Goal: Book appointment/travel/reservation

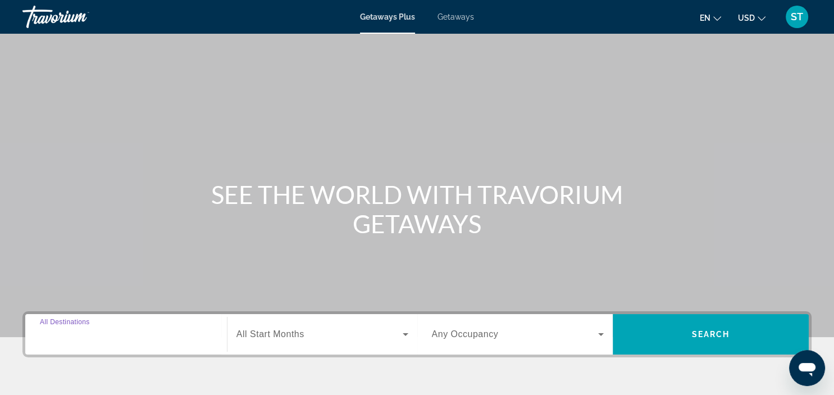
click at [159, 340] on input "Destination All Destinations" at bounding box center [126, 334] width 172 height 13
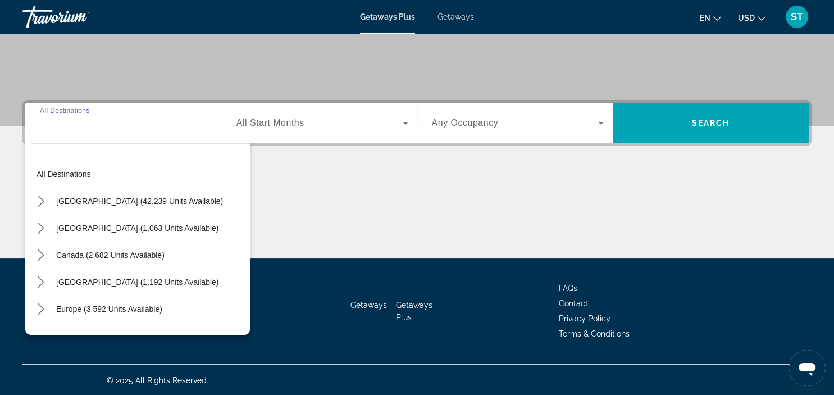
scroll to position [212, 0]
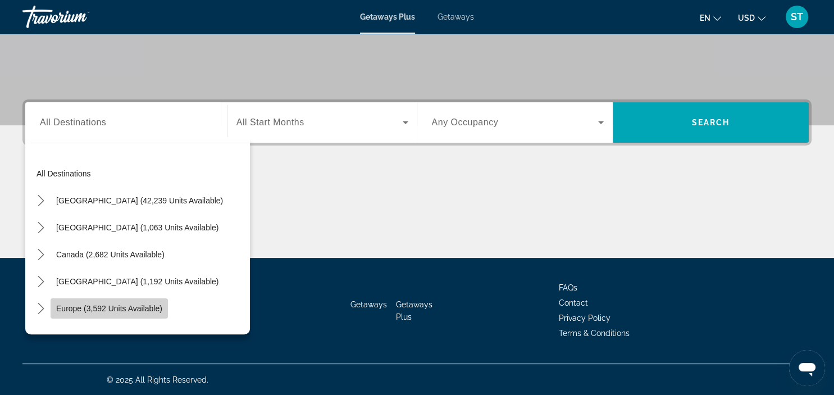
click at [132, 307] on span "Europe (3,592 units available)" at bounding box center [109, 308] width 106 height 9
type input "**********"
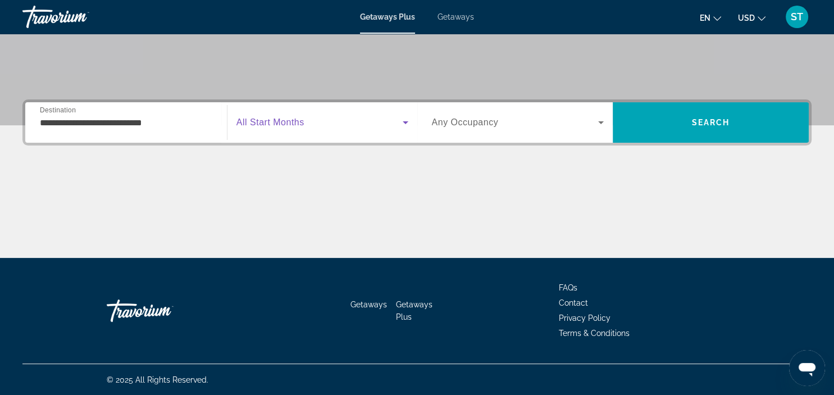
click at [404, 122] on icon "Search widget" at bounding box center [405, 122] width 6 height 3
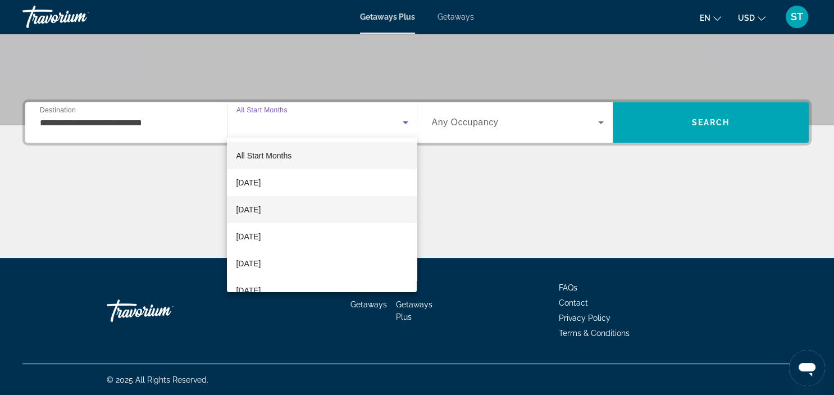
click at [260, 208] on span "[DATE]" at bounding box center [248, 209] width 25 height 13
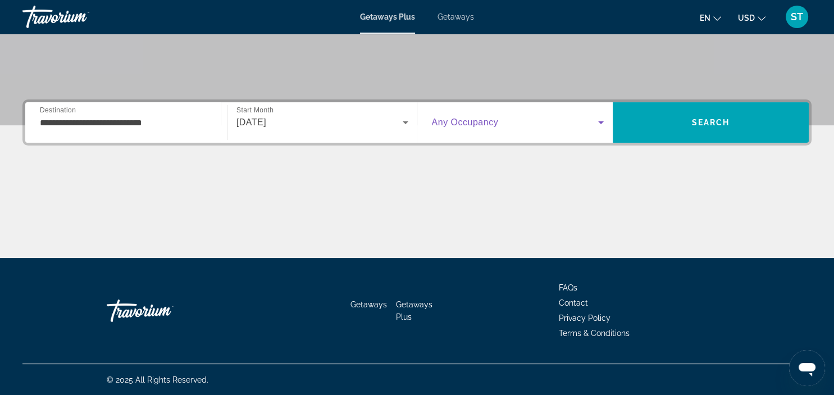
click at [599, 121] on icon "Search widget" at bounding box center [600, 122] width 13 height 13
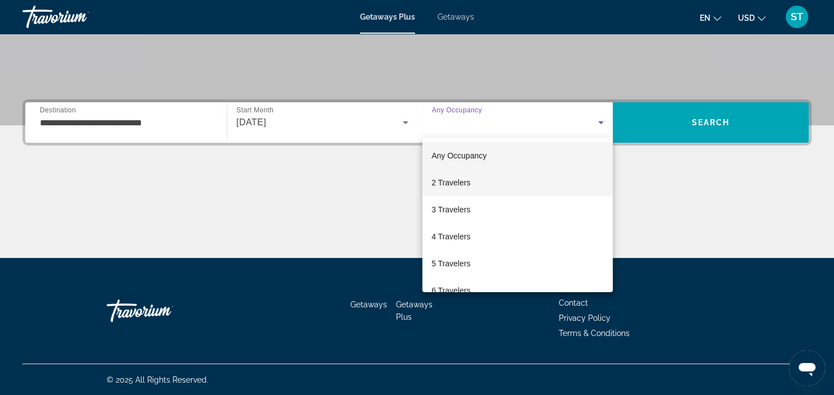
click at [461, 180] on span "2 Travelers" at bounding box center [450, 182] width 39 height 13
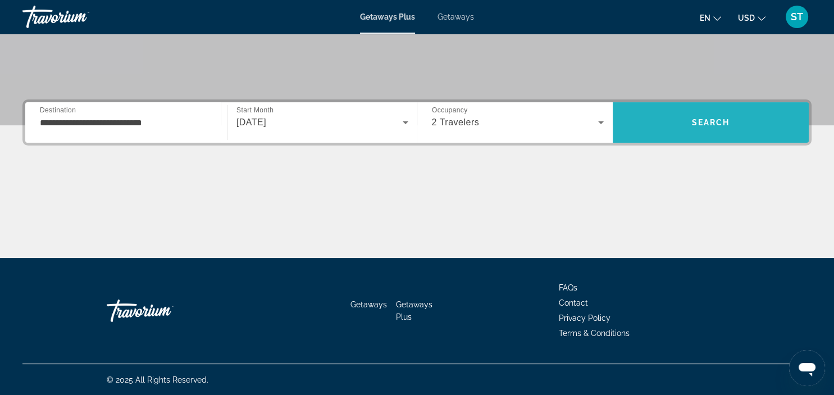
click at [716, 118] on span "Search" at bounding box center [711, 122] width 38 height 9
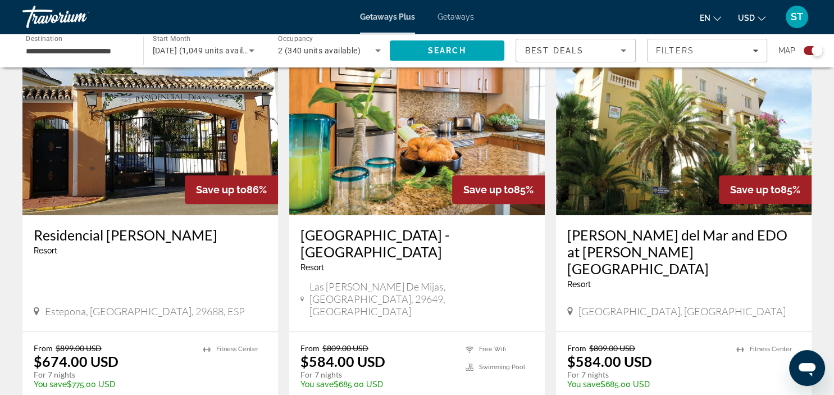
scroll to position [422, 0]
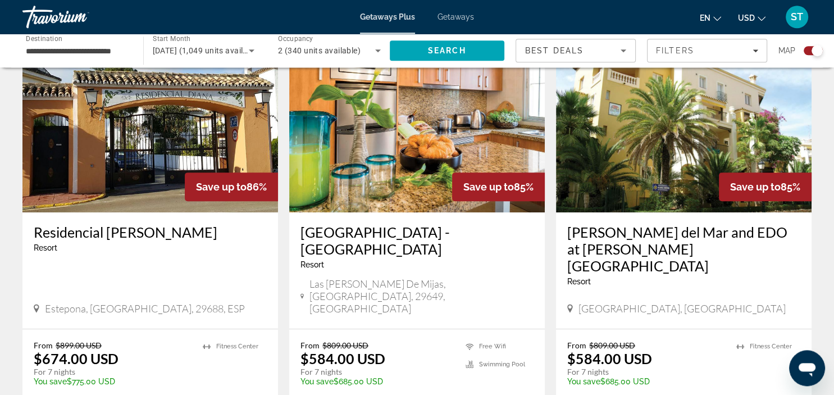
click at [760, 16] on icon "Change currency" at bounding box center [761, 19] width 8 height 8
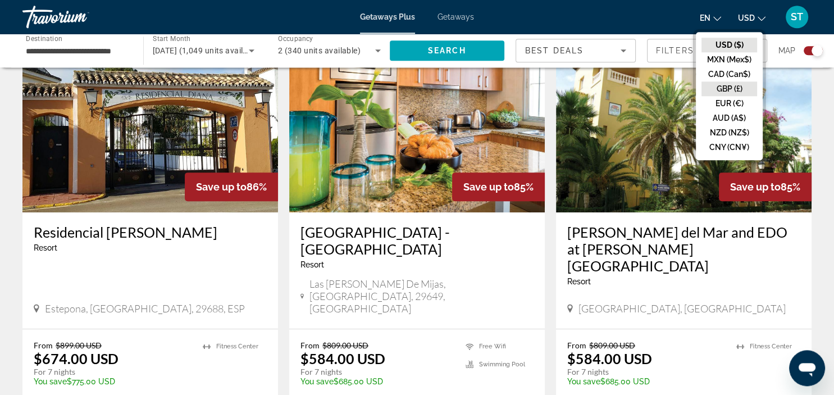
click at [729, 90] on button "GBP (£)" at bounding box center [729, 88] width 56 height 15
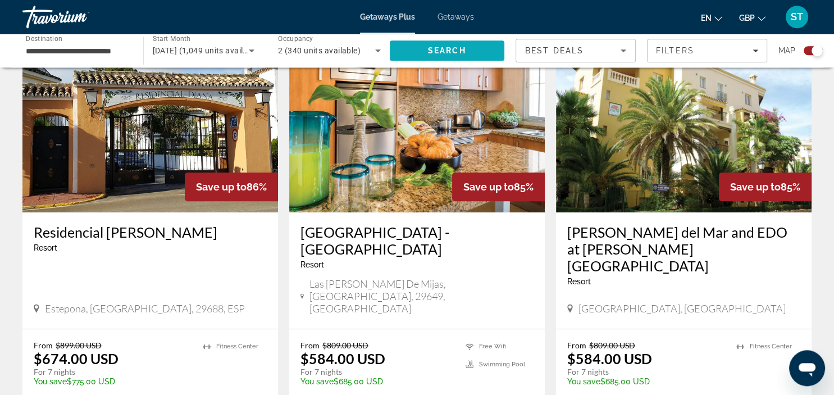
click at [451, 50] on span "Search" at bounding box center [447, 50] width 38 height 9
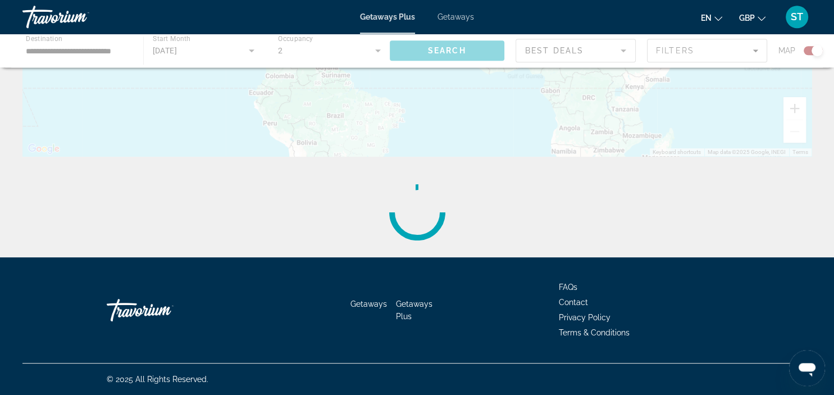
scroll to position [0, 0]
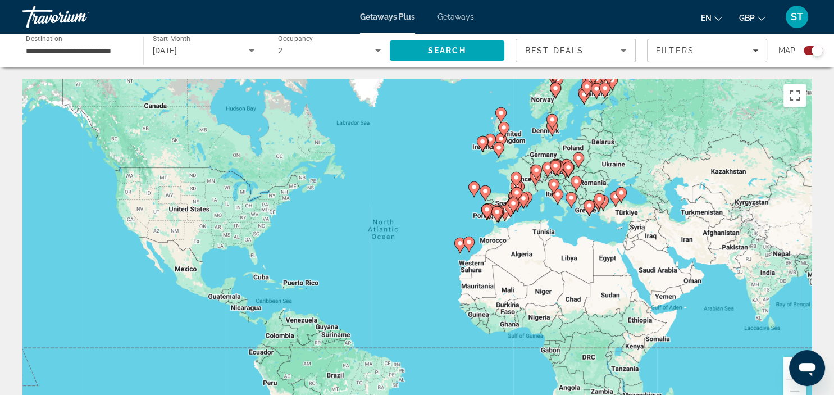
click at [814, 52] on div "Search widget" at bounding box center [816, 50] width 11 height 11
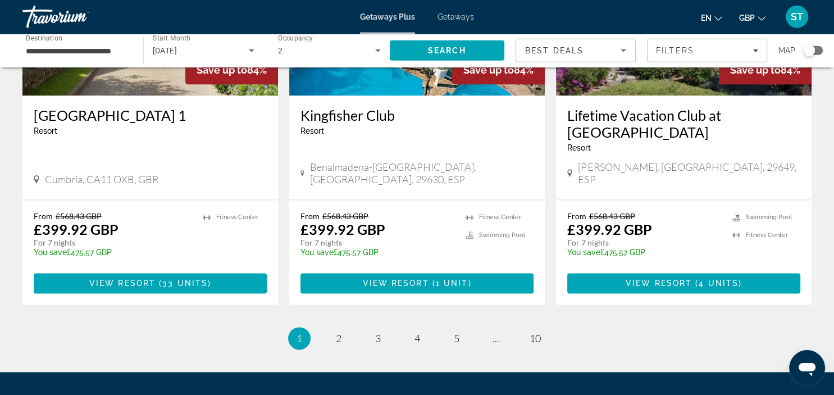
scroll to position [1454, 0]
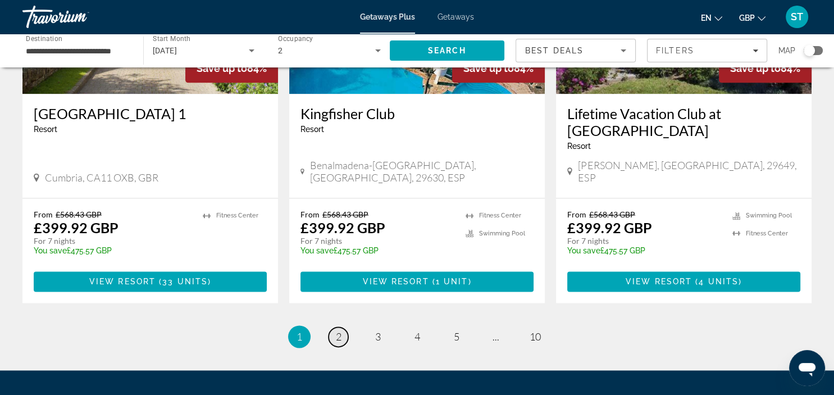
click at [336, 330] on span "2" at bounding box center [339, 336] width 6 height 12
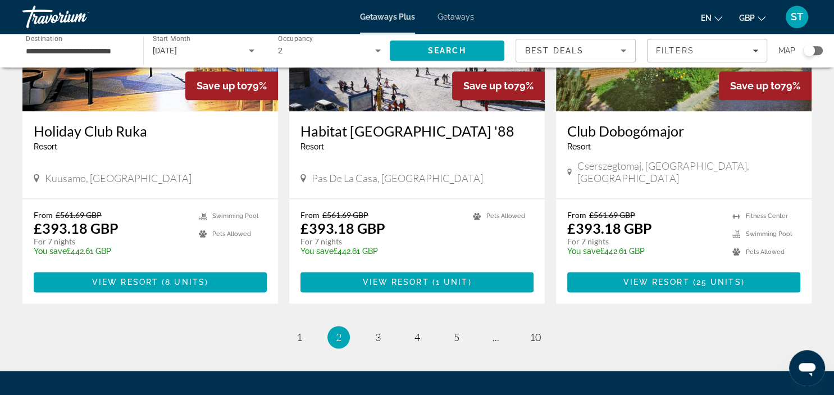
scroll to position [1437, 0]
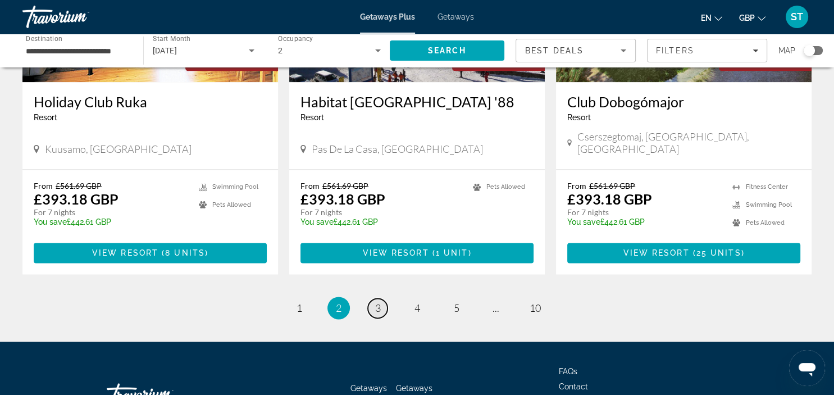
click at [378, 301] on span "3" at bounding box center [378, 307] width 6 height 12
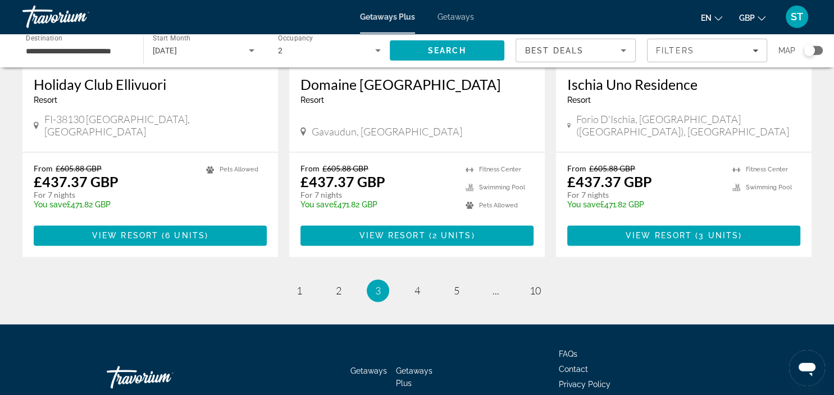
scroll to position [1421, 0]
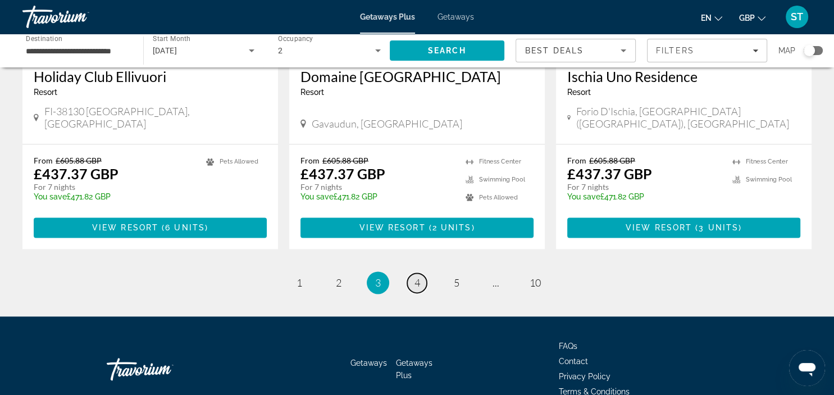
click at [418, 276] on span "4" at bounding box center [417, 282] width 6 height 12
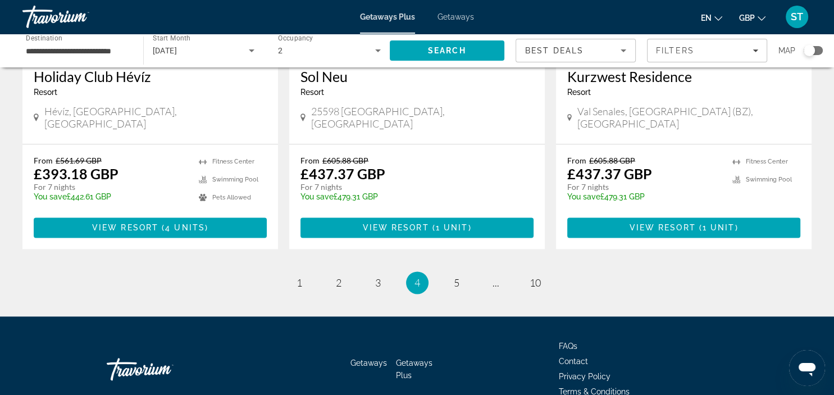
scroll to position [1391, 0]
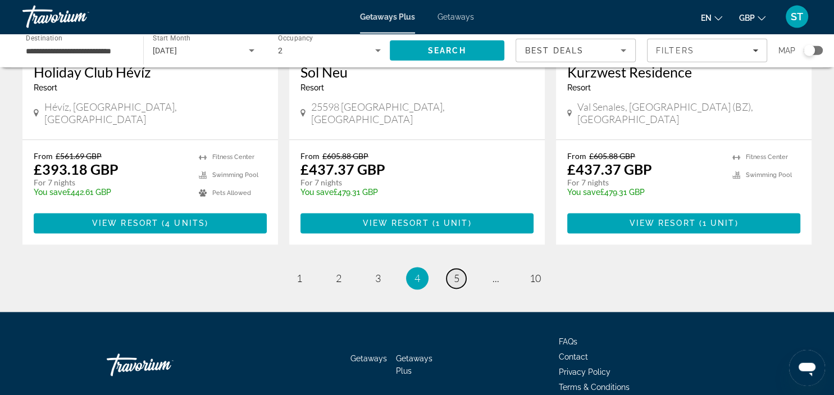
click at [457, 272] on span "5" at bounding box center [457, 278] width 6 height 12
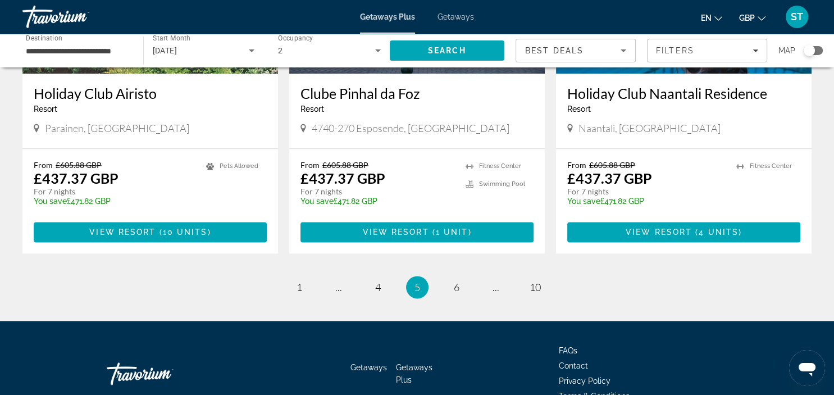
scroll to position [1389, 0]
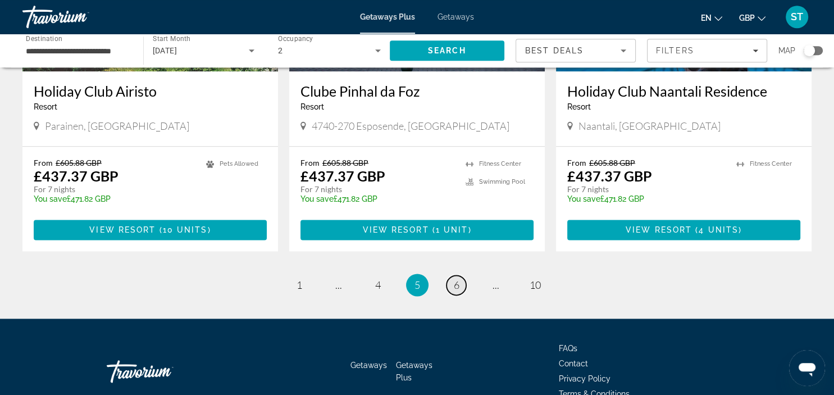
click at [450, 275] on link "page 6" at bounding box center [456, 285] width 20 height 20
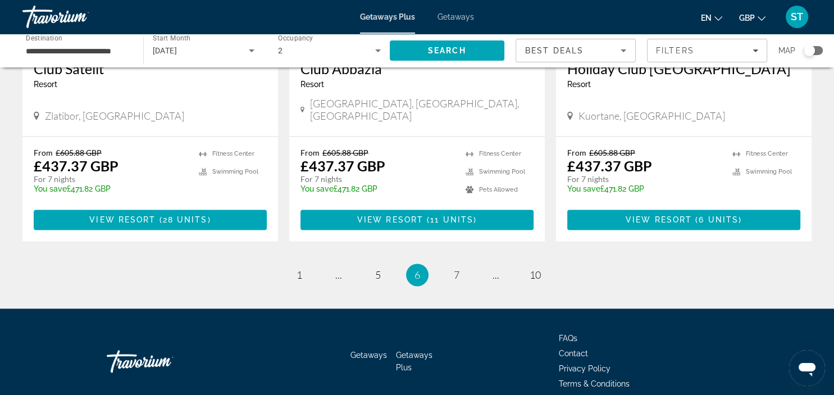
scroll to position [1414, 0]
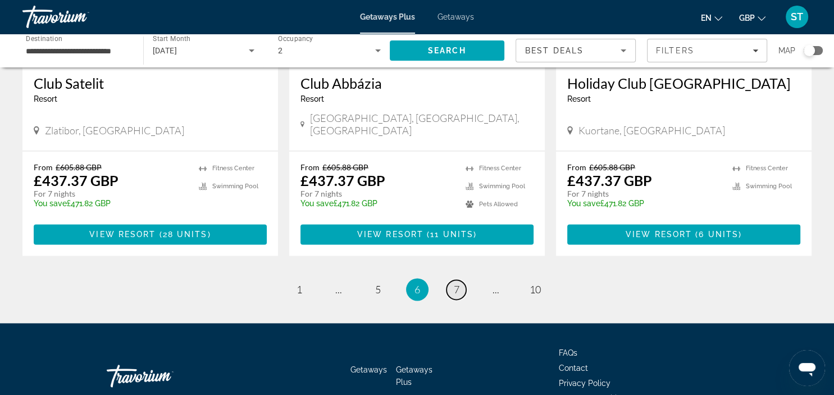
click at [457, 283] on span "7" at bounding box center [457, 289] width 6 height 12
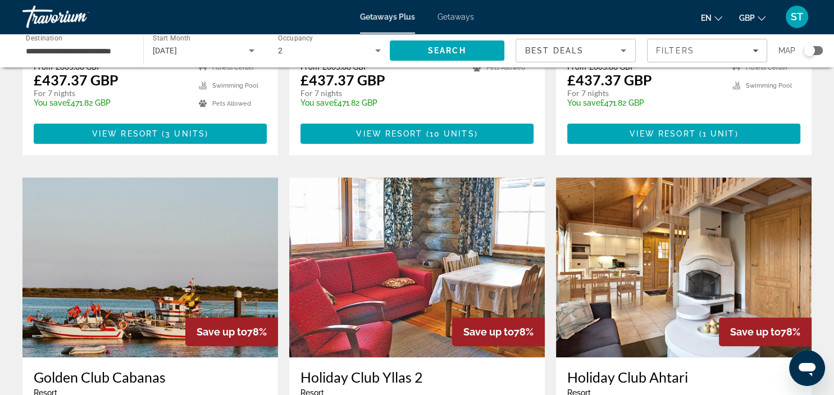
scroll to position [355, 0]
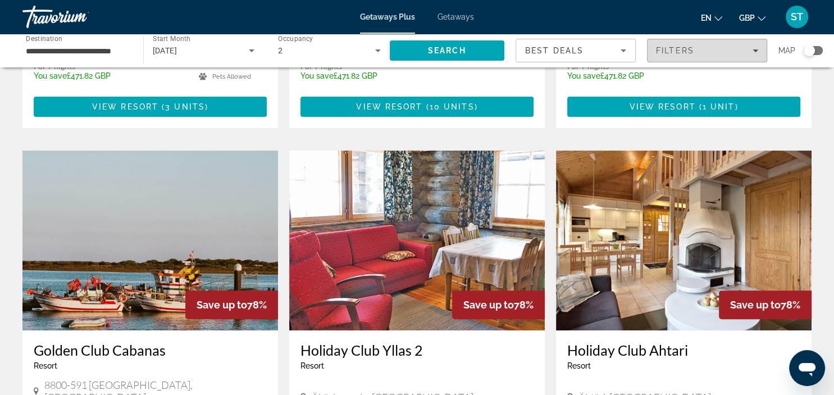
click at [754, 49] on icon "Filters" at bounding box center [755, 51] width 6 height 6
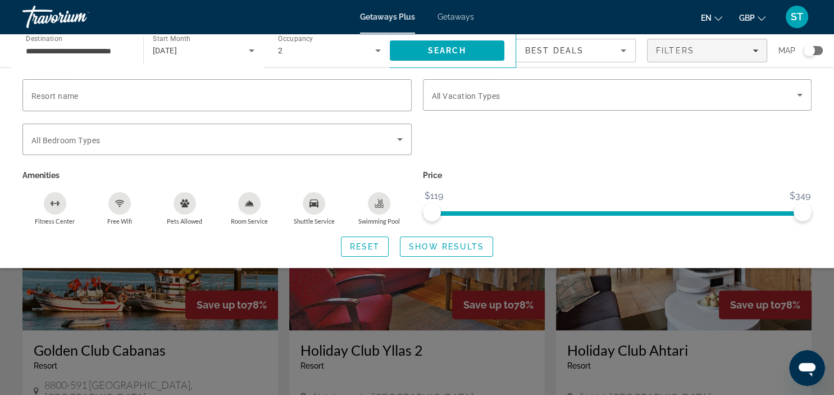
click at [709, 358] on div "Search widget" at bounding box center [417, 281] width 834 height 226
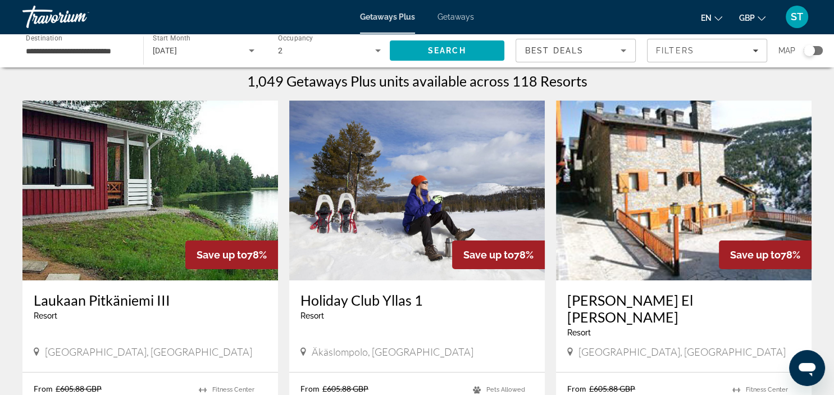
scroll to position [0, 0]
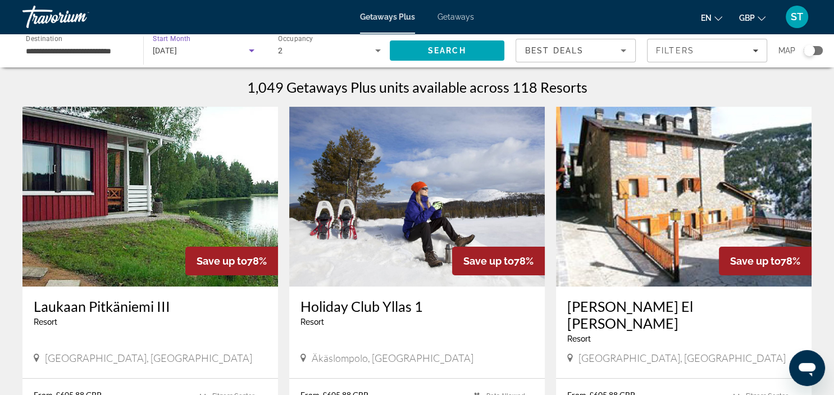
click at [250, 50] on icon "Search widget" at bounding box center [252, 50] width 6 height 3
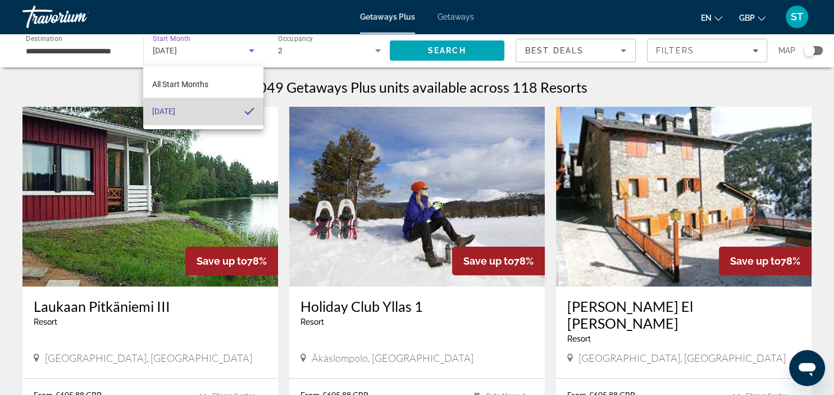
click at [249, 112] on mat-pseudo-checkbox at bounding box center [249, 111] width 10 height 10
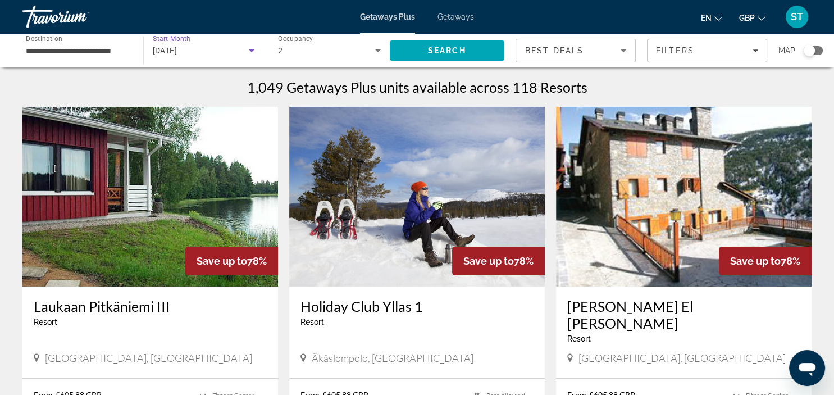
click at [248, 50] on icon "Search widget" at bounding box center [251, 50] width 13 height 13
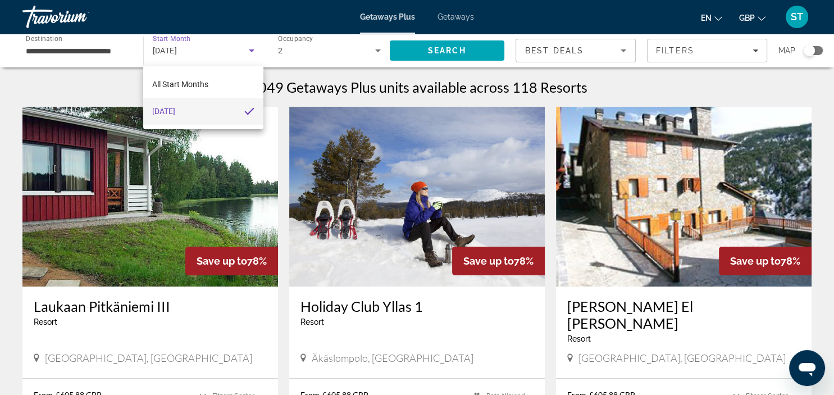
click at [249, 47] on div at bounding box center [417, 197] width 834 height 395
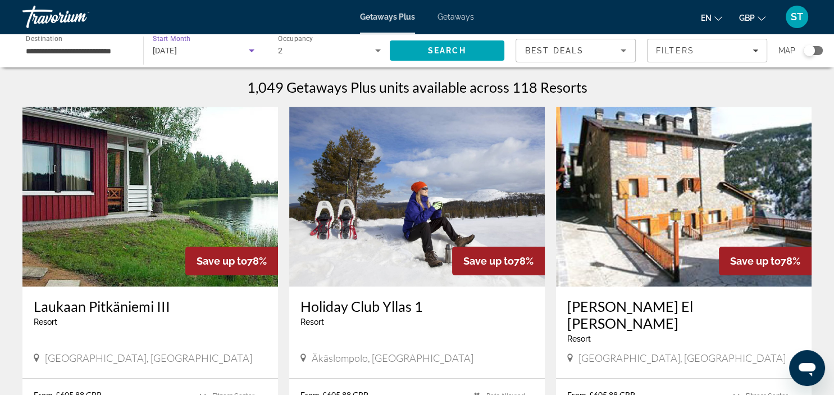
click at [249, 47] on icon "Search widget" at bounding box center [251, 50] width 13 height 13
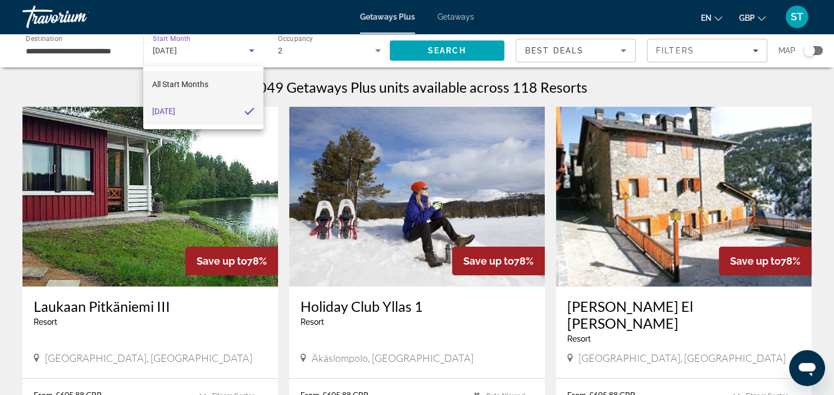
click at [161, 82] on span "All Start Months" at bounding box center [180, 84] width 56 height 9
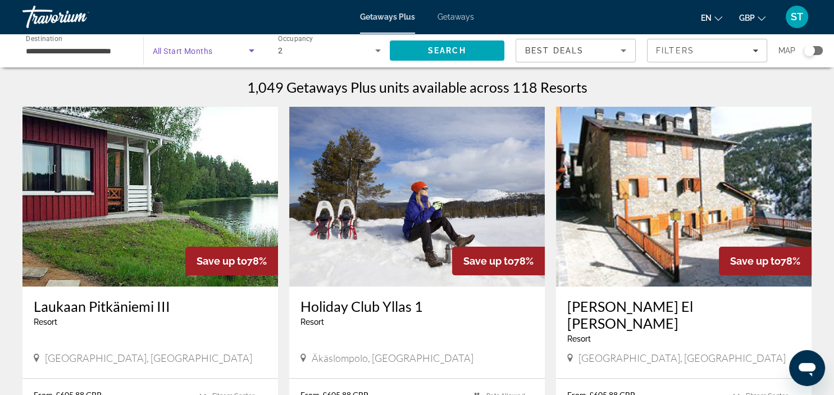
click at [253, 51] on icon "Search widget" at bounding box center [252, 50] width 6 height 3
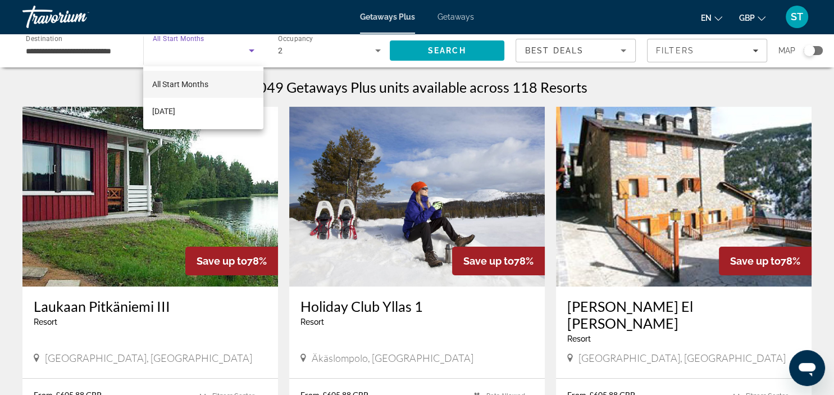
click at [250, 49] on div at bounding box center [417, 197] width 834 height 395
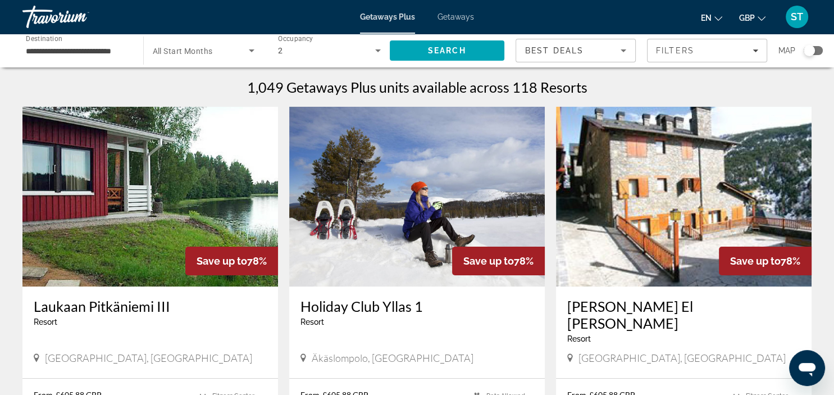
click at [214, 91] on div "1,049 Getaways Plus units available across 118 Resorts" at bounding box center [416, 87] width 789 height 17
click at [251, 49] on icon "Search widget" at bounding box center [251, 50] width 13 height 13
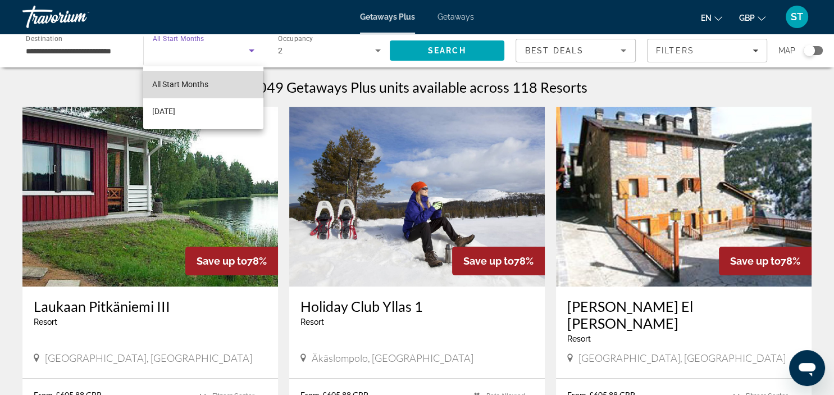
click at [202, 84] on span "All Start Months" at bounding box center [180, 84] width 56 height 9
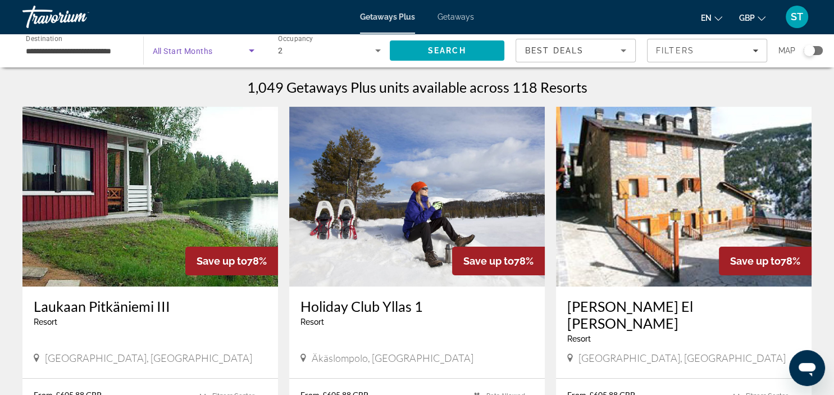
click at [104, 52] on input "**********" at bounding box center [77, 50] width 103 height 13
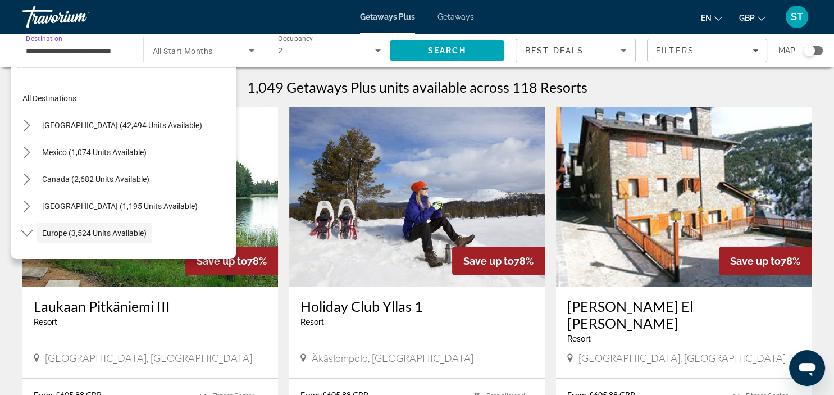
scroll to position [67, 0]
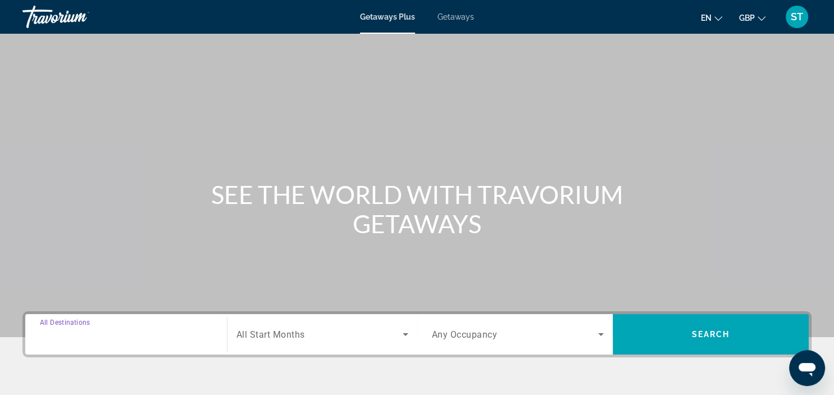
click at [181, 328] on input "Destination All Destinations" at bounding box center [126, 334] width 172 height 13
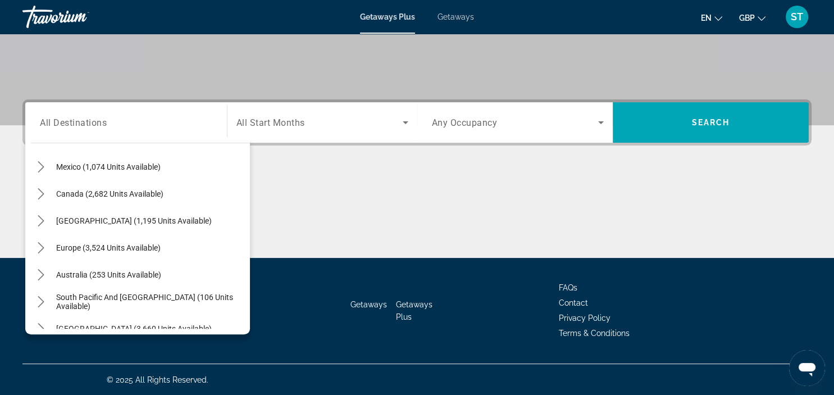
scroll to position [65, 0]
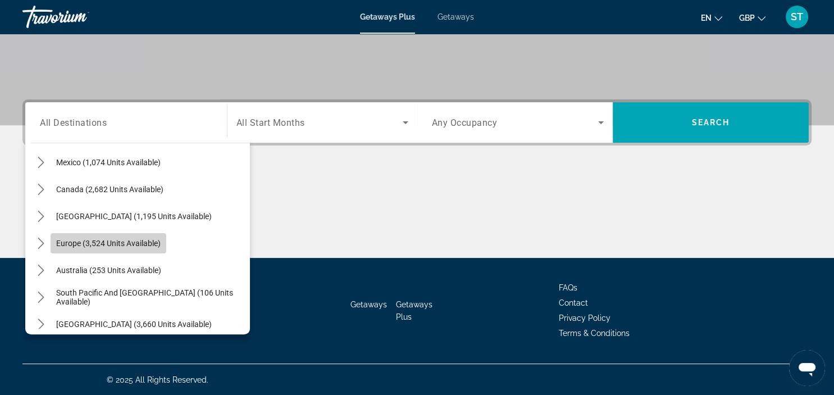
click at [115, 245] on span "Europe (3,524 units available)" at bounding box center [108, 243] width 104 height 9
type input "**********"
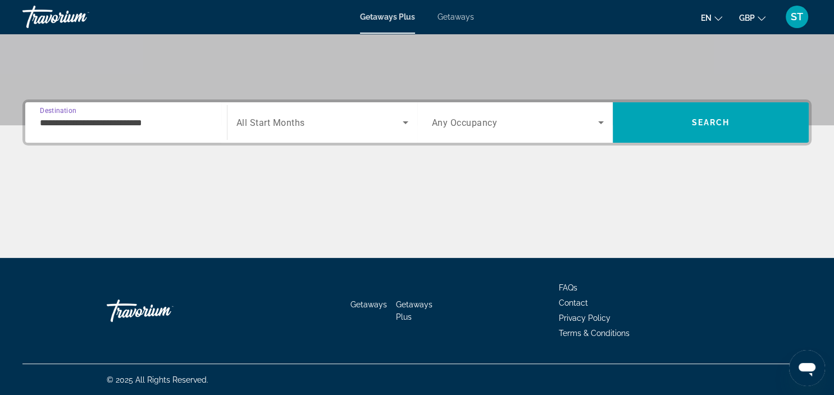
click at [405, 120] on icon "Search widget" at bounding box center [405, 122] width 13 height 13
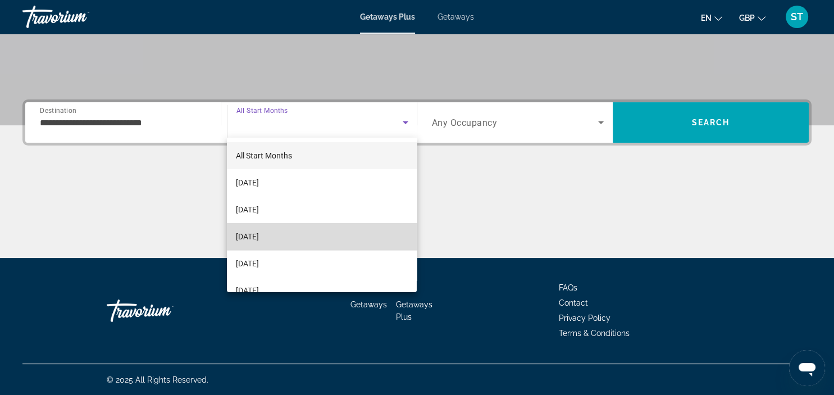
click at [259, 237] on span "[DATE]" at bounding box center [247, 236] width 23 height 13
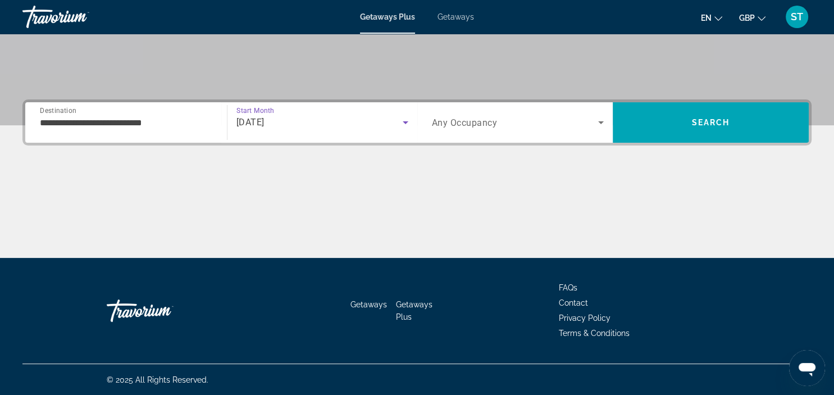
click at [597, 117] on icon "Search widget" at bounding box center [600, 122] width 13 height 13
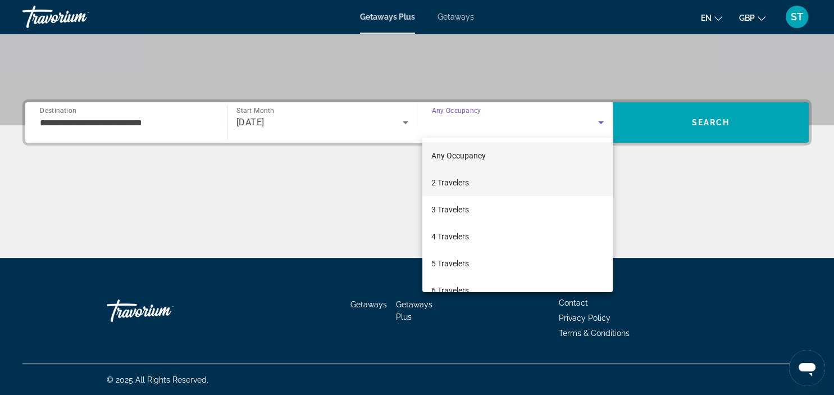
click at [453, 182] on span "2 Travelers" at bounding box center [450, 182] width 38 height 13
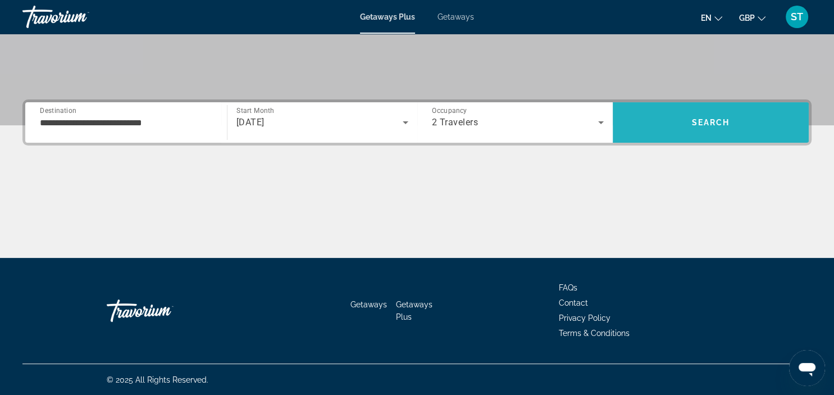
click at [718, 118] on span "Search" at bounding box center [711, 122] width 38 height 9
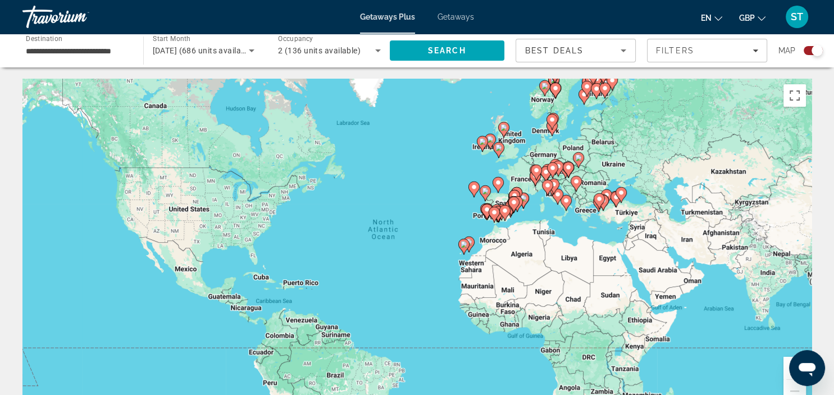
click at [464, 242] on image "Main content" at bounding box center [463, 244] width 7 height 7
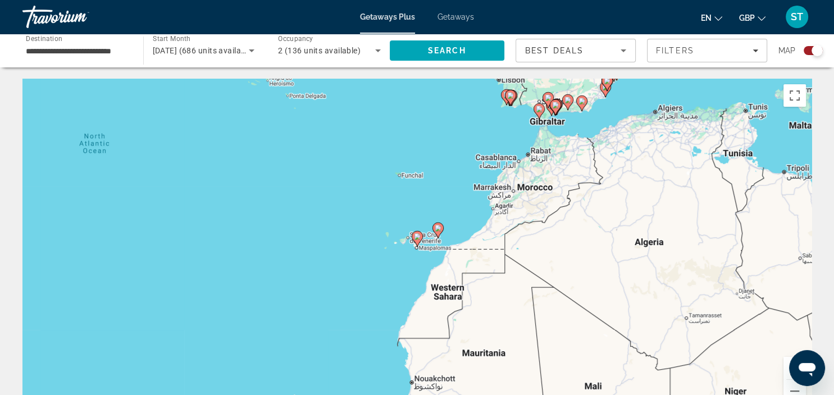
click at [416, 236] on image "Main content" at bounding box center [417, 236] width 7 height 7
type input "**********"
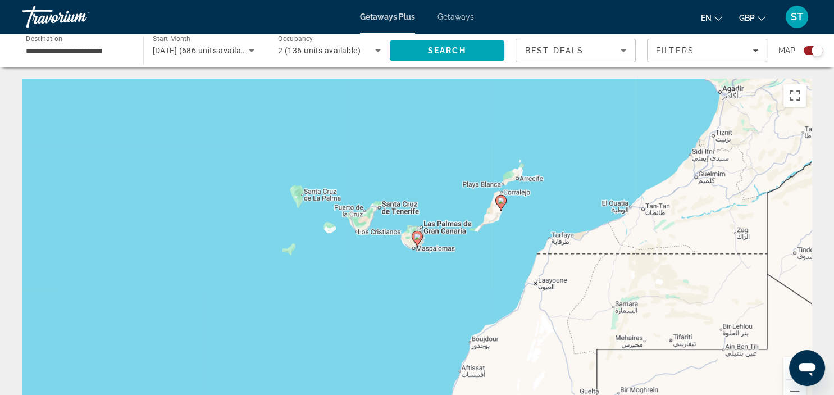
click at [622, 49] on icon "Sort by" at bounding box center [622, 50] width 13 height 13
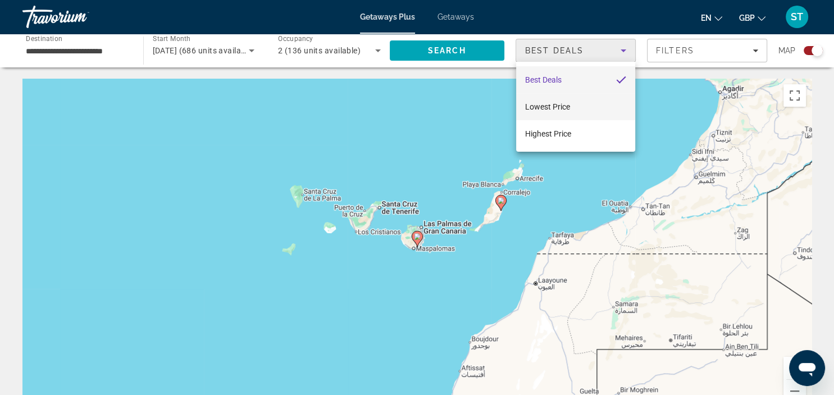
click at [551, 104] on span "Lowest Price" at bounding box center [547, 106] width 45 height 9
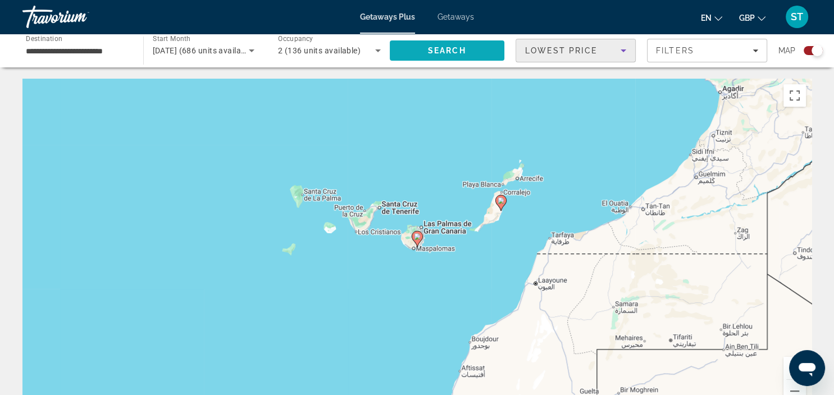
click at [453, 45] on span "Search" at bounding box center [447, 50] width 115 height 27
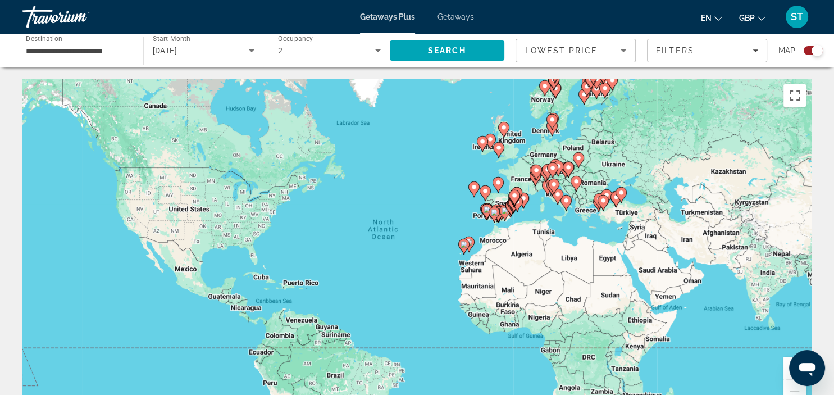
click at [814, 47] on div "Search widget" at bounding box center [816, 50] width 11 height 11
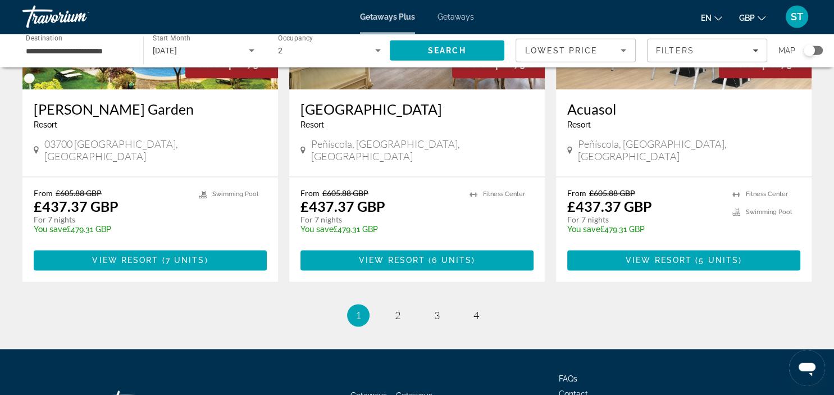
scroll to position [1471, 0]
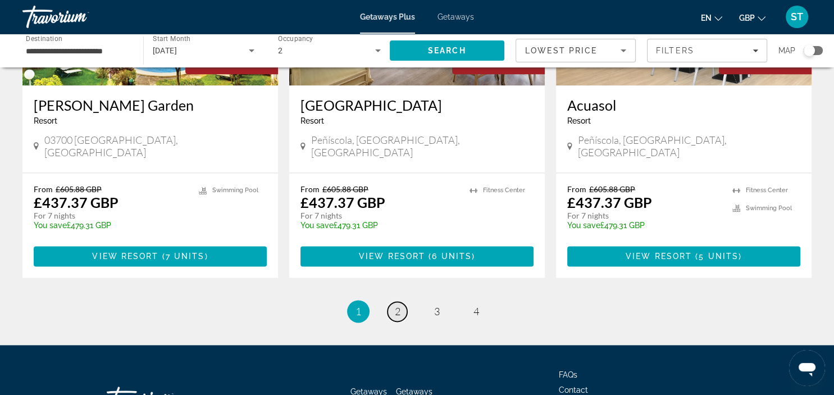
click at [395, 305] on span "2" at bounding box center [398, 311] width 6 height 12
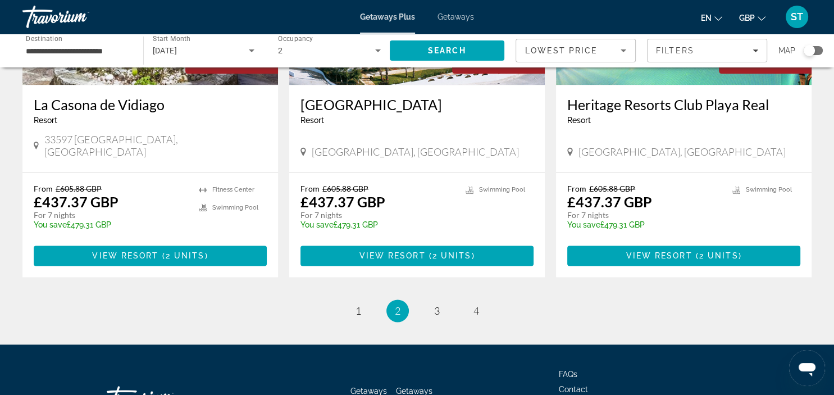
scroll to position [1437, 0]
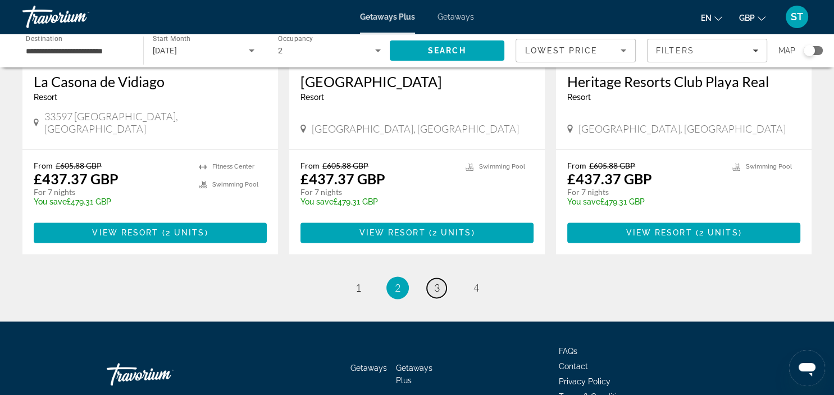
click at [437, 281] on span "3" at bounding box center [437, 287] width 6 height 12
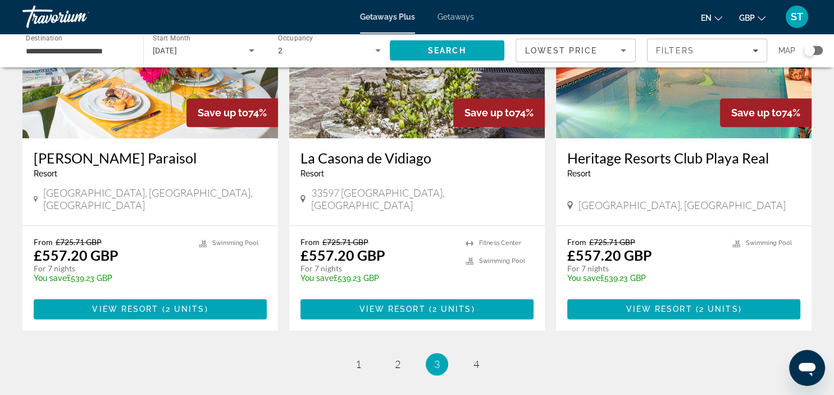
scroll to position [1394, 0]
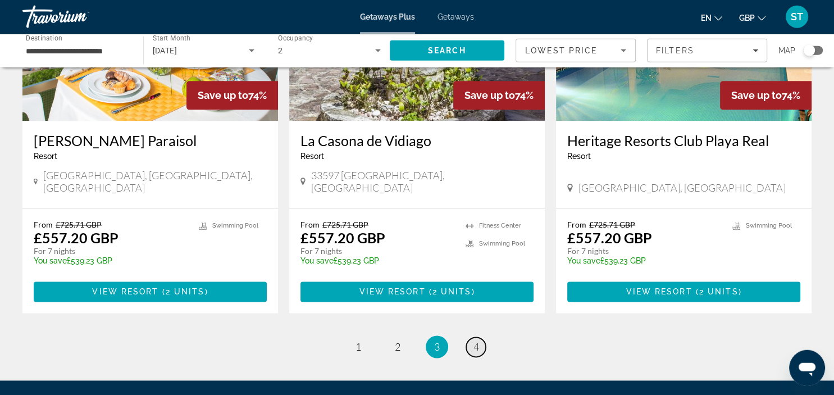
click at [476, 341] on span "4" at bounding box center [476, 347] width 6 height 12
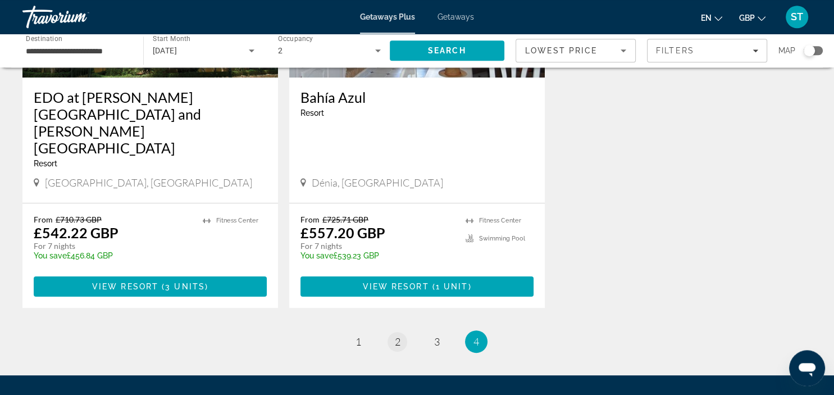
scroll to position [216, 0]
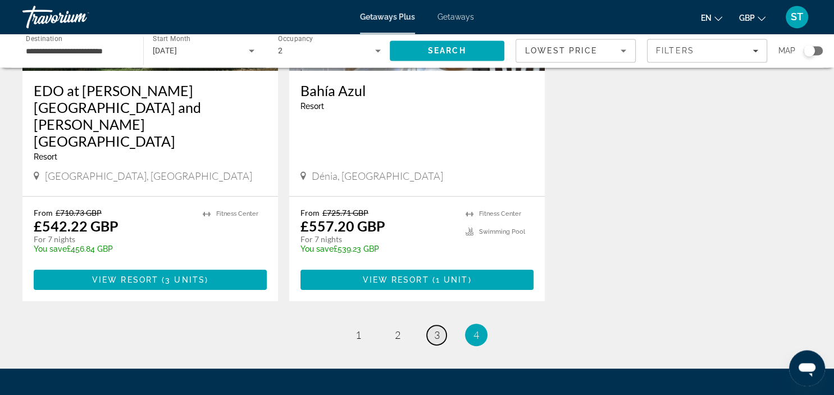
click at [432, 325] on link "page 3" at bounding box center [437, 335] width 20 height 20
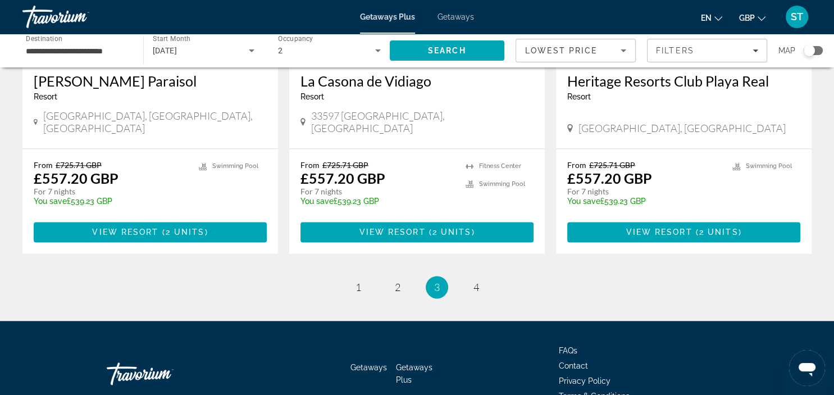
scroll to position [1452, 0]
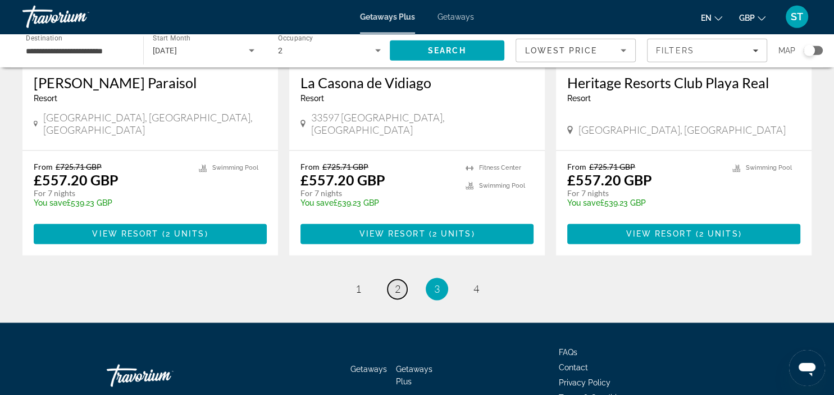
click at [397, 283] on span "2" at bounding box center [398, 289] width 6 height 12
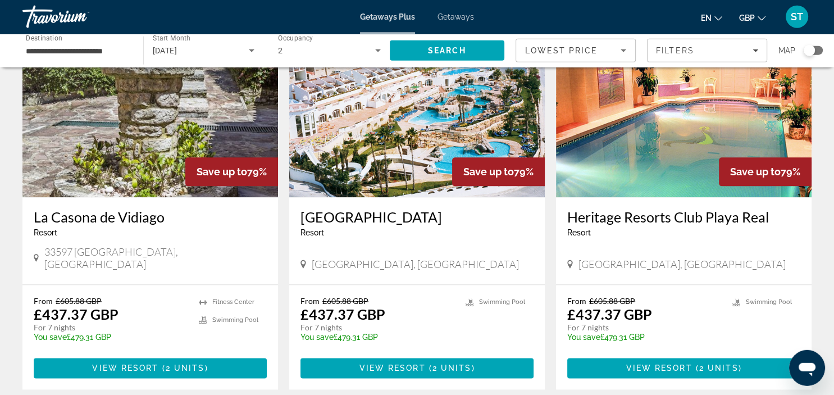
scroll to position [1286, 0]
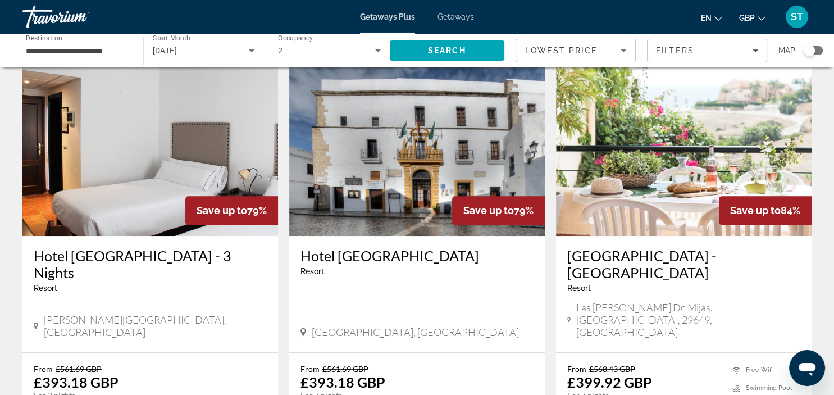
scroll to position [476, 0]
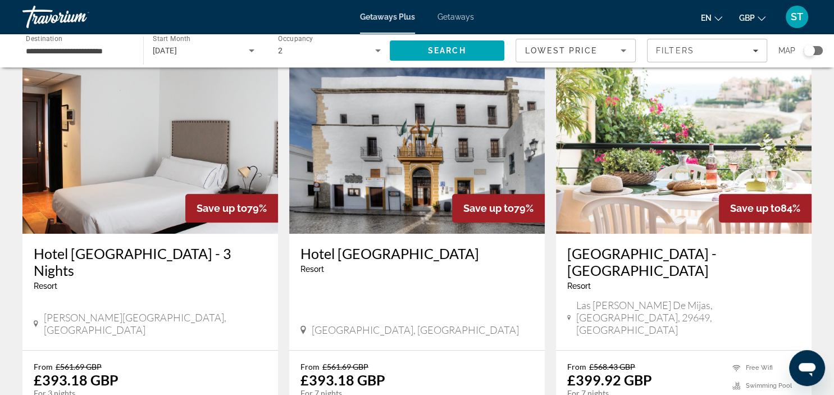
click at [398, 118] on img "Main content" at bounding box center [416, 144] width 255 height 180
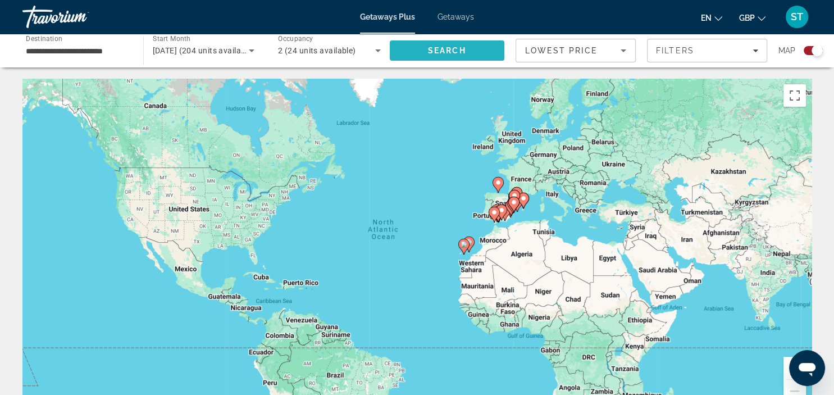
click at [473, 52] on span "Search" at bounding box center [447, 50] width 115 height 27
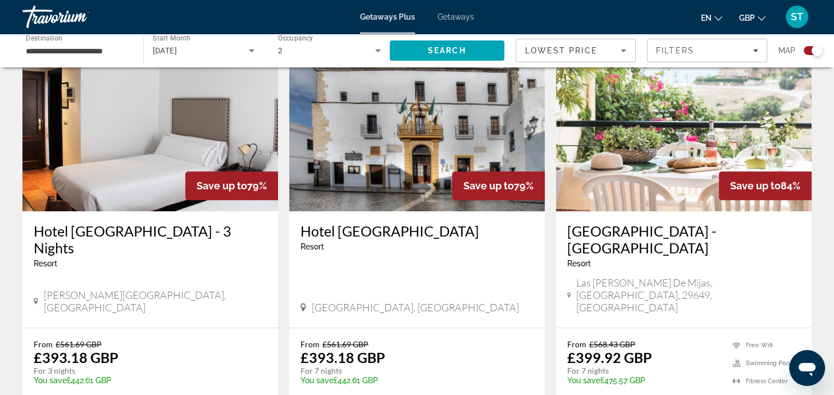
scroll to position [797, 0]
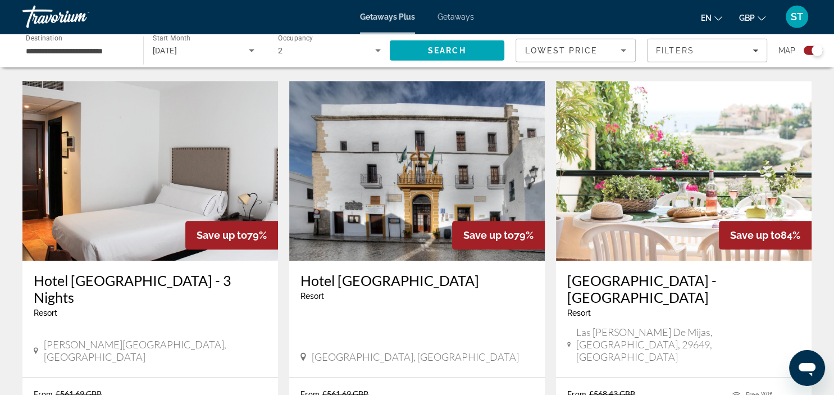
click at [663, 130] on img "Main content" at bounding box center [683, 171] width 255 height 180
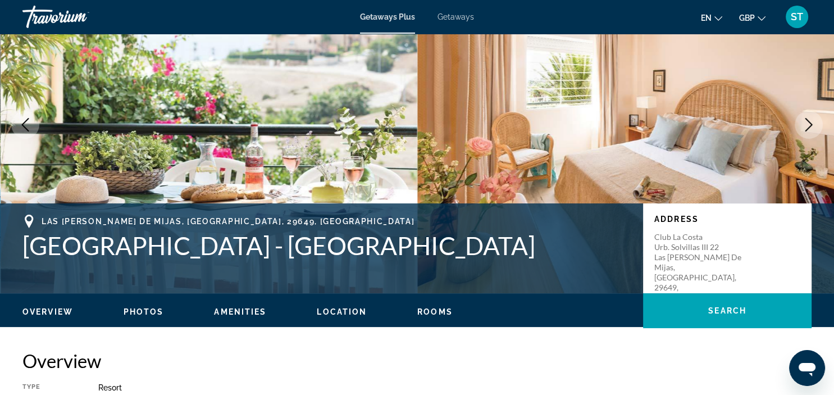
scroll to position [43, 0]
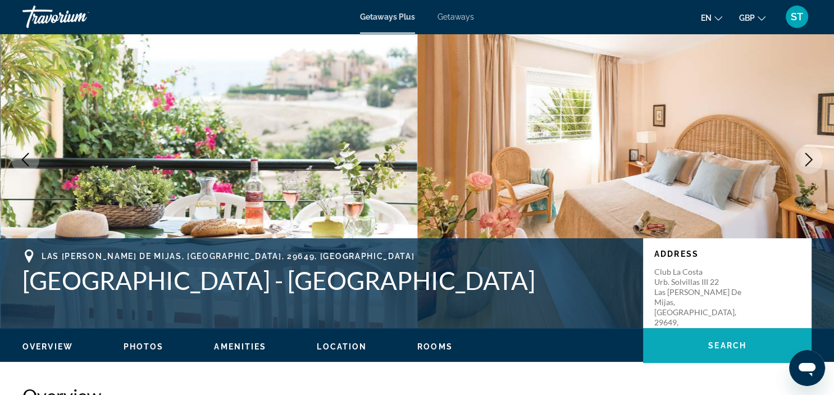
click at [735, 342] on span "Search" at bounding box center [727, 345] width 38 height 9
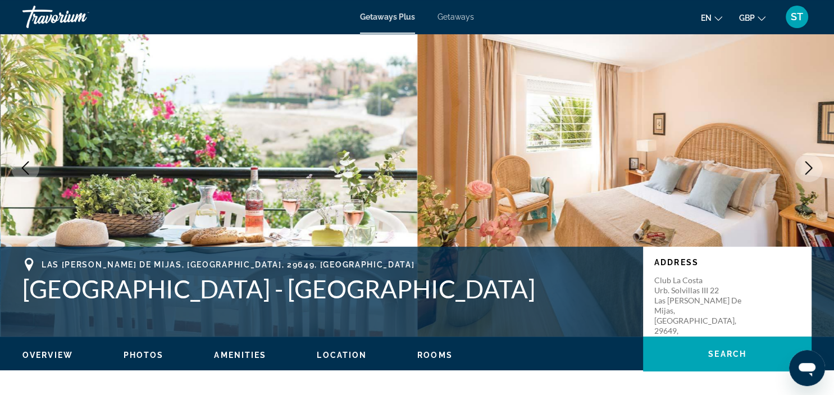
scroll to position [0, 0]
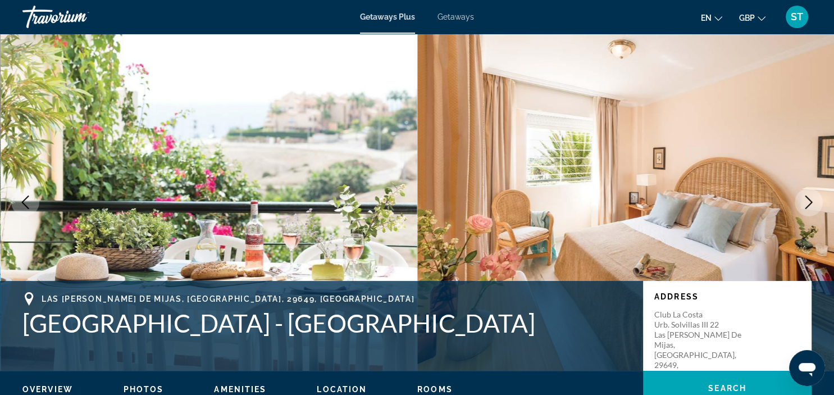
click at [461, 17] on span "Getaways" at bounding box center [455, 16] width 36 height 9
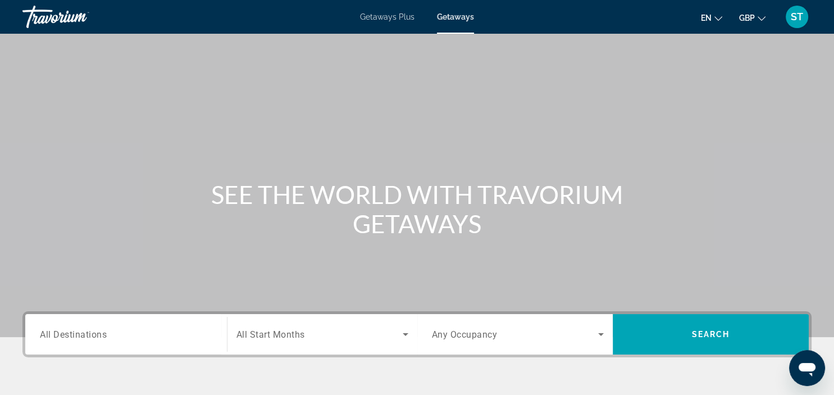
click at [116, 333] on input "Destination All Destinations" at bounding box center [126, 334] width 172 height 13
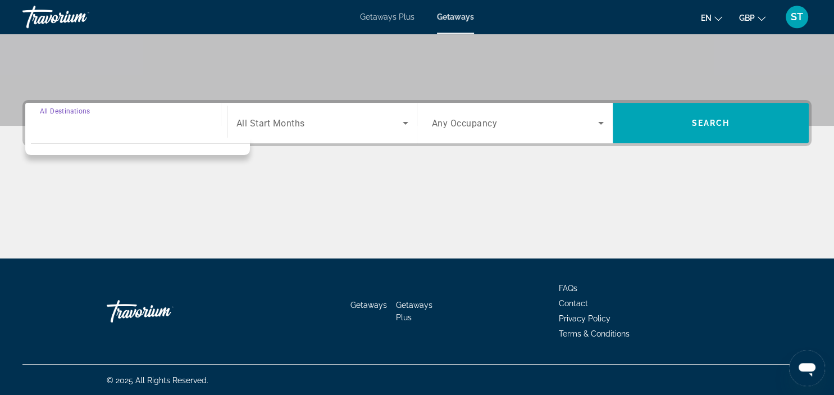
scroll to position [212, 0]
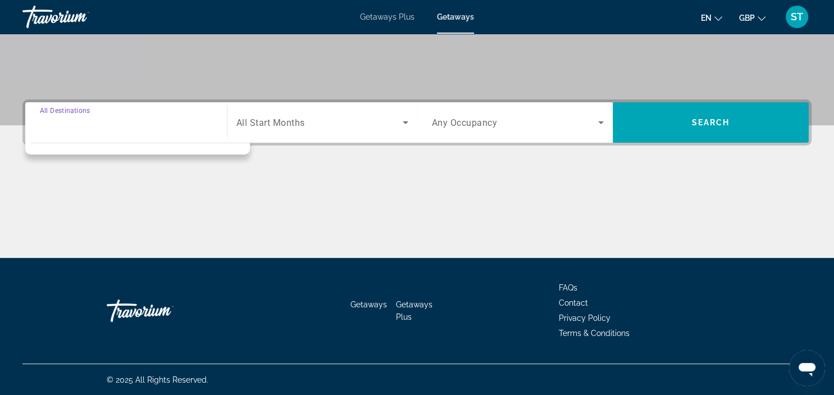
click at [140, 121] on input "Destination All Destinations" at bounding box center [126, 122] width 172 height 13
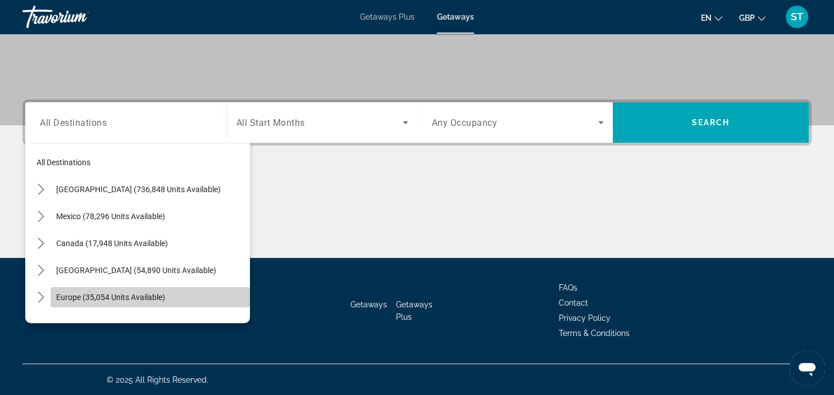
click at [125, 297] on span "Europe (35,054 units available)" at bounding box center [110, 296] width 109 height 9
type input "**********"
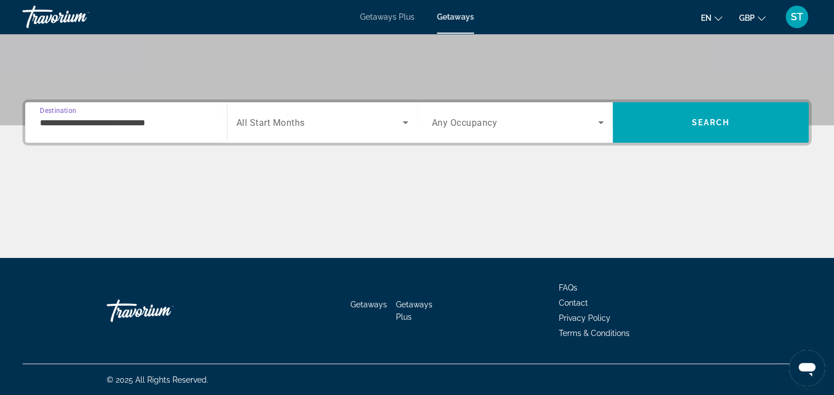
click at [405, 118] on icon "Search widget" at bounding box center [405, 122] width 13 height 13
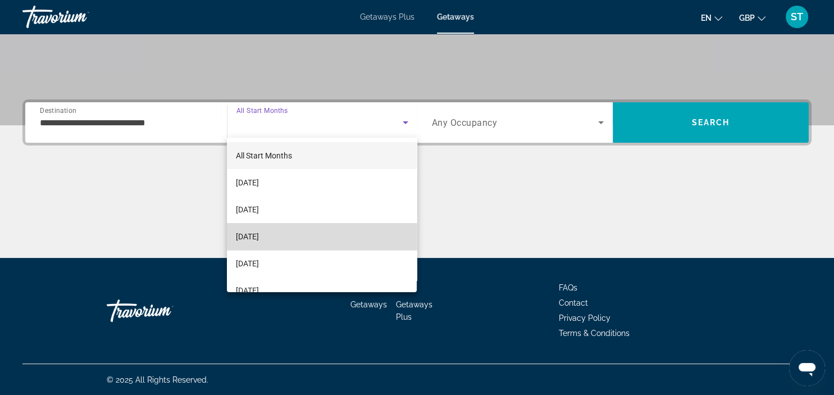
click at [259, 236] on span "[DATE]" at bounding box center [247, 236] width 23 height 13
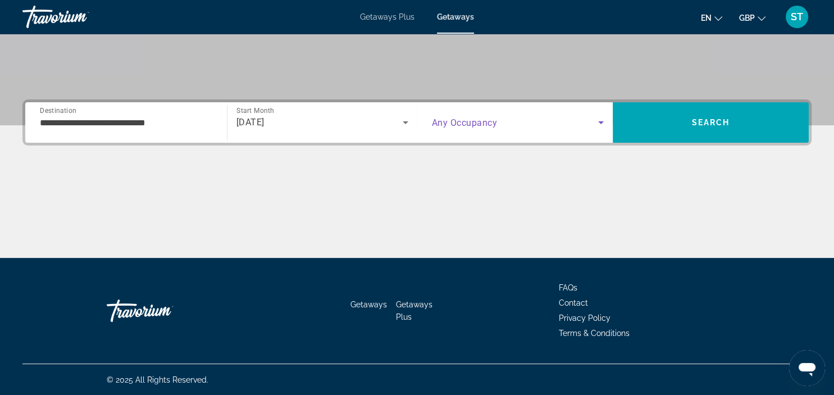
click at [599, 118] on icon "Search widget" at bounding box center [600, 122] width 13 height 13
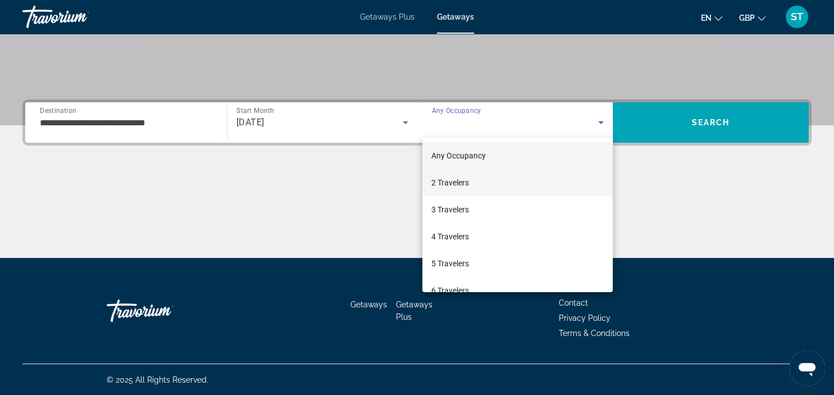
click at [454, 181] on span "2 Travelers" at bounding box center [450, 182] width 38 height 13
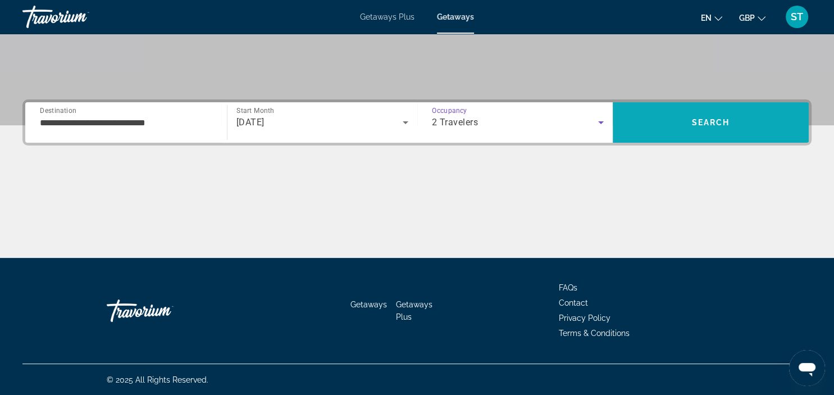
click at [712, 121] on span "Search" at bounding box center [711, 122] width 38 height 9
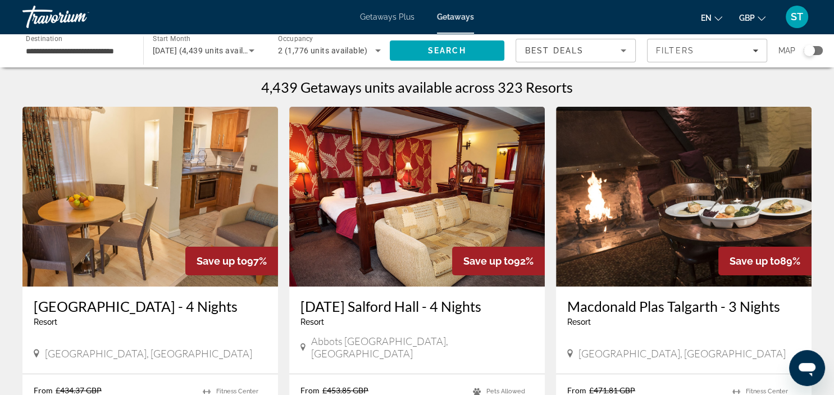
click at [810, 51] on div "Search widget" at bounding box center [808, 50] width 11 height 11
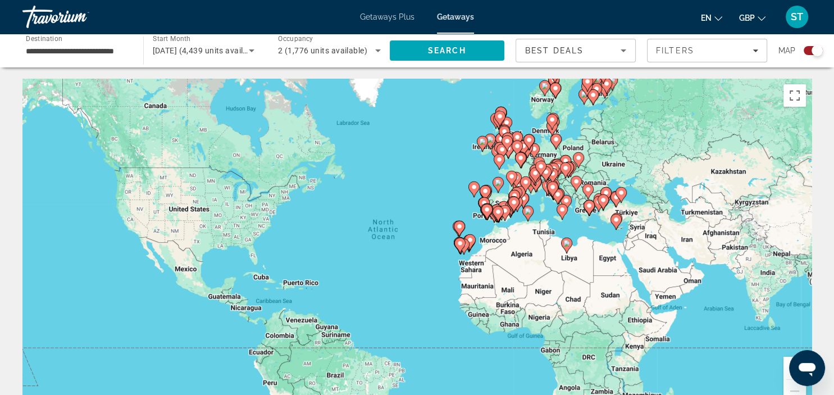
click at [523, 196] on gmp-advanced-marker "Main content" at bounding box center [519, 193] width 11 height 17
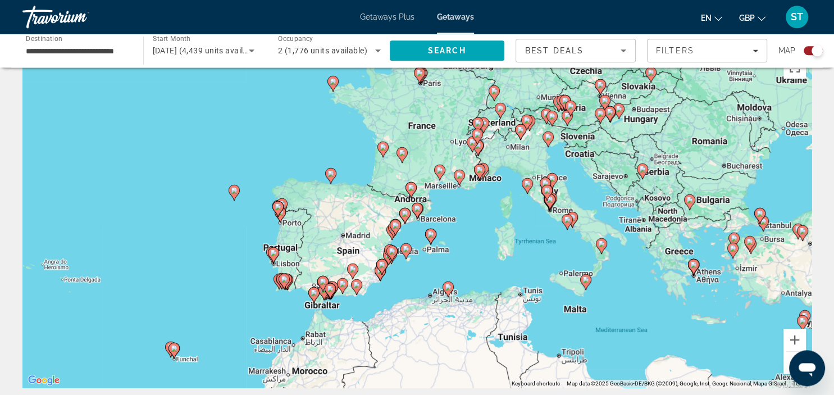
scroll to position [25, 0]
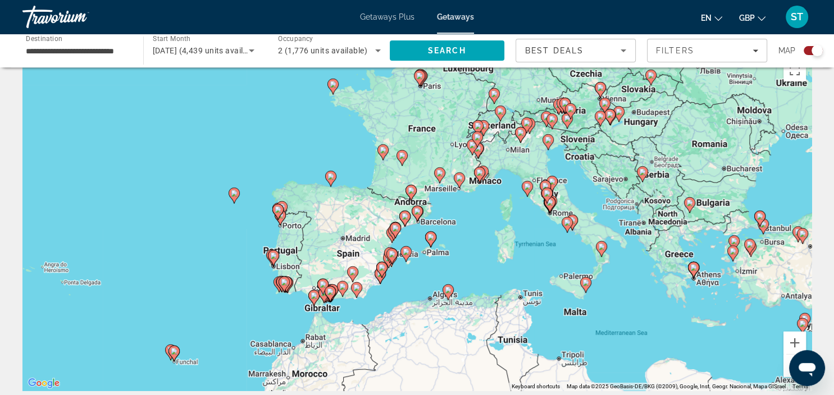
click at [598, 248] on image "Main content" at bounding box center [601, 246] width 7 height 7
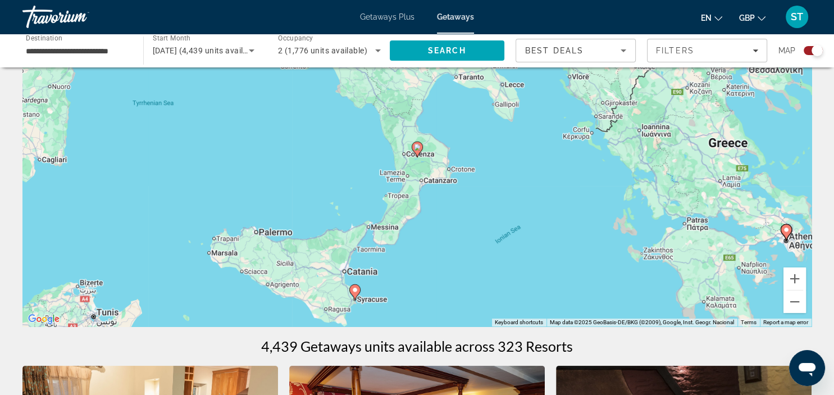
scroll to position [0, 0]
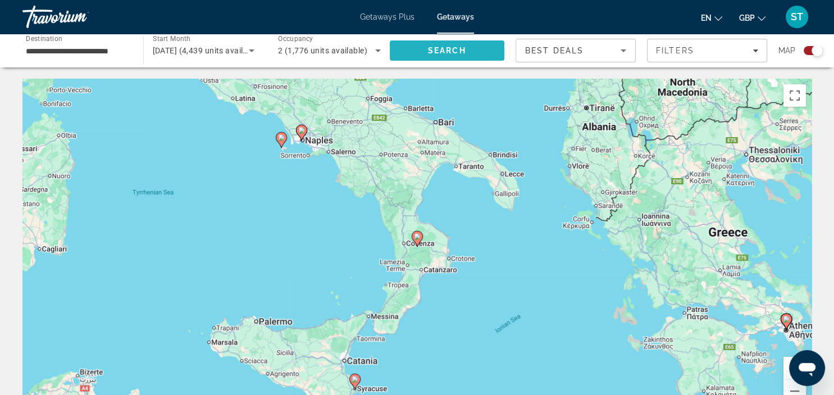
click at [461, 49] on span "Search" at bounding box center [447, 50] width 38 height 9
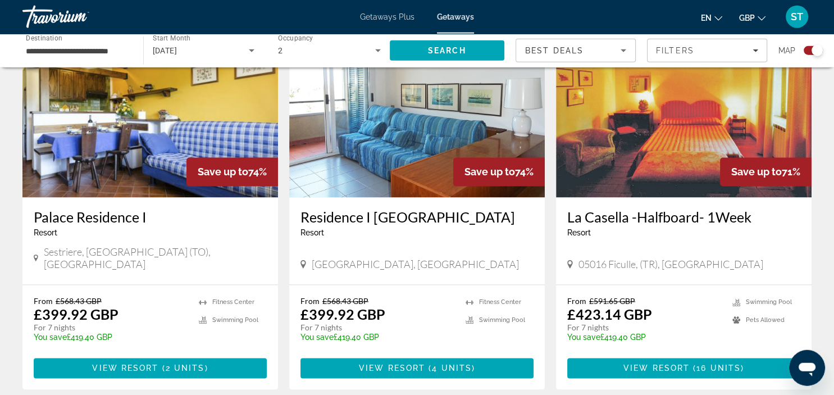
scroll to position [1769, 0]
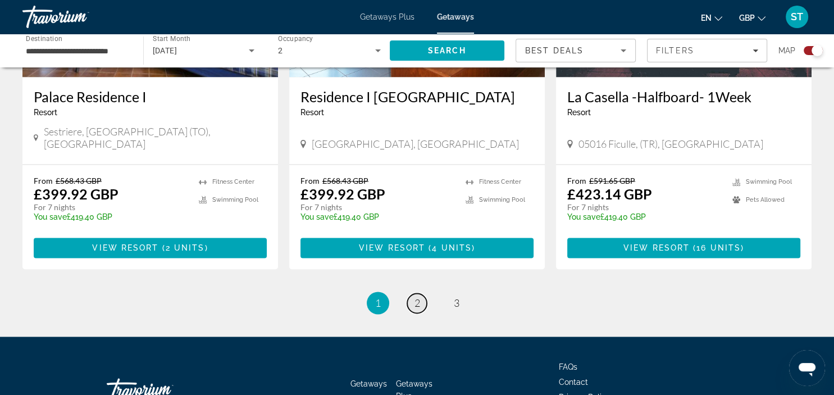
click at [416, 296] on span "2" at bounding box center [417, 302] width 6 height 12
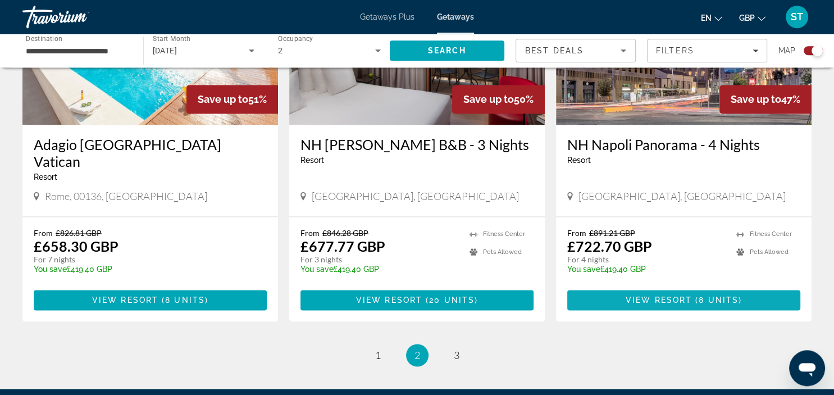
scroll to position [1653, 0]
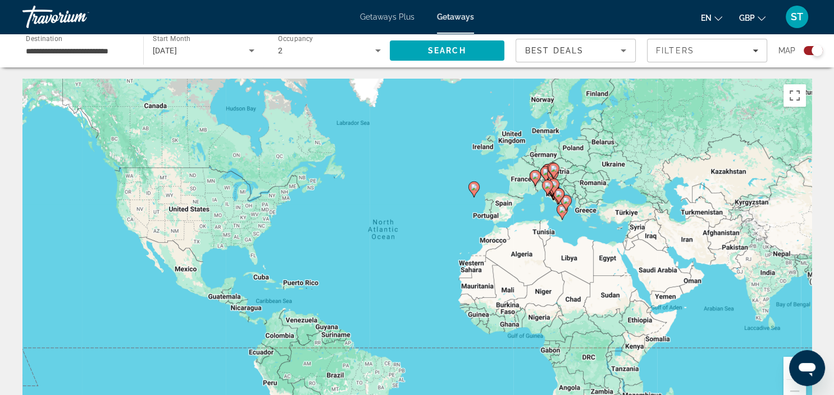
click at [493, 245] on div "To navigate, press the arrow keys. To activate drag with keyboard, press Alt + …" at bounding box center [416, 247] width 789 height 337
click at [586, 214] on div "To navigate, press the arrow keys. To activate drag with keyboard, press Alt + …" at bounding box center [416, 247] width 789 height 337
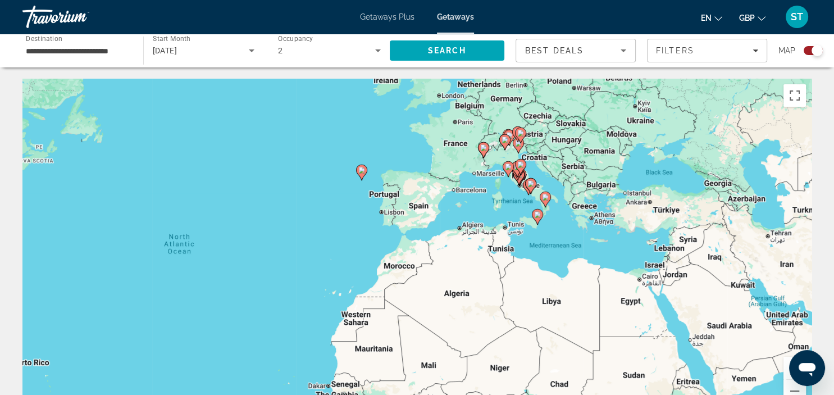
click at [578, 209] on div "To navigate, press the arrow keys. To activate drag with keyboard, press Alt + …" at bounding box center [416, 247] width 789 height 337
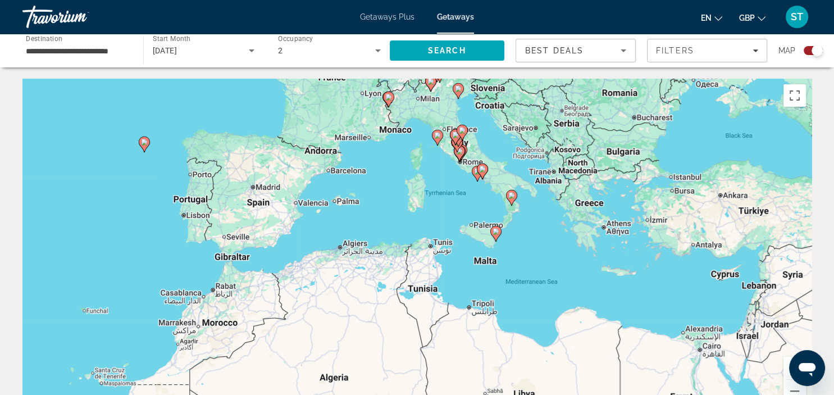
click at [580, 213] on div "To navigate, press the arrow keys. To activate drag with keyboard, press Alt + …" at bounding box center [416, 247] width 789 height 337
click at [580, 204] on div "To navigate, press the arrow keys. To activate drag with keyboard, press Alt + …" at bounding box center [416, 247] width 789 height 337
click at [578, 210] on div "To navigate, press the arrow keys. To activate drag with keyboard, press Alt + …" at bounding box center [416, 247] width 789 height 337
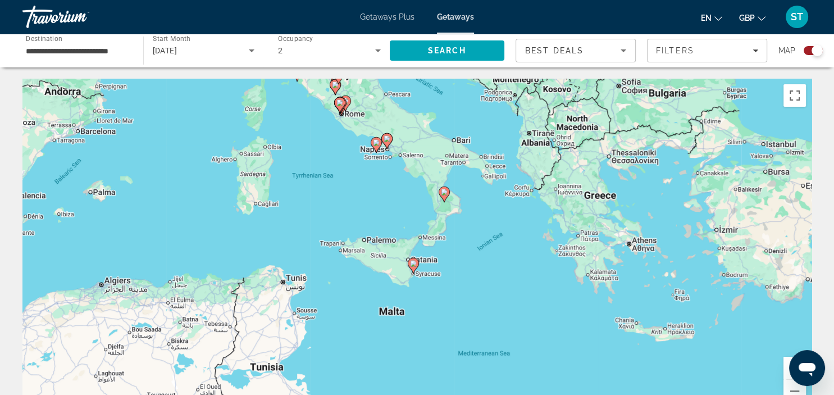
click at [578, 210] on div "To navigate, press the arrow keys. To activate drag with keyboard, press Alt + …" at bounding box center [416, 247] width 789 height 337
click at [110, 54] on input "**********" at bounding box center [77, 50] width 103 height 13
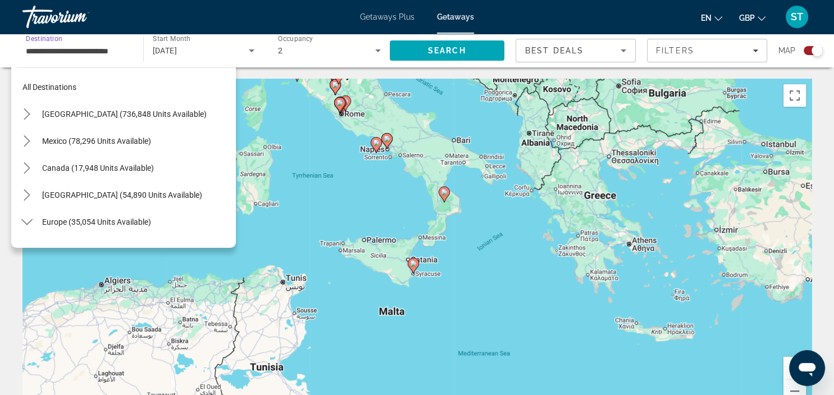
scroll to position [390, 0]
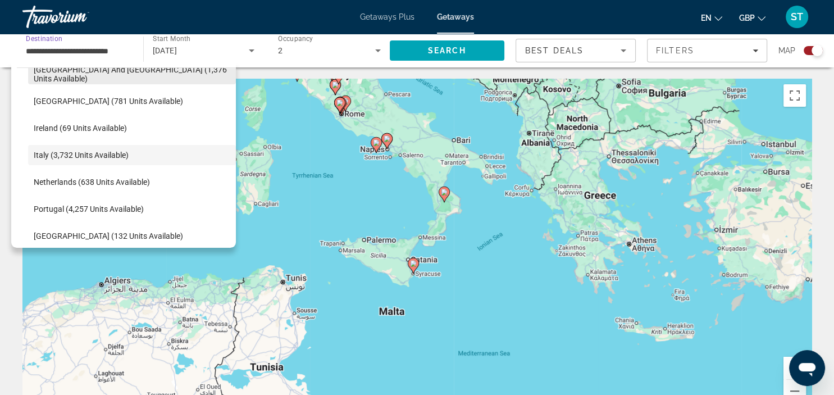
click at [93, 72] on span "[GEOGRAPHIC_DATA] and [GEOGRAPHIC_DATA] (1,376 units available)" at bounding box center [132, 74] width 196 height 18
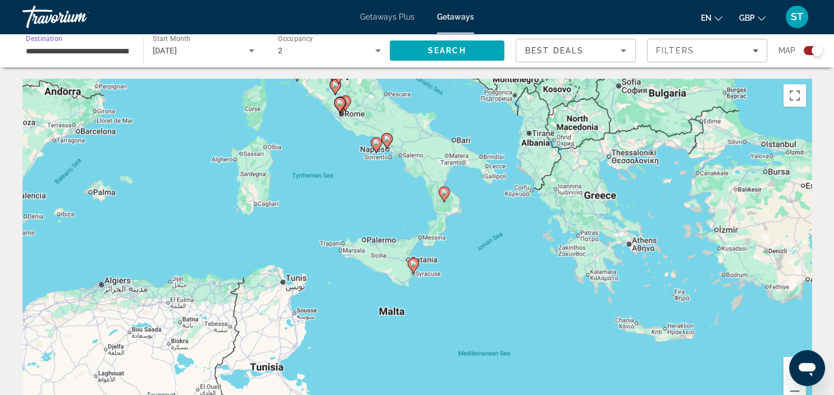
scroll to position [0, 52]
click at [439, 47] on span "Search" at bounding box center [447, 50] width 38 height 9
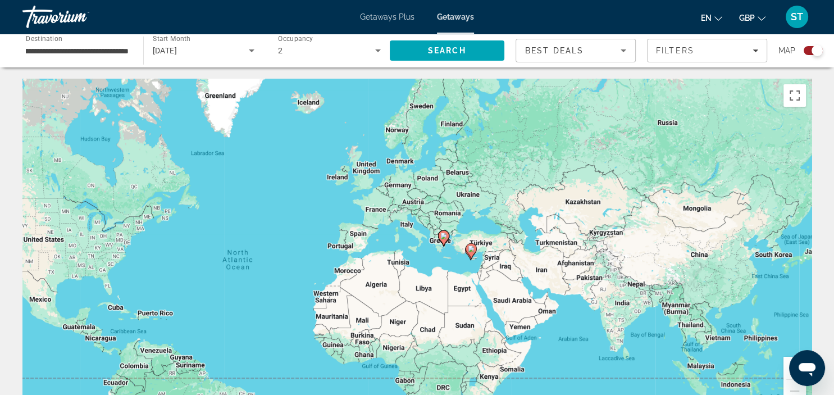
click at [57, 52] on input "**********" at bounding box center [77, 50] width 103 height 13
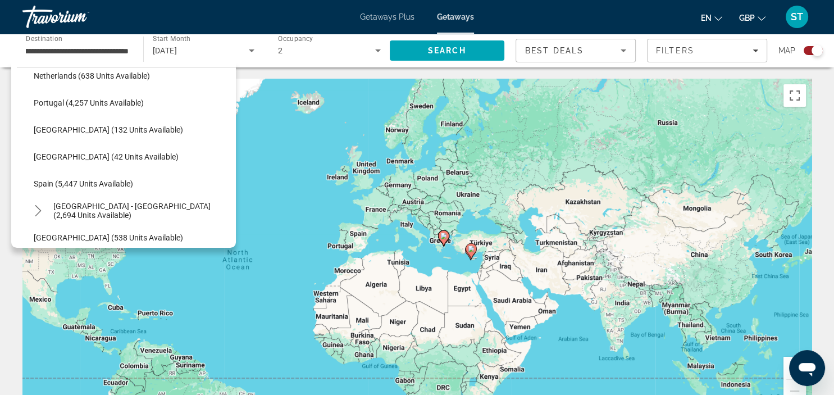
scroll to position [510, 0]
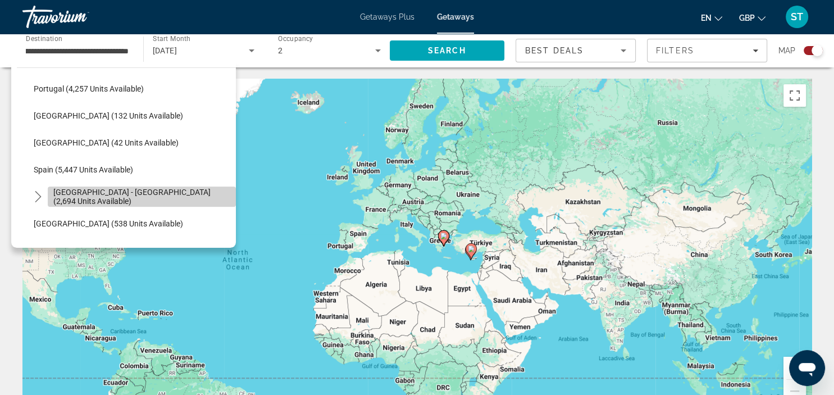
click at [108, 195] on span "[GEOGRAPHIC_DATA] - [GEOGRAPHIC_DATA] (2,694 units available)" at bounding box center [141, 196] width 177 height 18
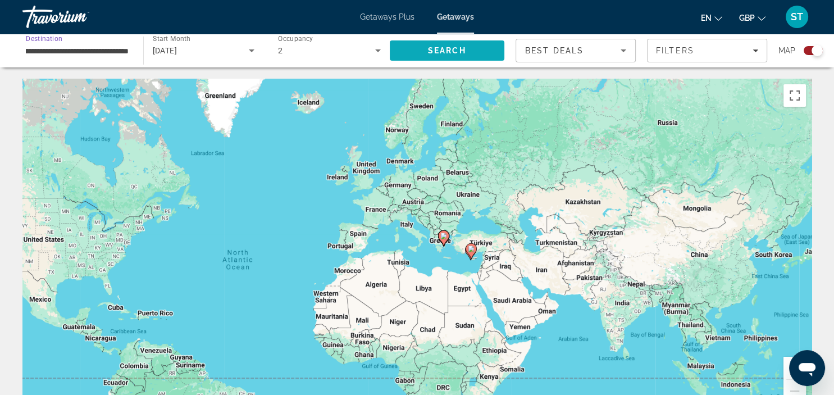
click at [461, 49] on span "Search" at bounding box center [447, 50] width 38 height 9
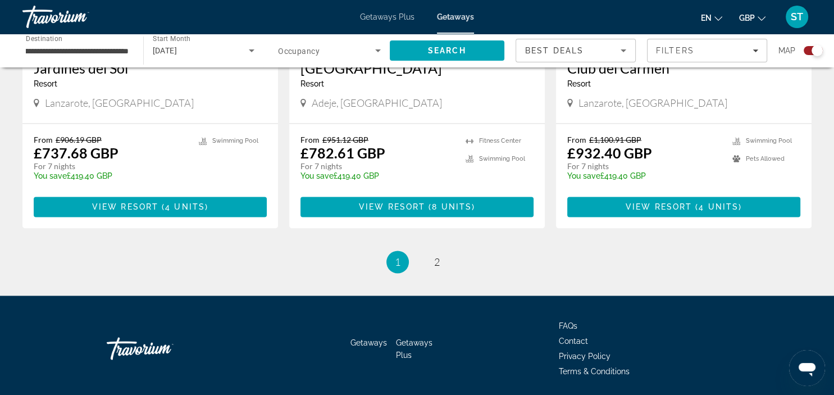
scroll to position [1778, 0]
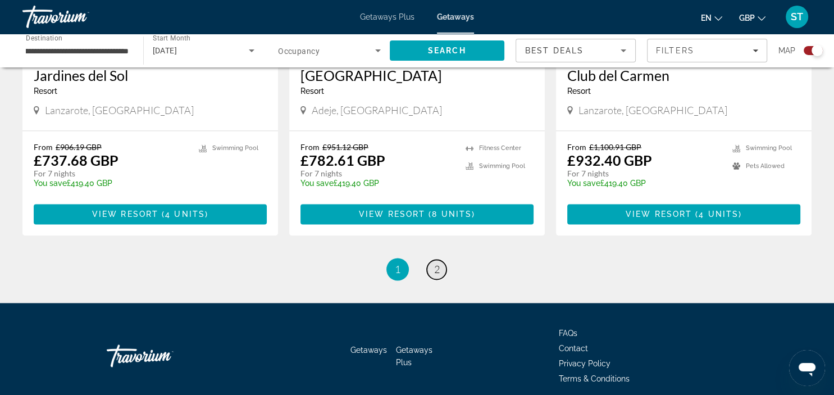
click at [438, 263] on span "2" at bounding box center [437, 269] width 6 height 12
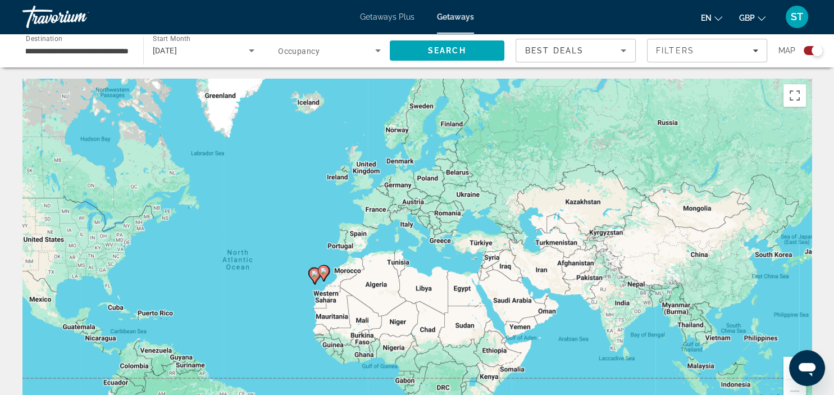
drag, startPoint x: 826, startPoint y: 108, endPoint x: 818, endPoint y: 173, distance: 65.0
click at [111, 49] on input "**********" at bounding box center [77, 50] width 103 height 13
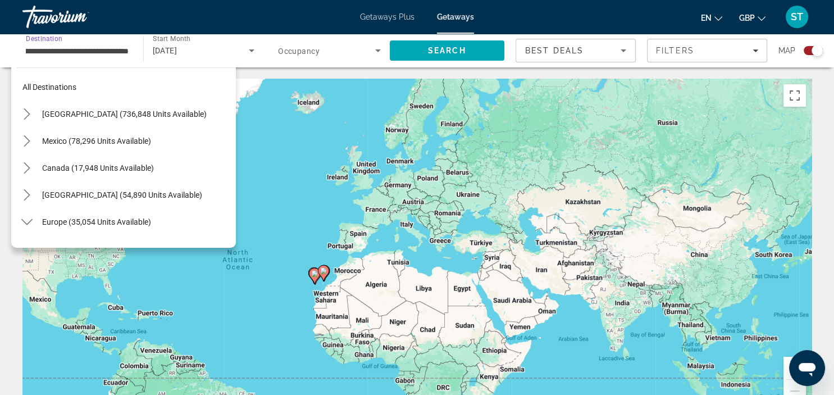
scroll to position [552, 0]
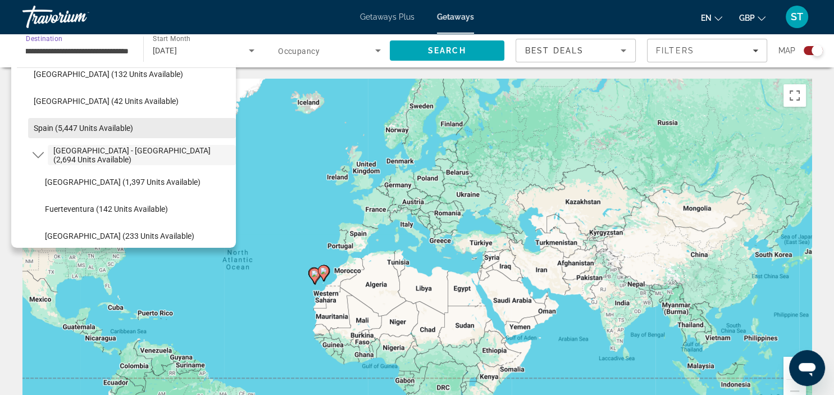
click at [88, 126] on span "Spain (5,447 units available)" at bounding box center [83, 127] width 99 height 9
type input "**********"
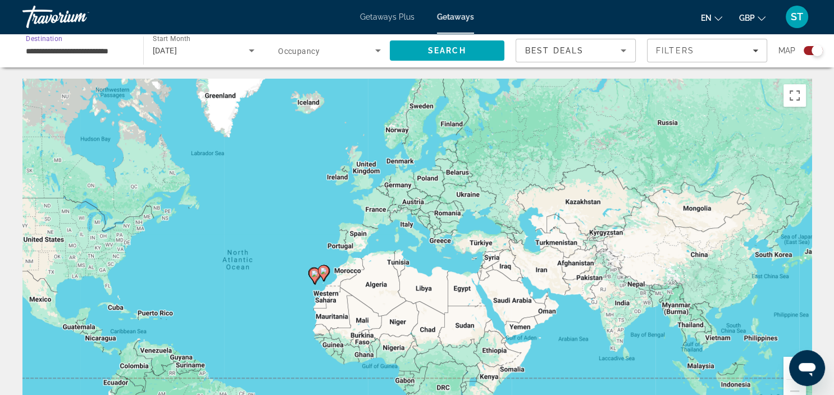
scroll to position [0, 2]
click at [459, 48] on span "Search" at bounding box center [447, 50] width 38 height 9
click at [374, 48] on icon "Search widget" at bounding box center [377, 50] width 13 height 13
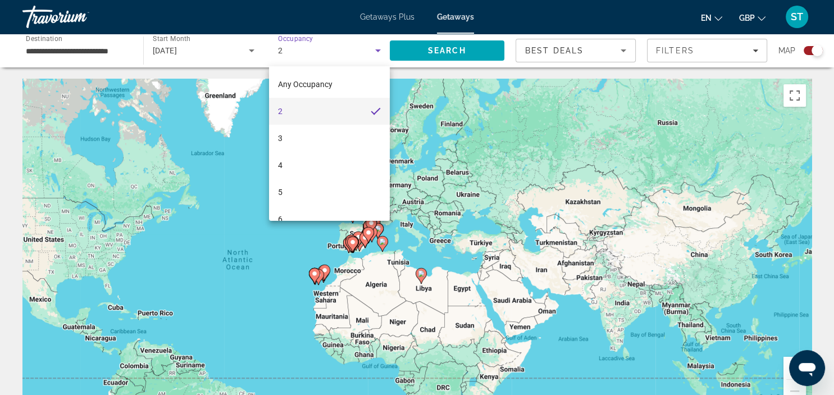
click at [308, 109] on mat-option "2" at bounding box center [329, 111] width 121 height 27
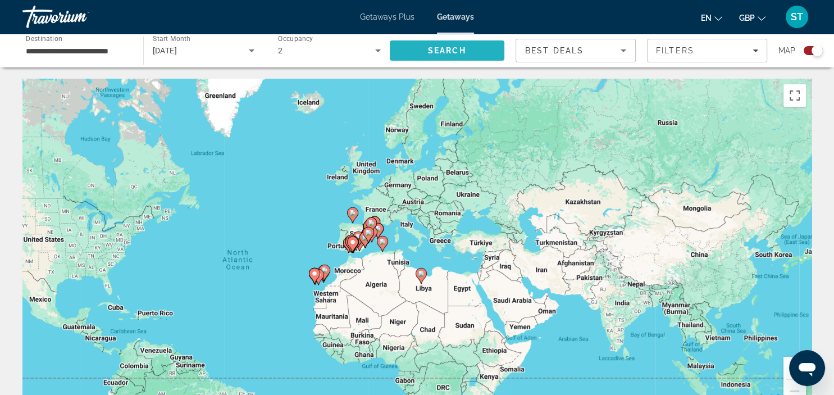
click at [450, 48] on span "Search" at bounding box center [447, 50] width 38 height 9
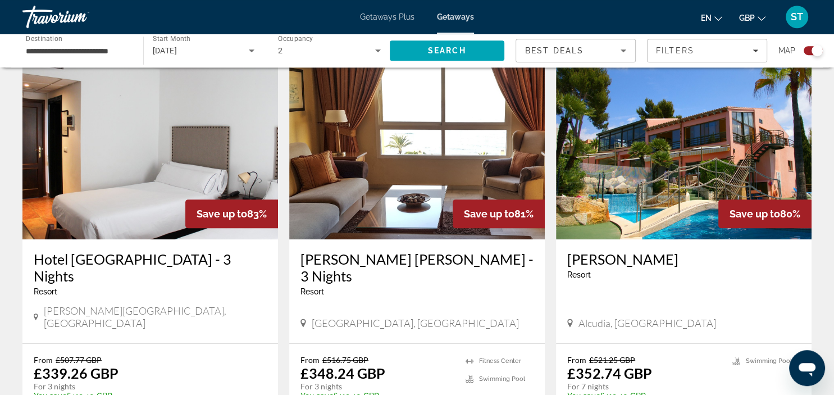
scroll to position [392, 0]
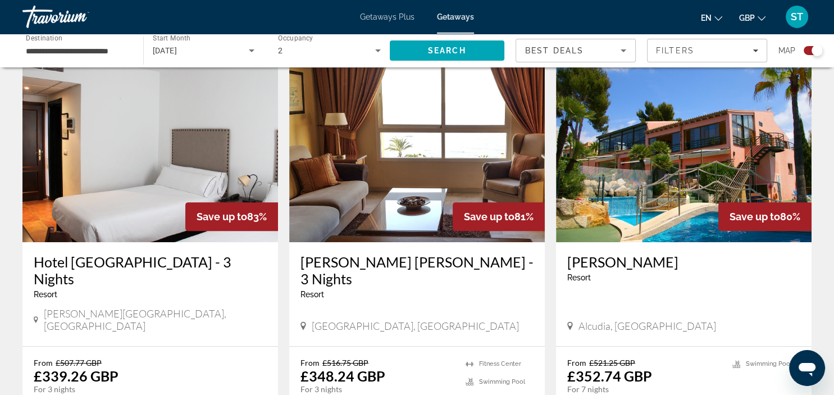
click at [685, 134] on img "Main content" at bounding box center [683, 152] width 255 height 180
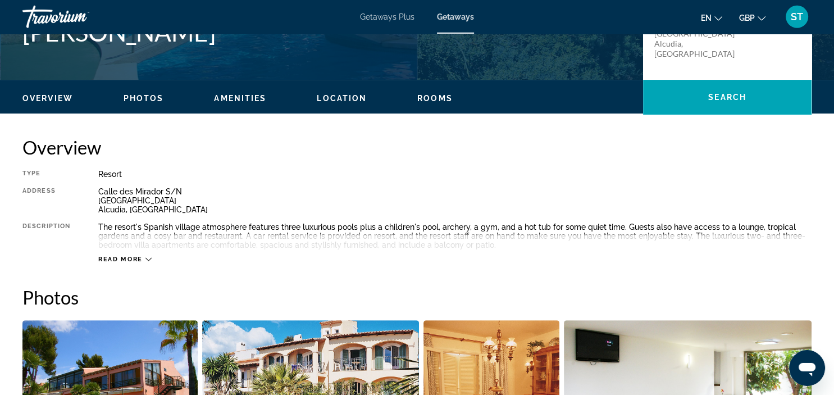
scroll to position [315, 0]
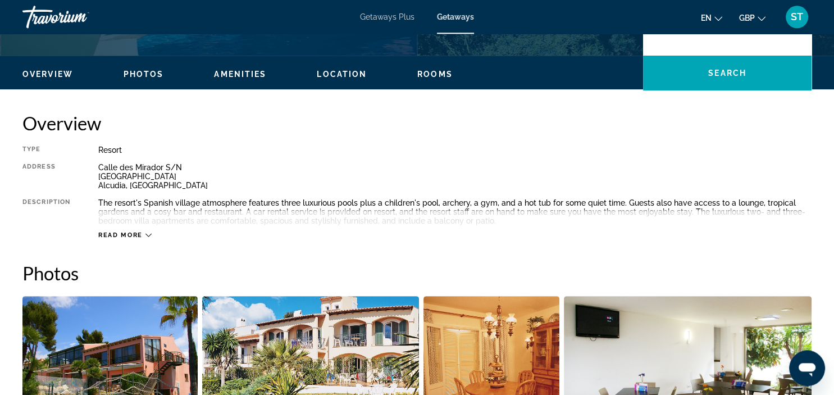
click at [144, 232] on div "Read more" at bounding box center [124, 234] width 53 height 7
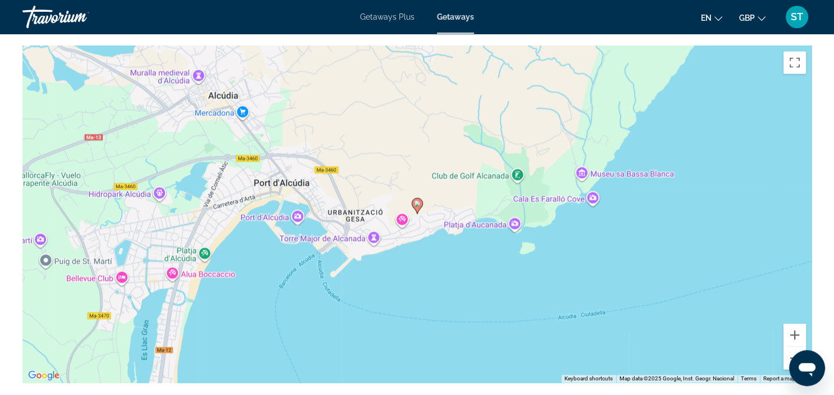
scroll to position [1572, 0]
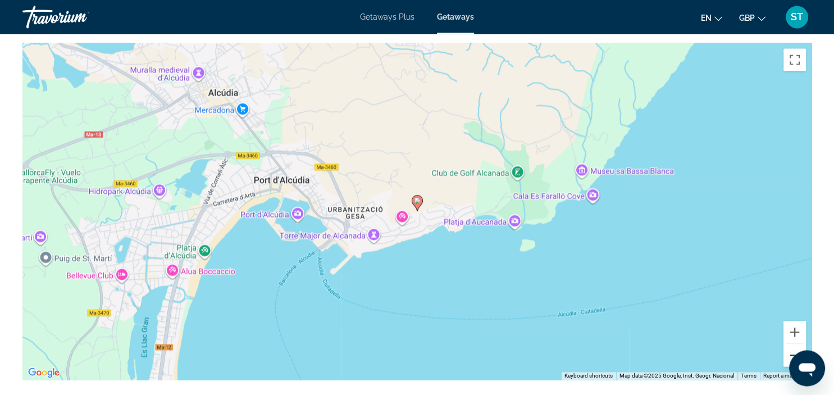
click at [789, 351] on button "Zoom out" at bounding box center [794, 355] width 22 height 22
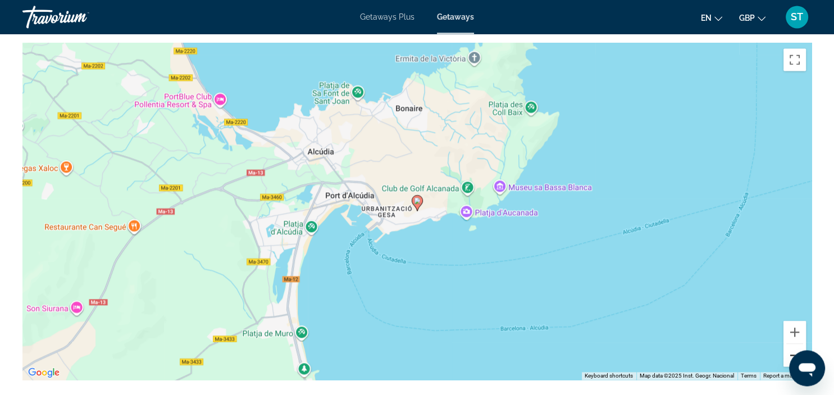
click at [789, 351] on button "Zoom out" at bounding box center [794, 355] width 22 height 22
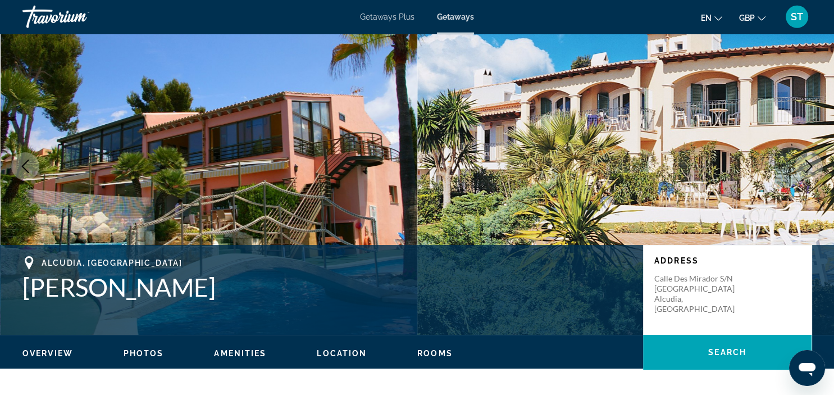
scroll to position [0, 0]
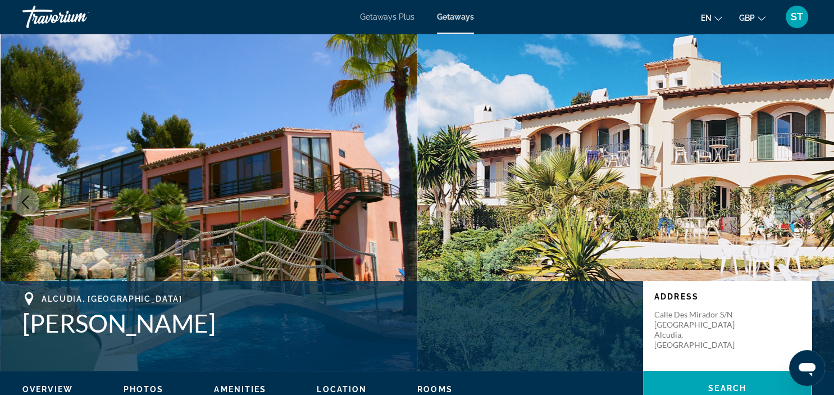
click at [455, 15] on span "Getaways" at bounding box center [455, 16] width 37 height 9
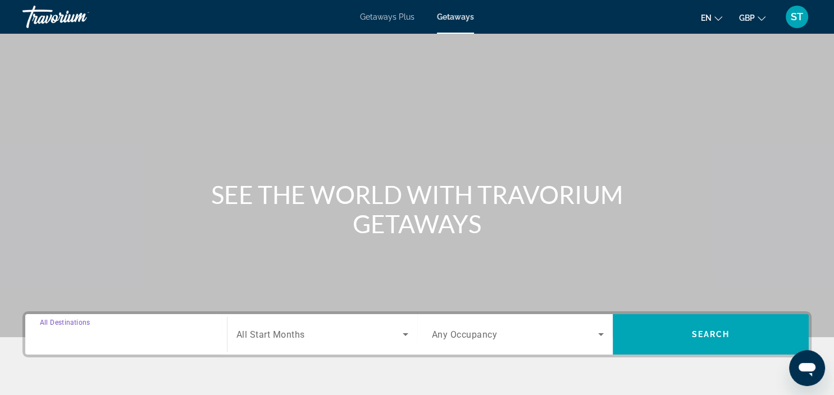
click at [127, 333] on input "Destination All Destinations" at bounding box center [126, 334] width 172 height 13
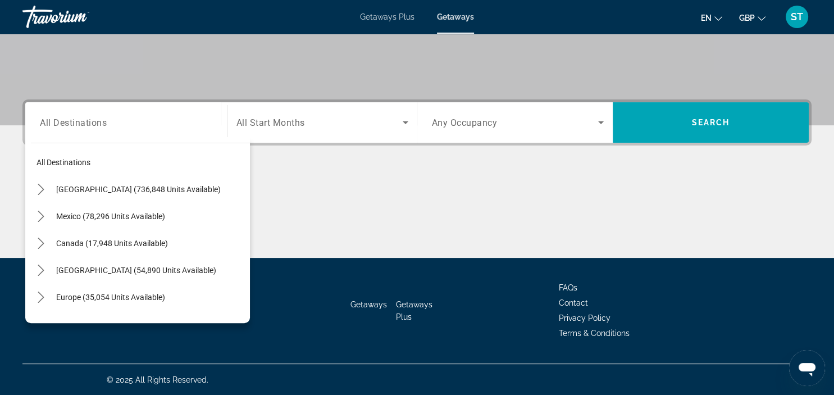
click at [84, 131] on div "Search widget" at bounding box center [126, 123] width 172 height 32
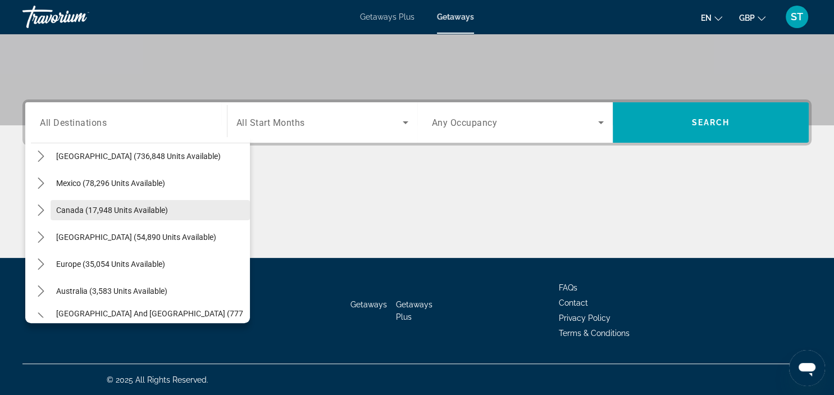
scroll to position [34, 0]
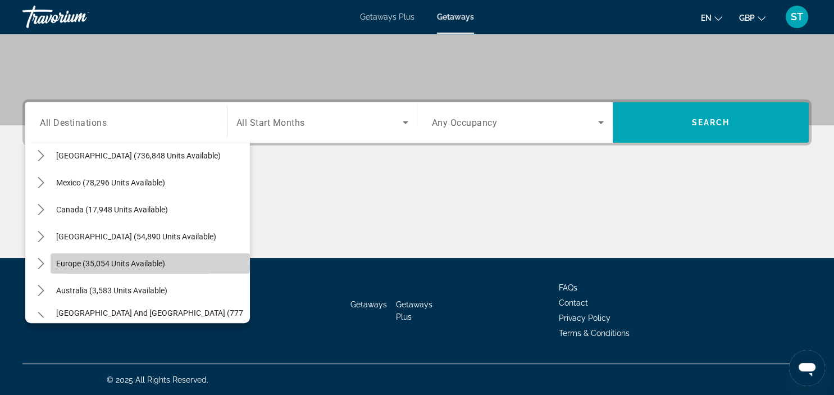
click at [87, 259] on span "Europe (35,054 units available)" at bounding box center [110, 263] width 109 height 9
type input "**********"
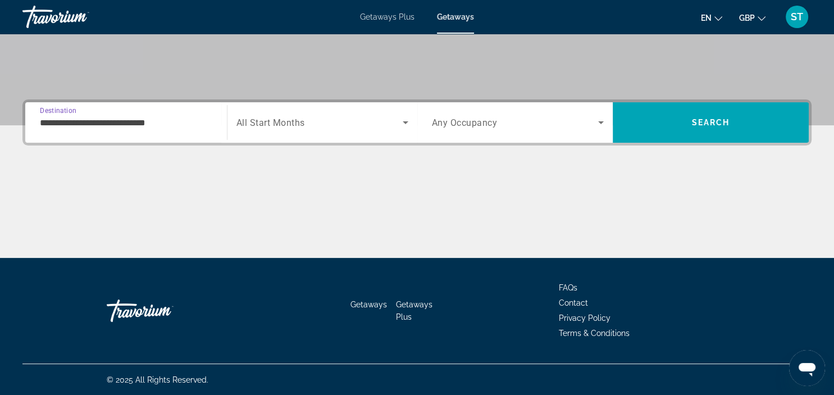
click at [163, 123] on input "**********" at bounding box center [126, 122] width 172 height 13
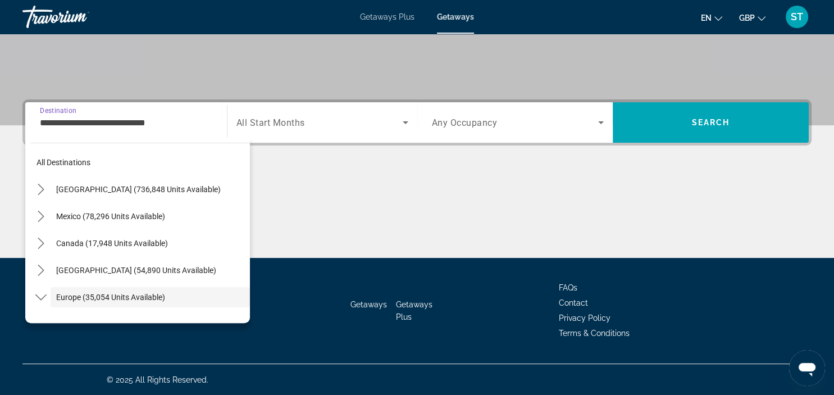
scroll to position [67, 0]
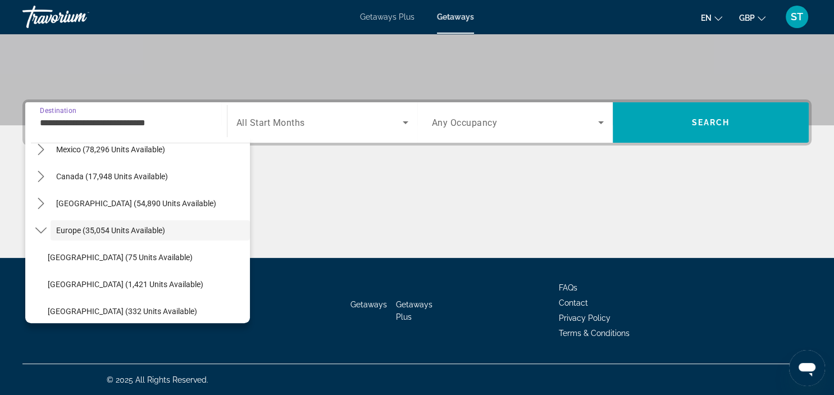
click at [205, 119] on input "**********" at bounding box center [126, 122] width 172 height 13
click at [404, 118] on icon "Search widget" at bounding box center [405, 122] width 13 height 13
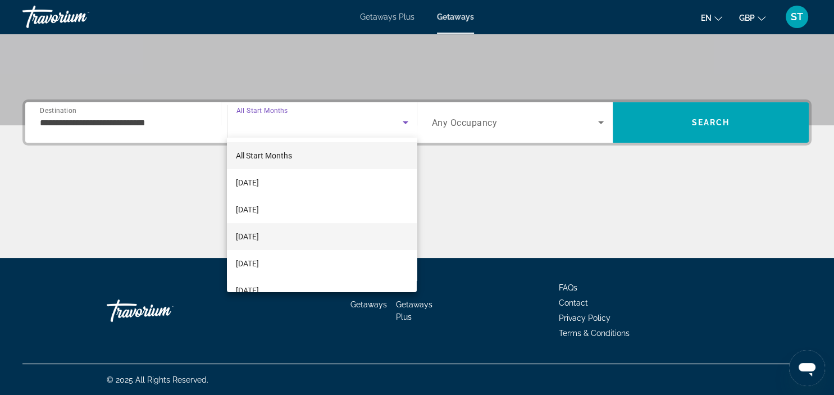
click at [259, 237] on span "[DATE]" at bounding box center [247, 236] width 23 height 13
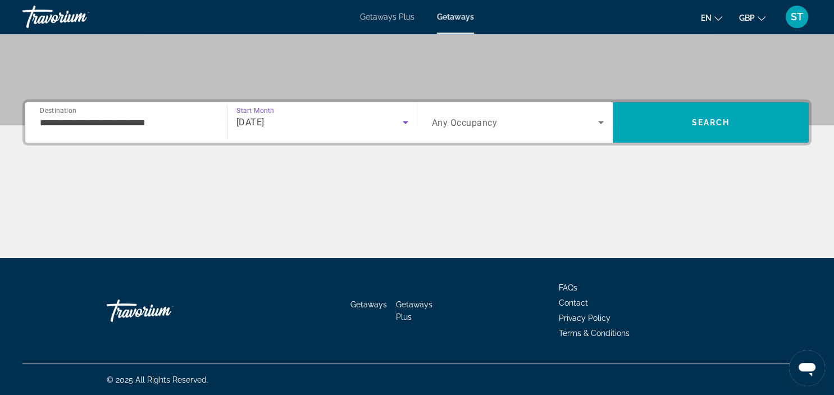
click at [600, 118] on icon "Search widget" at bounding box center [600, 122] width 13 height 13
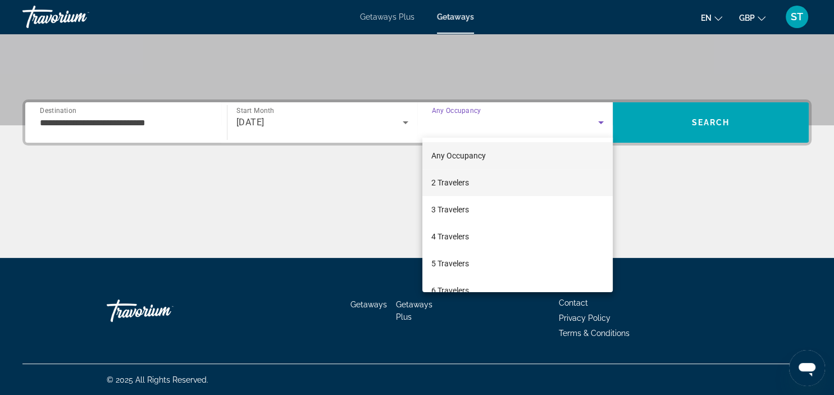
click at [452, 181] on span "2 Travelers" at bounding box center [450, 182] width 38 height 13
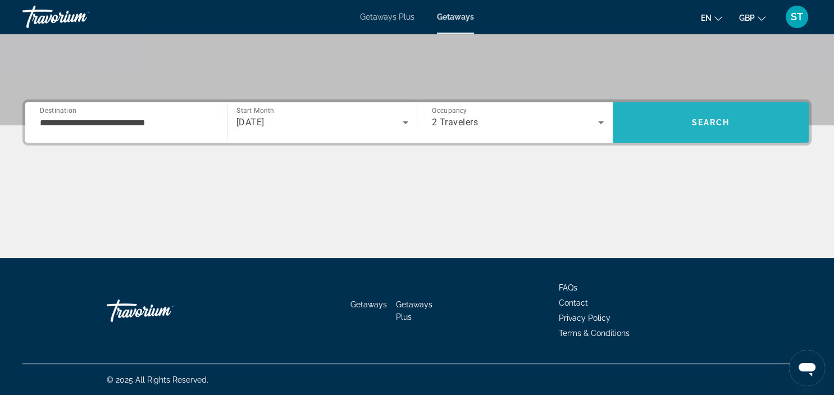
click at [715, 118] on span "Search" at bounding box center [711, 122] width 38 height 9
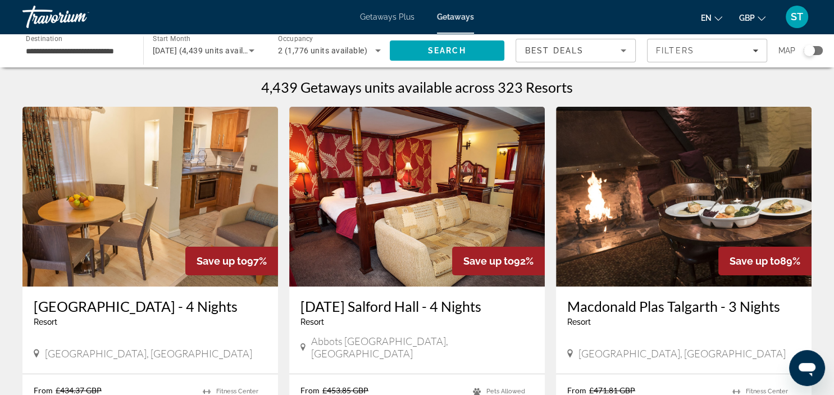
click at [807, 48] on div "Search widget" at bounding box center [808, 50] width 11 height 11
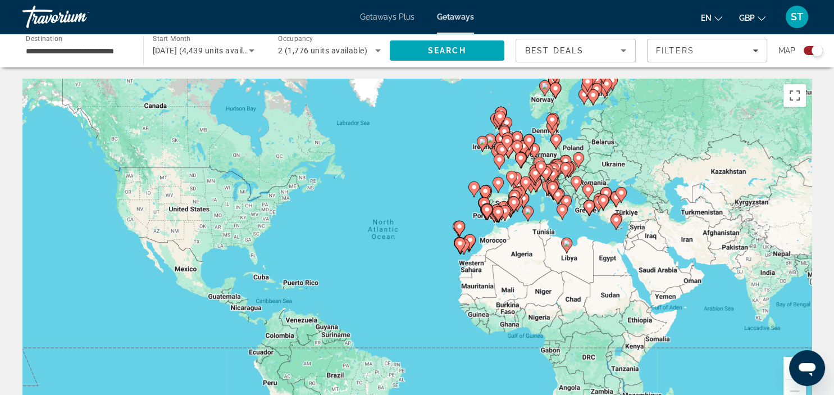
click at [500, 202] on g "Main content" at bounding box center [503, 209] width 11 height 16
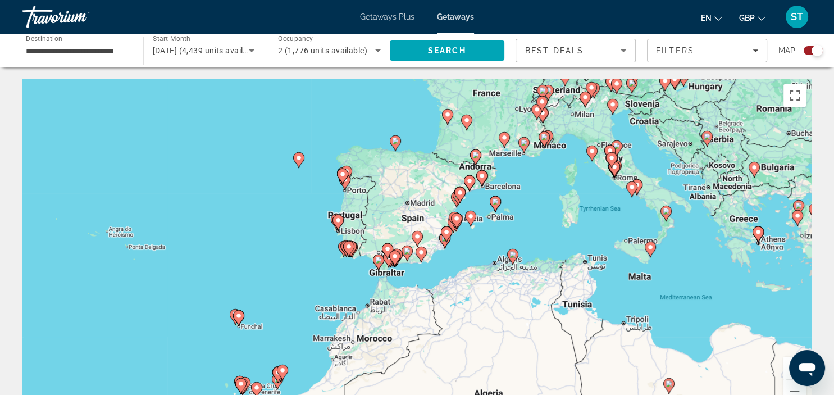
click at [406, 253] on image "Main content" at bounding box center [407, 251] width 7 height 7
type input "**********"
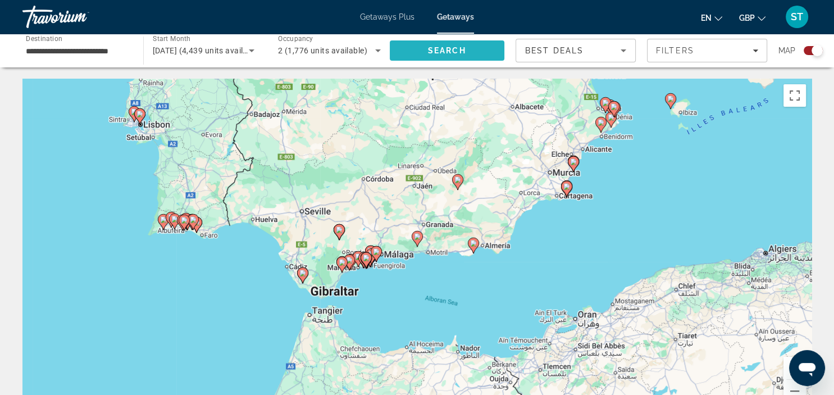
click at [455, 49] on span "Search" at bounding box center [447, 50] width 38 height 9
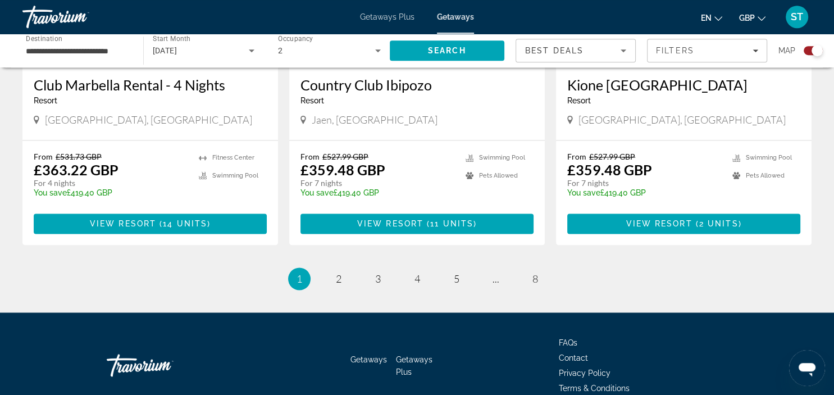
scroll to position [1785, 0]
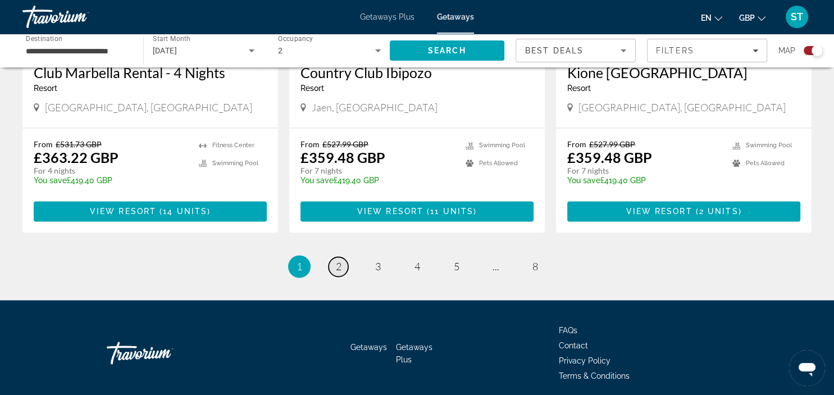
click at [338, 260] on span "2" at bounding box center [339, 266] width 6 height 12
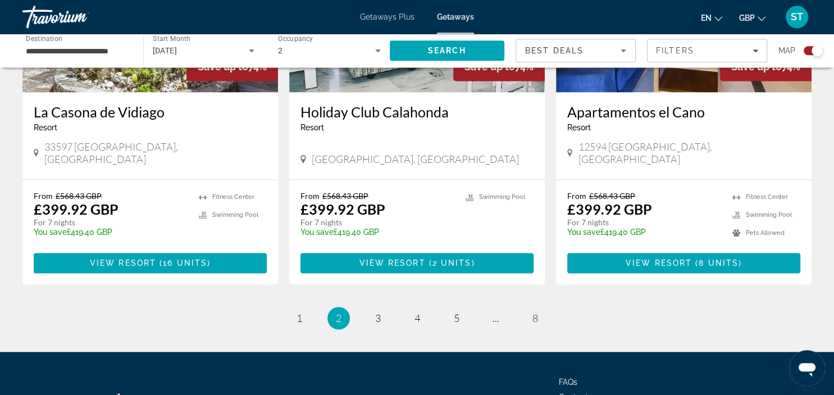
scroll to position [1756, 0]
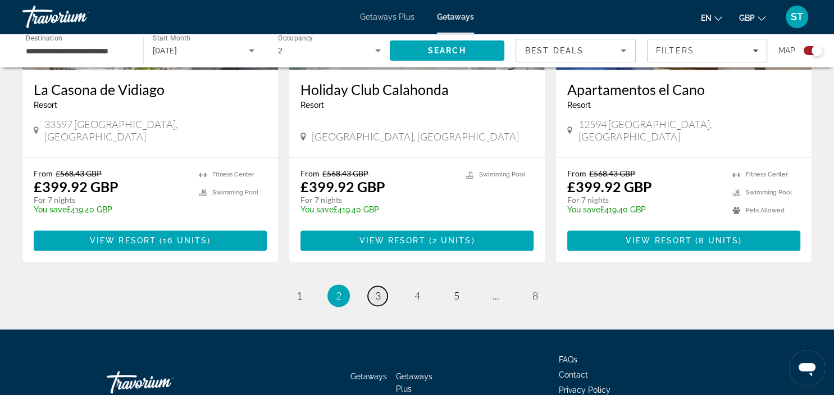
click at [379, 289] on span "3" at bounding box center [378, 295] width 6 height 12
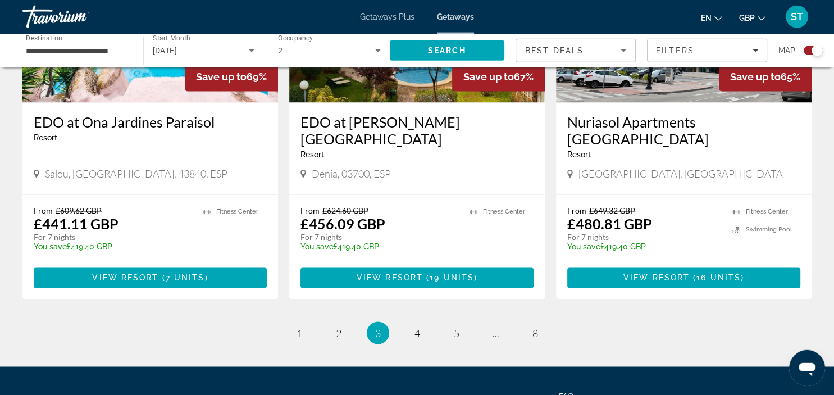
scroll to position [1785, 0]
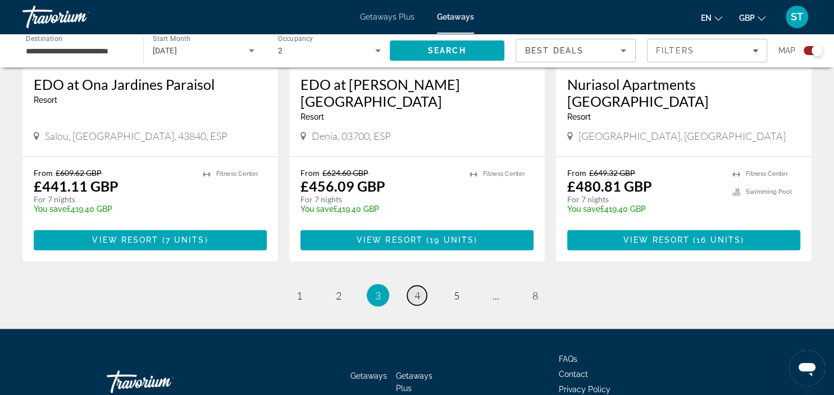
click at [419, 289] on span "4" at bounding box center [417, 295] width 6 height 12
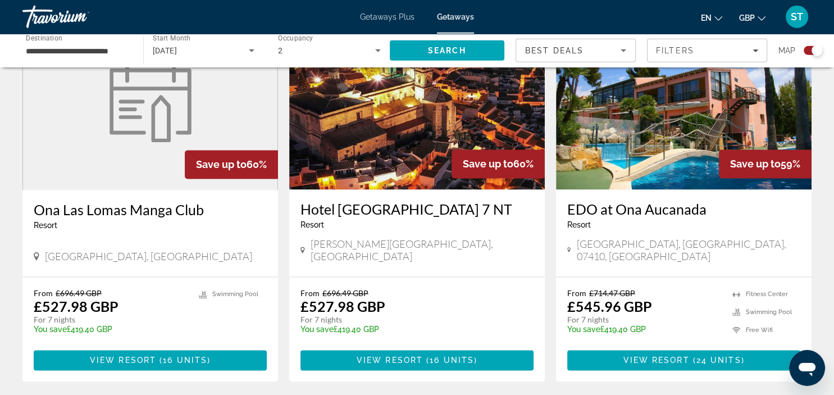
scroll to position [1757, 0]
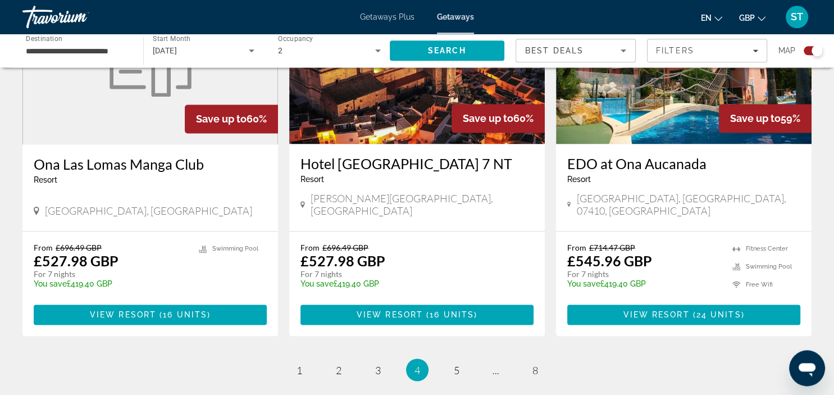
drag, startPoint x: 831, startPoint y: 57, endPoint x: 6, endPoint y: 16, distance: 826.1
click at [376, 363] on span "3" at bounding box center [378, 369] width 6 height 12
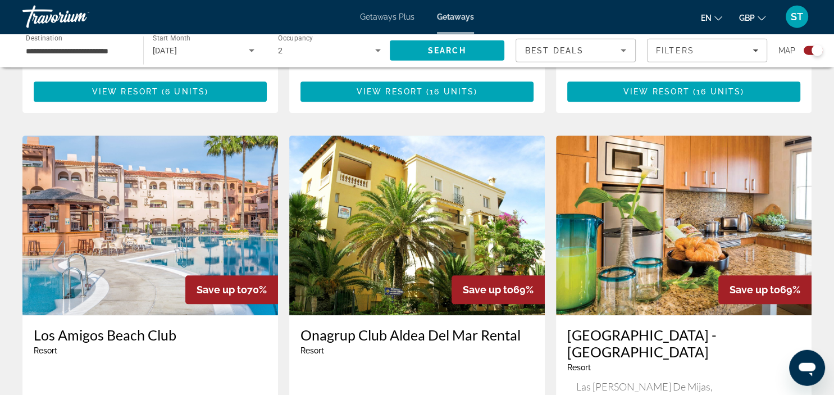
scroll to position [1079, 0]
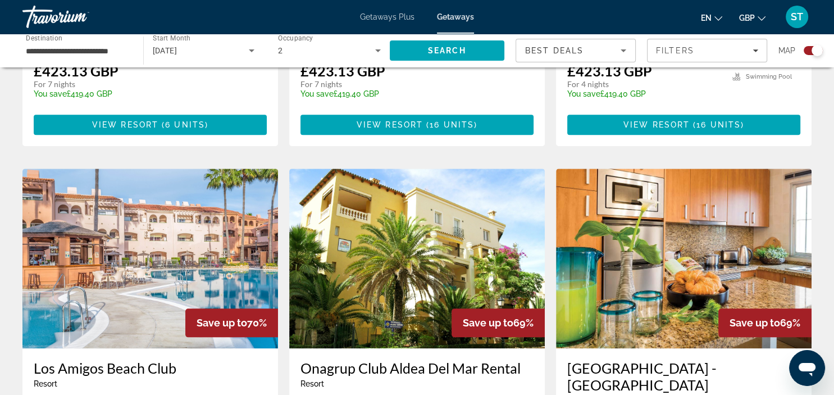
click at [157, 188] on img "Main content" at bounding box center [149, 258] width 255 height 180
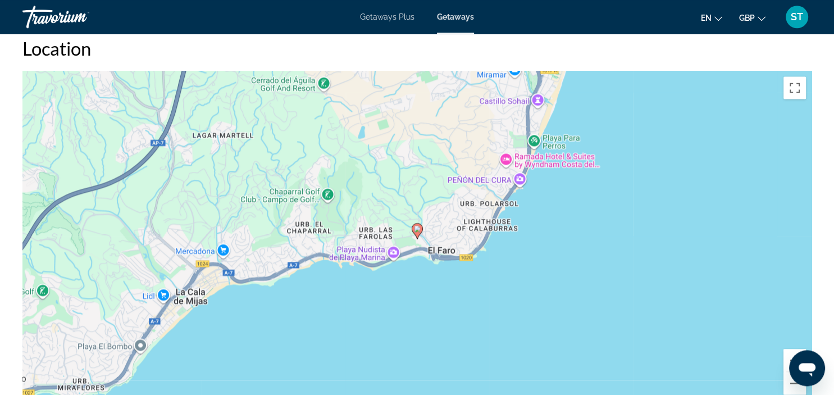
scroll to position [1715, 0]
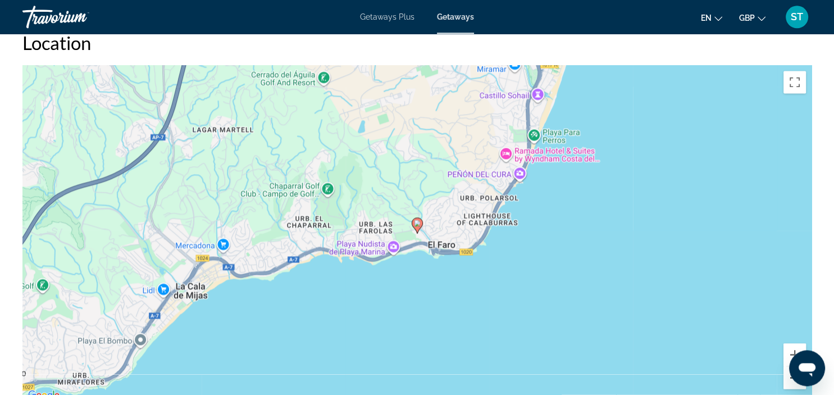
click at [786, 373] on button "Zoom out" at bounding box center [794, 377] width 22 height 22
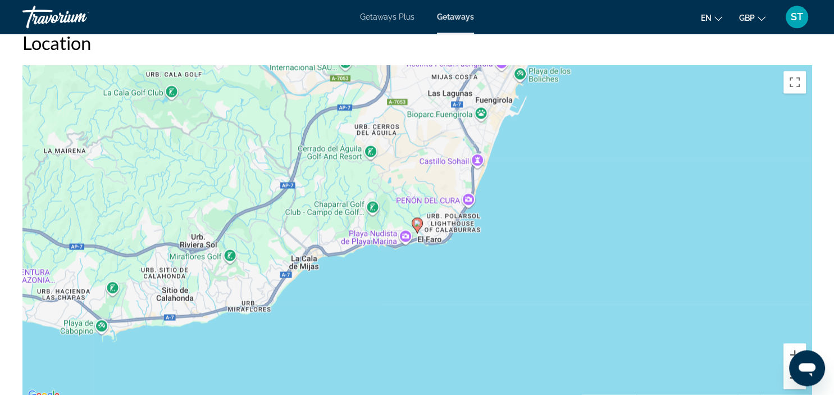
click at [786, 373] on button "Zoom out" at bounding box center [794, 377] width 22 height 22
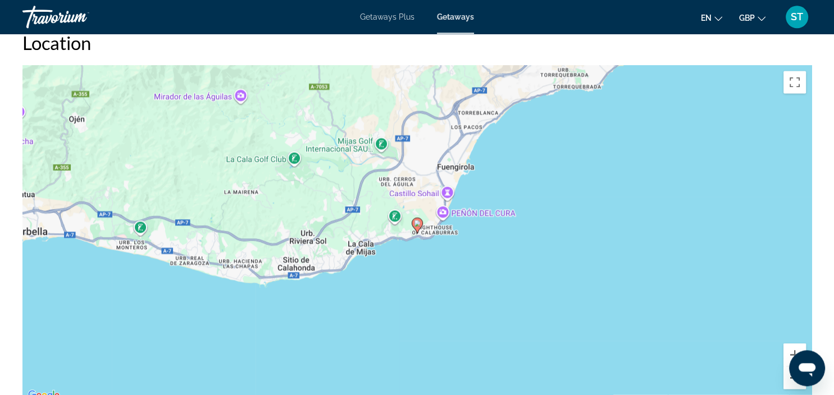
click at [786, 373] on button "Zoom out" at bounding box center [794, 377] width 22 height 22
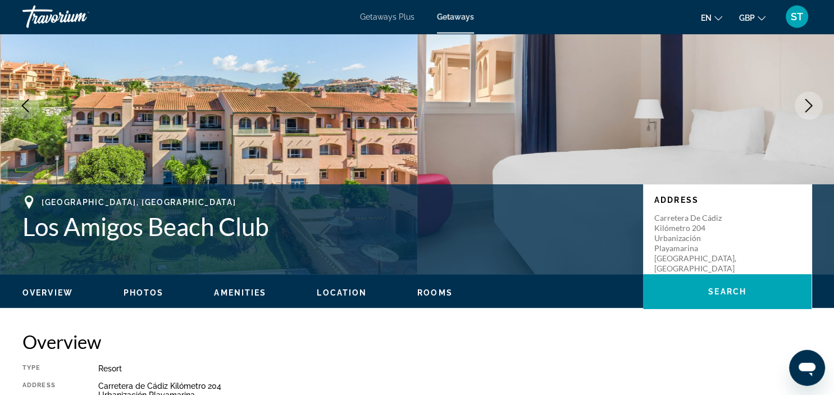
scroll to position [0, 0]
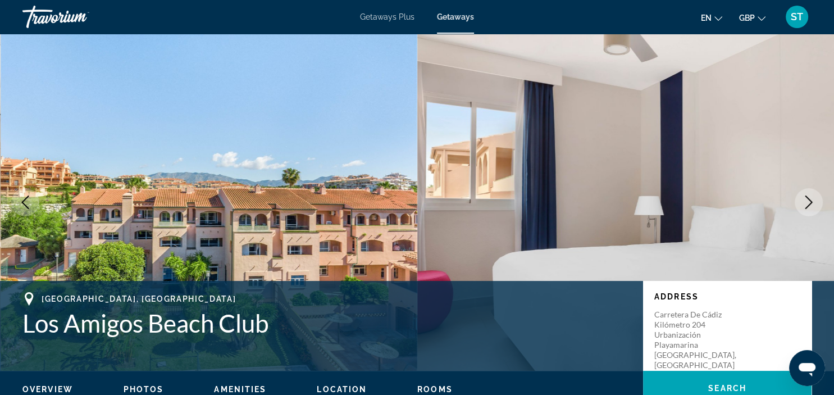
click at [277, 297] on div "[GEOGRAPHIC_DATA], [GEOGRAPHIC_DATA]" at bounding box center [326, 298] width 609 height 13
click at [272, 136] on img "Main content" at bounding box center [209, 202] width 417 height 337
click at [455, 15] on span "Getaways" at bounding box center [455, 16] width 37 height 9
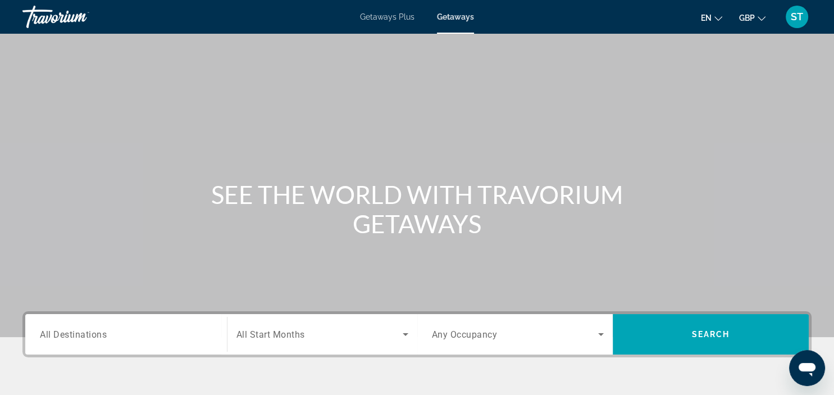
click at [127, 332] on input "Destination All Destinations" at bounding box center [126, 334] width 172 height 13
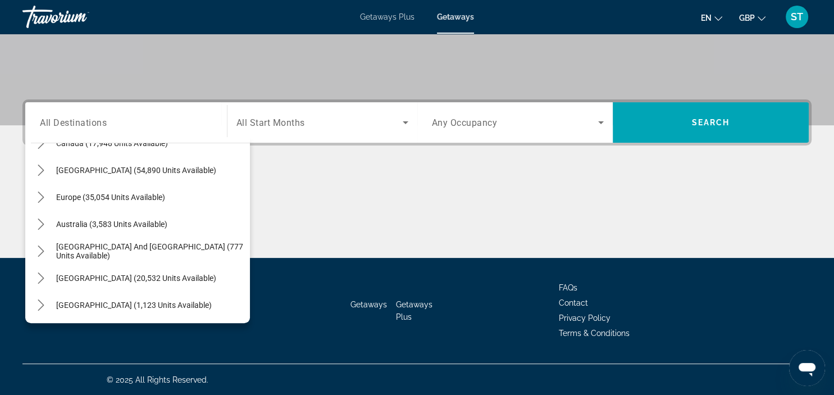
scroll to position [106, 0]
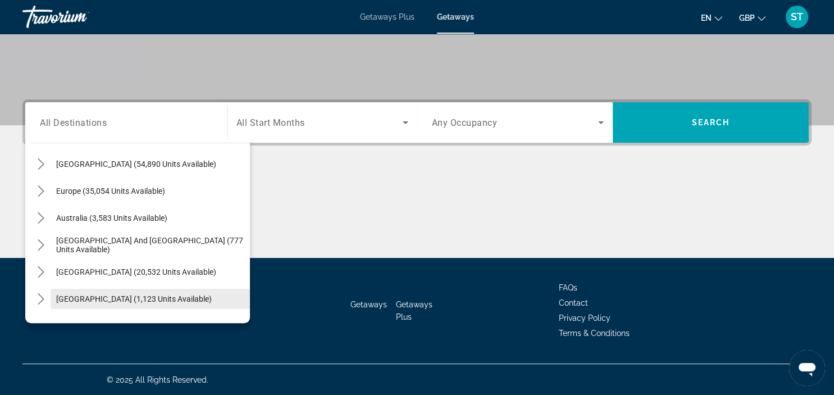
click at [126, 297] on span "[GEOGRAPHIC_DATA] (1,123 units available)" at bounding box center [133, 298] width 155 height 9
type input "**********"
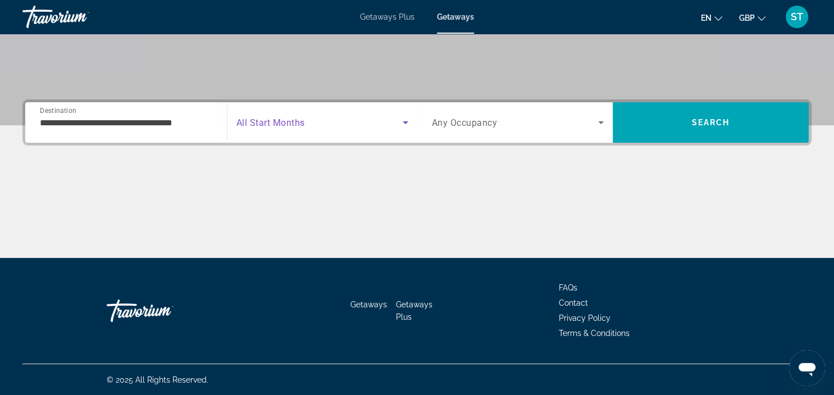
click at [405, 117] on icon "Search widget" at bounding box center [405, 122] width 13 height 13
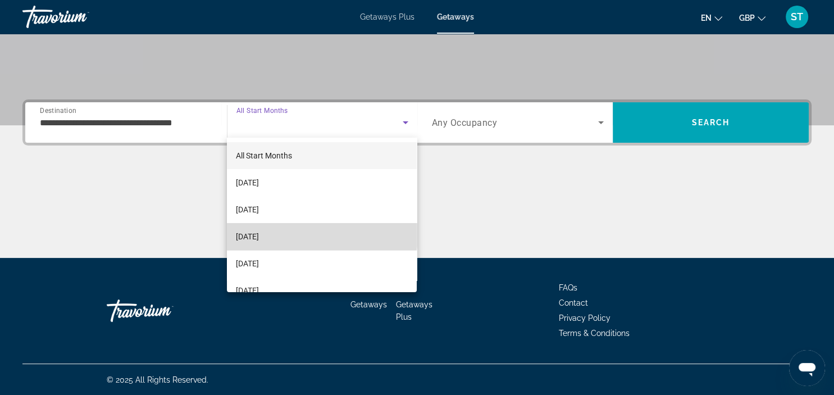
click at [259, 233] on span "[DATE]" at bounding box center [247, 236] width 23 height 13
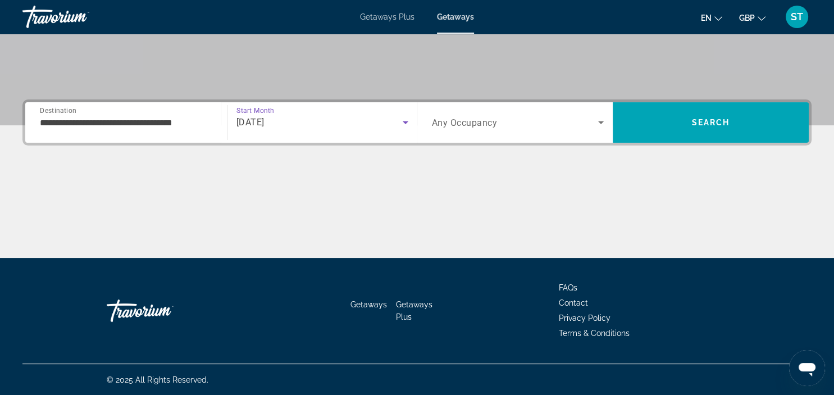
click at [597, 116] on icon "Search widget" at bounding box center [600, 122] width 13 height 13
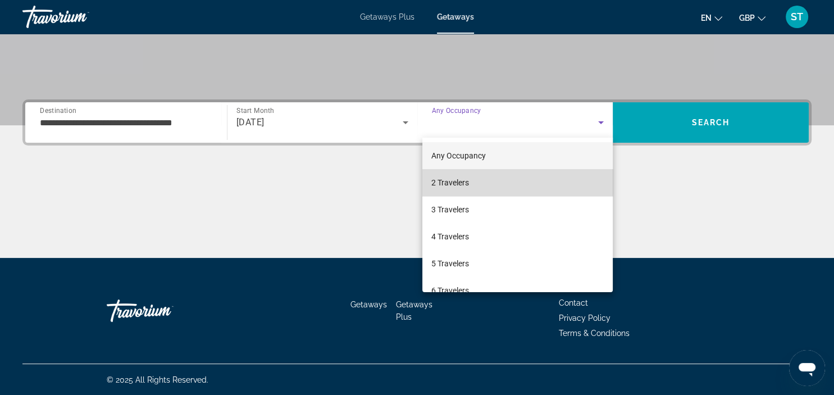
click at [451, 180] on span "2 Travelers" at bounding box center [450, 182] width 38 height 13
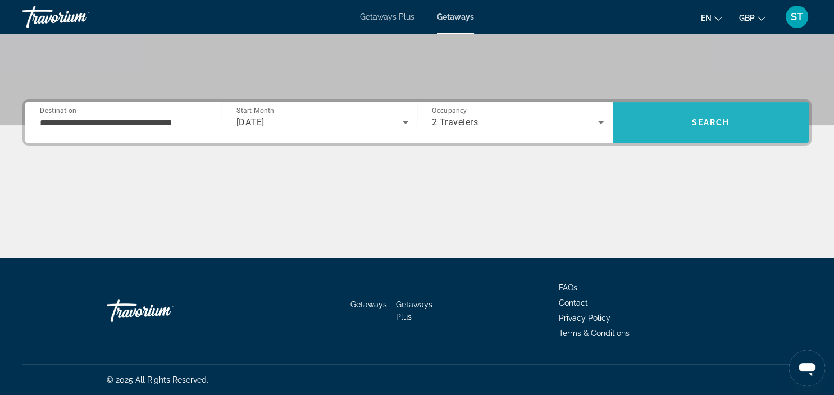
click at [718, 120] on span "Search" at bounding box center [711, 122] width 38 height 9
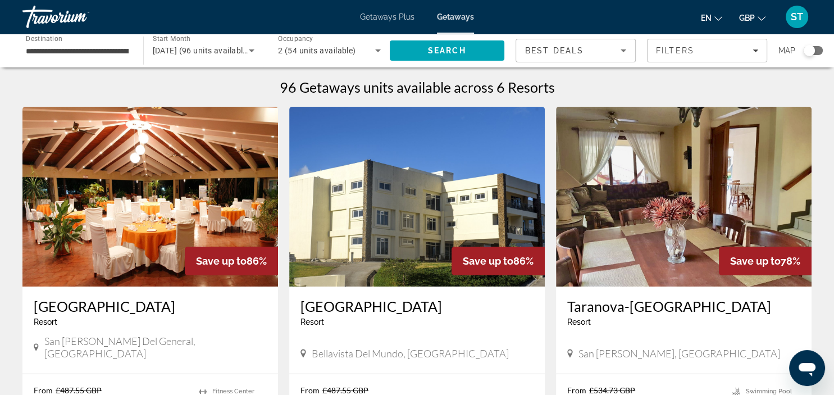
click at [809, 49] on div "Search widget" at bounding box center [808, 50] width 11 height 11
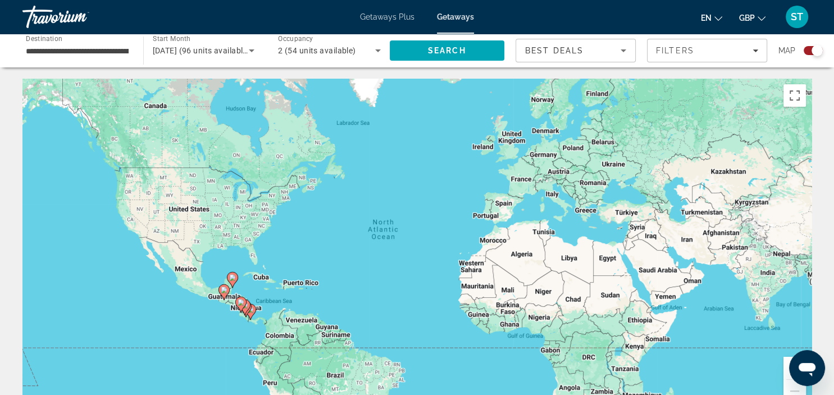
click at [225, 302] on div "To activate drag with keyboard, press Alt + Enter. Once in keyboard drag state,…" at bounding box center [416, 247] width 789 height 337
click at [225, 298] on gmp-advanced-marker "Main content" at bounding box center [223, 291] width 11 height 17
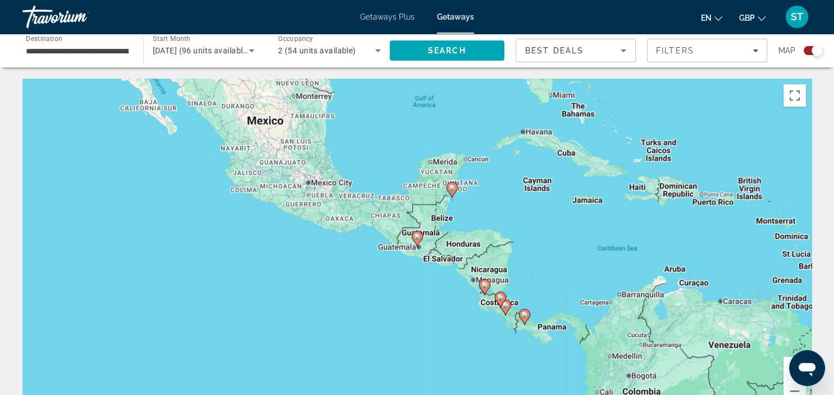
click at [416, 232] on icon "Main content" at bounding box center [416, 238] width 10 height 15
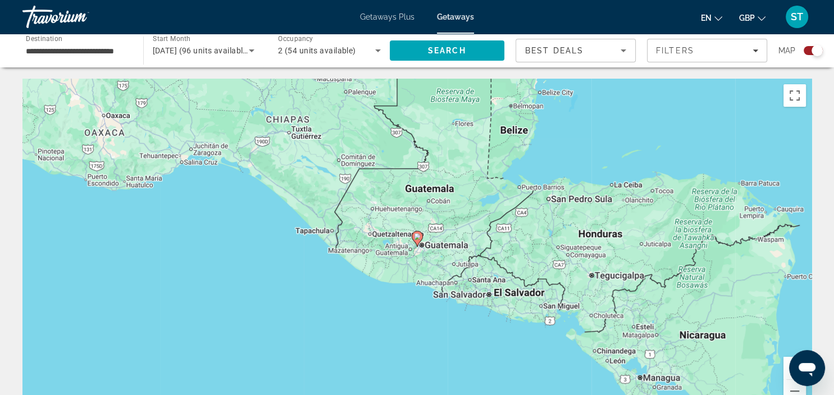
click at [246, 111] on div "To navigate, press the arrow keys. To activate drag with keyboard, press Alt + …" at bounding box center [416, 247] width 789 height 337
click at [246, 111] on div "To activate drag with keyboard, press Alt + Enter. Once in keyboard drag state,…" at bounding box center [416, 247] width 789 height 337
click at [176, 104] on div "To activate drag with keyboard, press Alt + Enter. Once in keyboard drag state,…" at bounding box center [416, 247] width 789 height 337
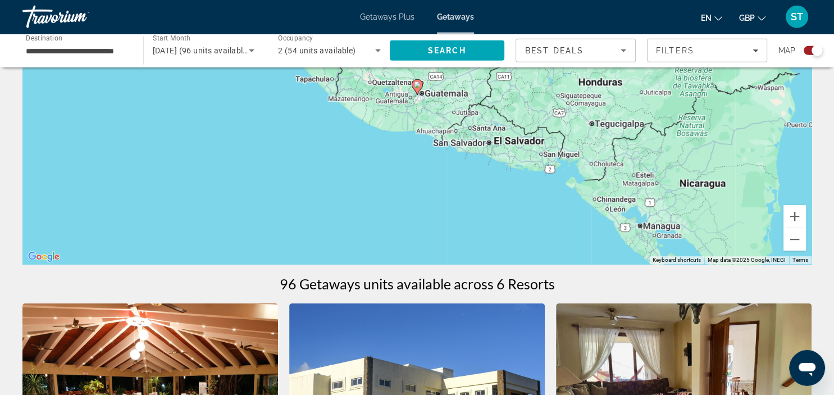
scroll to position [153, 0]
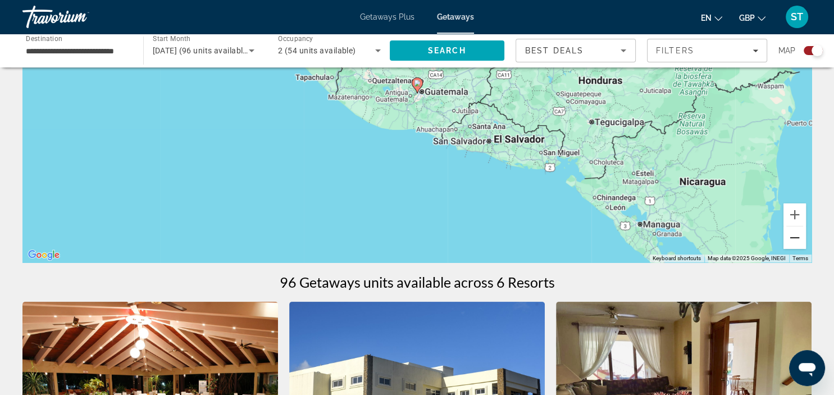
click at [794, 235] on button "Zoom out" at bounding box center [794, 237] width 22 height 22
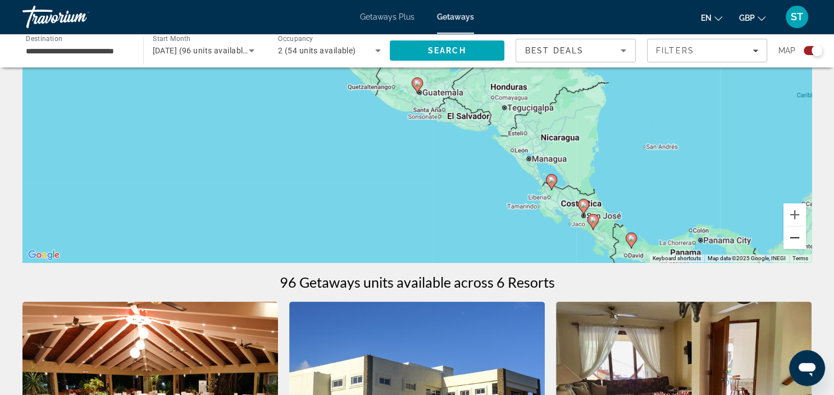
click at [794, 235] on button "Zoom out" at bounding box center [794, 237] width 22 height 22
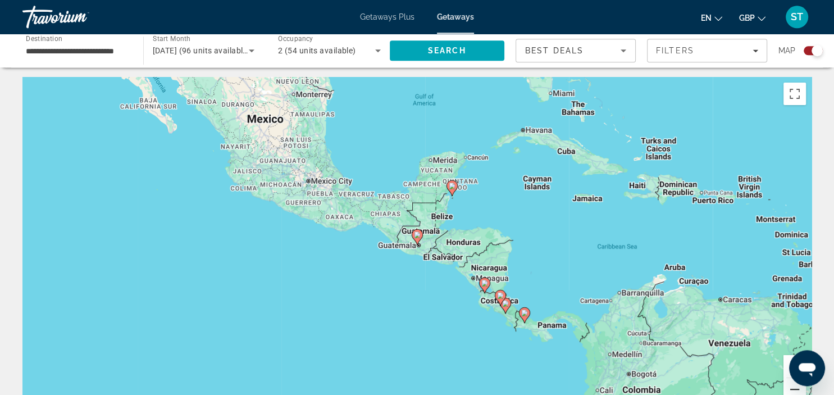
scroll to position [0, 0]
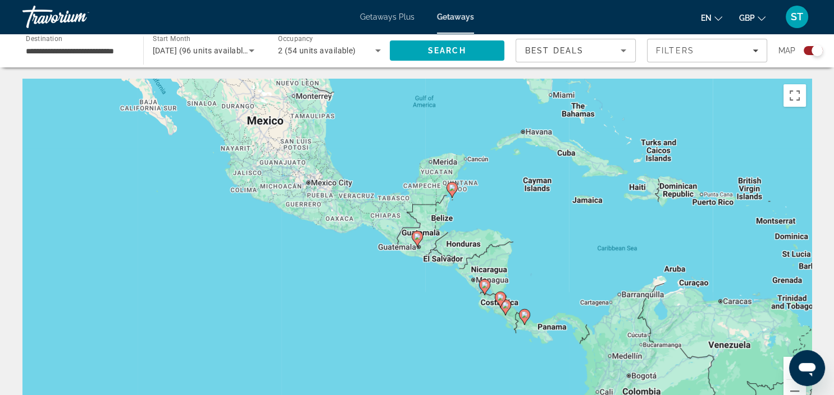
click at [268, 132] on div "To activate drag with keyboard, press Alt + Enter. Once in keyboard drag state,…" at bounding box center [416, 247] width 789 height 337
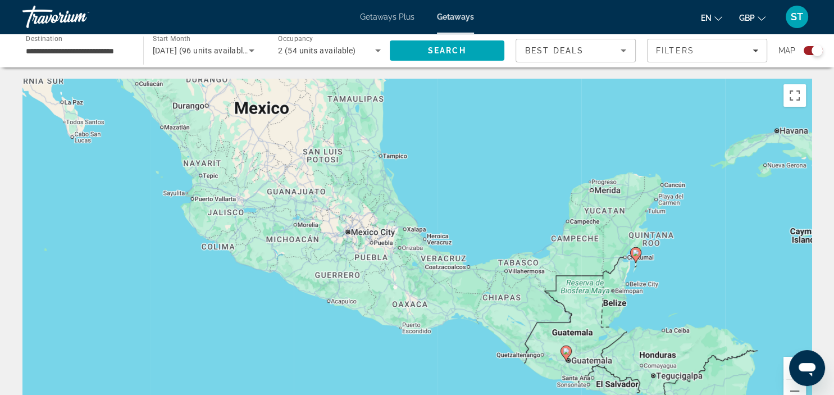
click at [264, 136] on div "To activate drag with keyboard, press Alt + Enter. Once in keyboard drag state,…" at bounding box center [416, 247] width 789 height 337
click at [314, 200] on div "To activate drag with keyboard, press Alt + Enter. Once in keyboard drag state,…" at bounding box center [416, 247] width 789 height 337
click at [314, 199] on div "To activate drag with keyboard, press Alt + Enter. Once in keyboard drag state,…" at bounding box center [416, 247] width 789 height 337
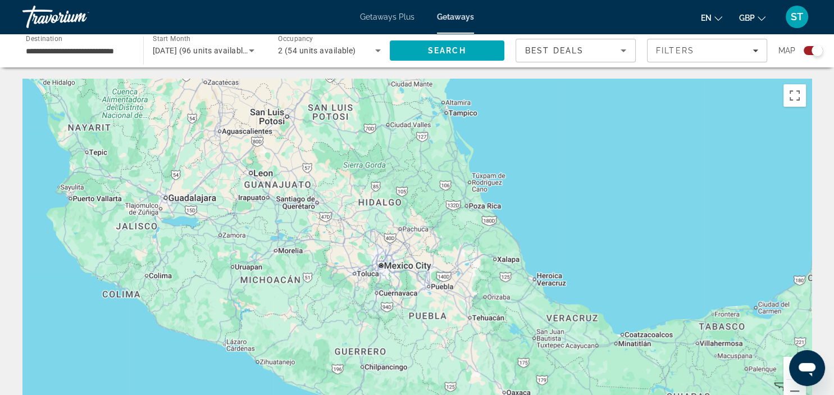
click at [314, 199] on div "To activate drag with keyboard, press Alt + Enter. Once in keyboard drag state,…" at bounding box center [416, 247] width 789 height 337
click at [107, 47] on input "**********" at bounding box center [77, 50] width 103 height 13
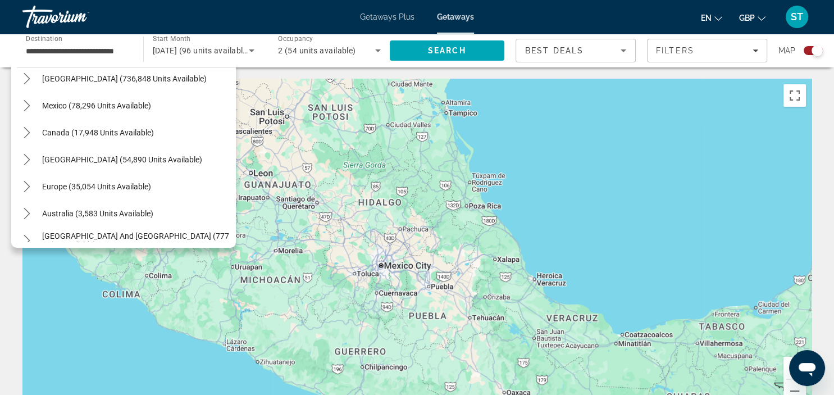
scroll to position [20, 0]
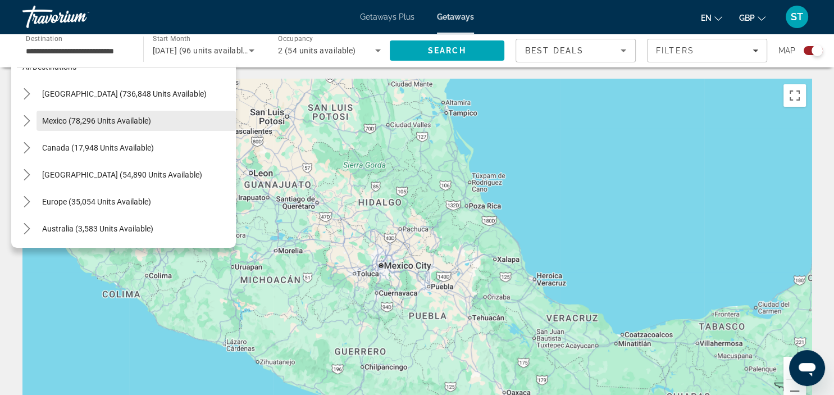
click at [115, 121] on span "Mexico (78,296 units available)" at bounding box center [96, 120] width 109 height 9
type input "**********"
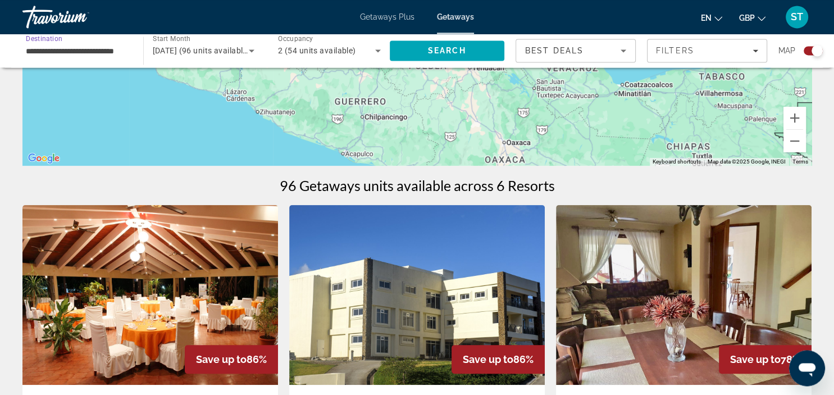
scroll to position [0, 0]
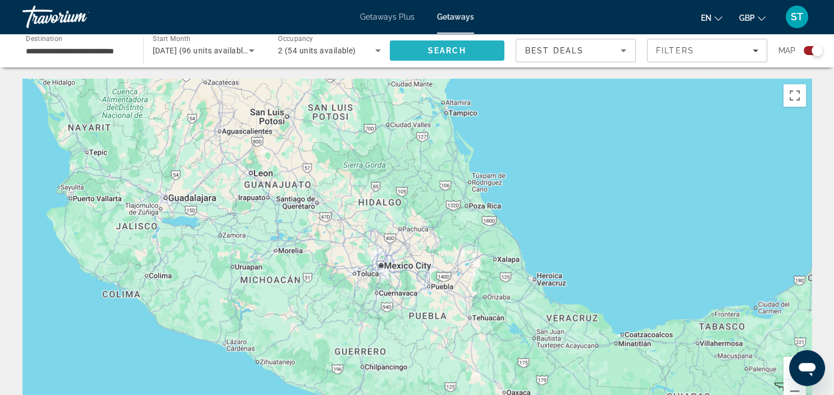
click at [454, 49] on span "Search" at bounding box center [447, 50] width 38 height 9
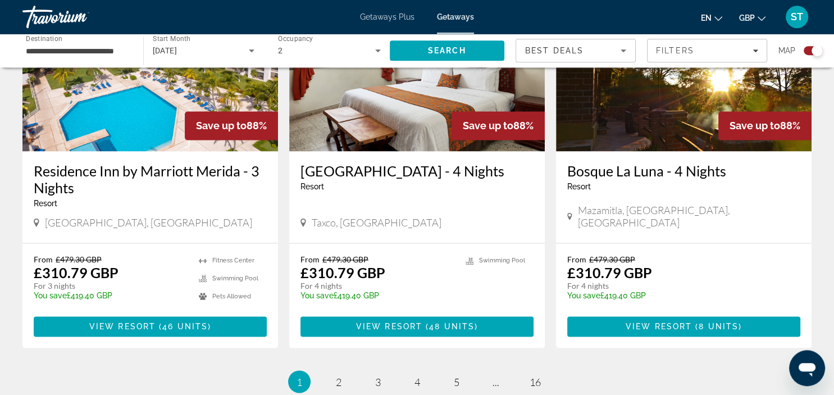
scroll to position [1786, 0]
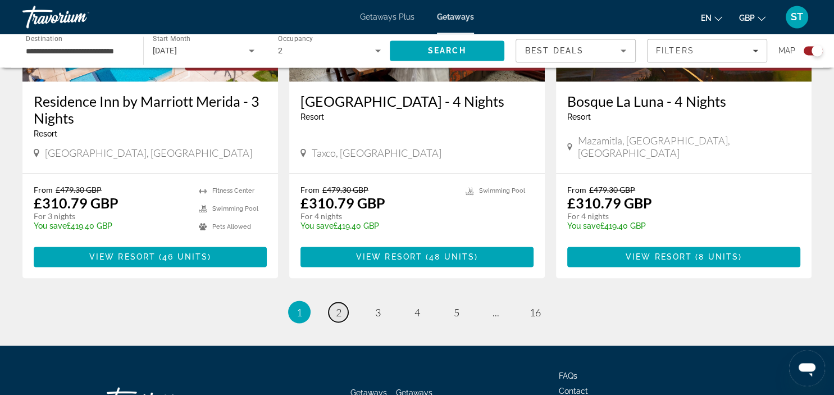
click at [340, 305] on span "2" at bounding box center [339, 311] width 6 height 12
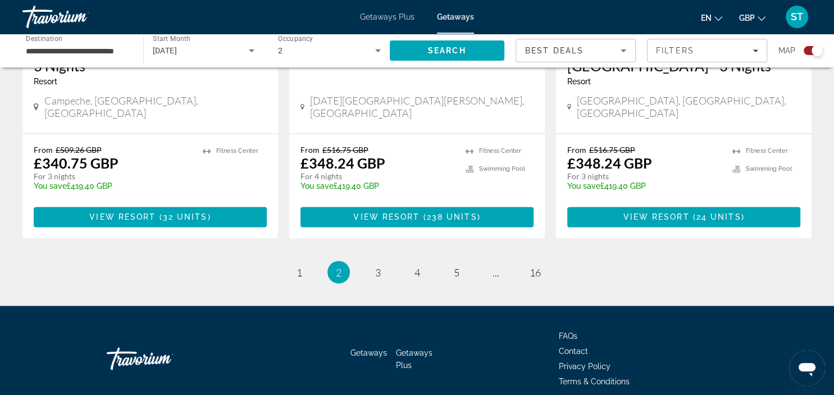
scroll to position [1836, 0]
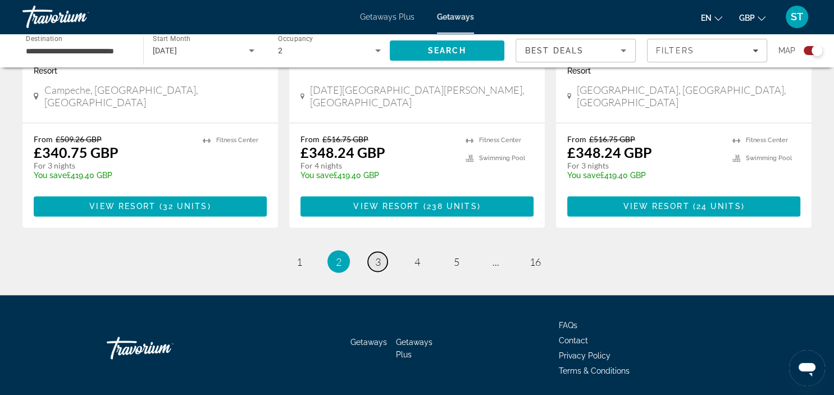
click at [379, 255] on span "3" at bounding box center [378, 261] width 6 height 12
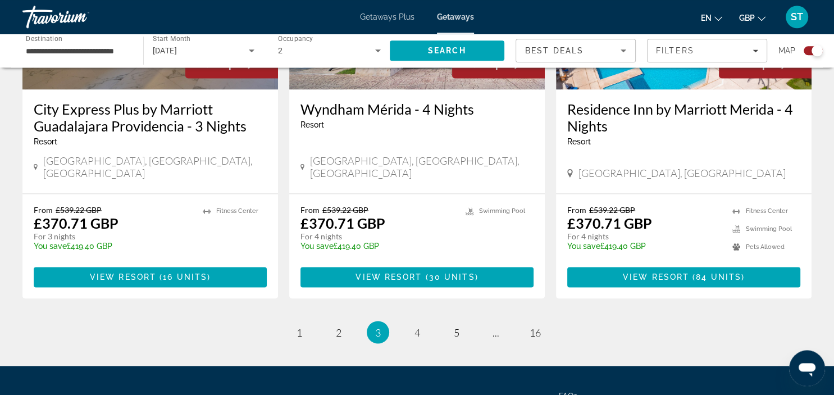
scroll to position [1797, 0]
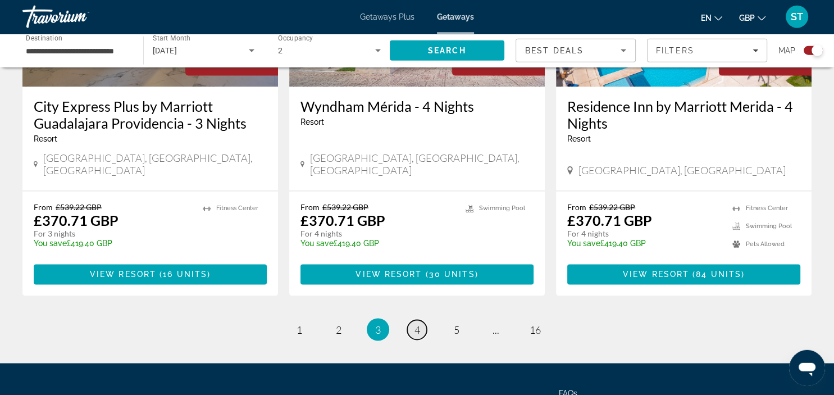
click at [414, 323] on span "4" at bounding box center [417, 329] width 6 height 12
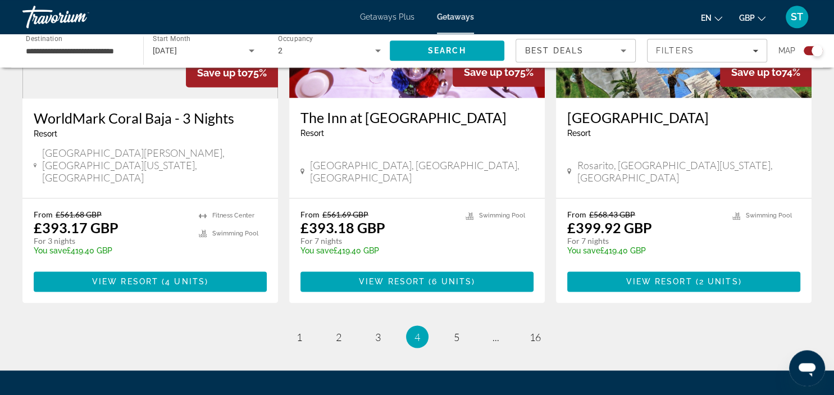
scroll to position [1803, 0]
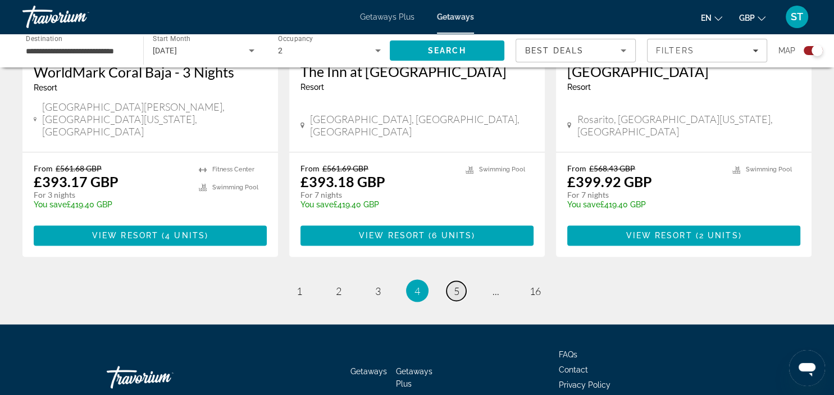
click at [456, 284] on span "5" at bounding box center [457, 290] width 6 height 12
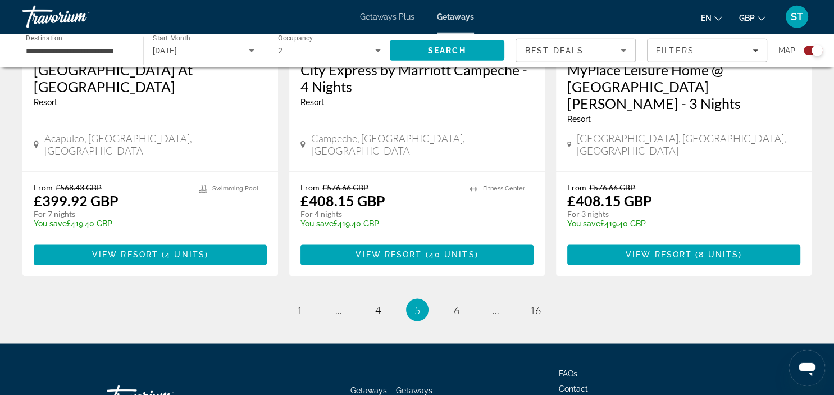
scroll to position [1819, 0]
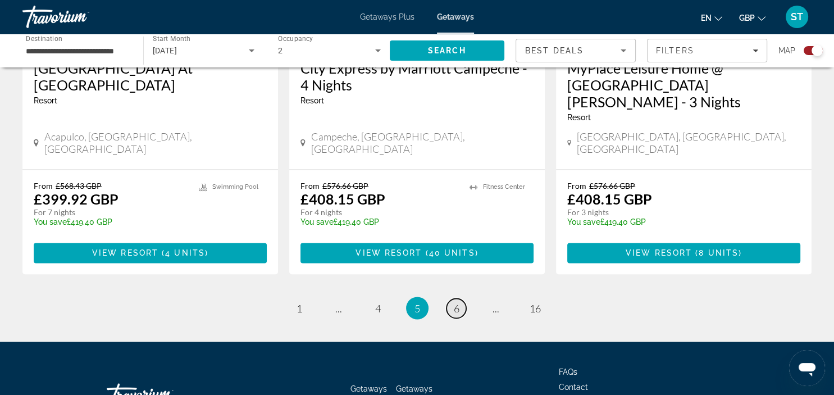
click at [454, 301] on span "6" at bounding box center [457, 307] width 6 height 12
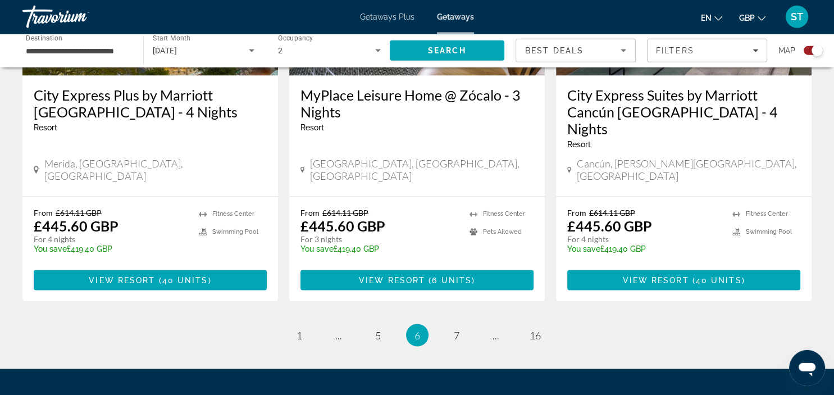
scroll to position [1837, 0]
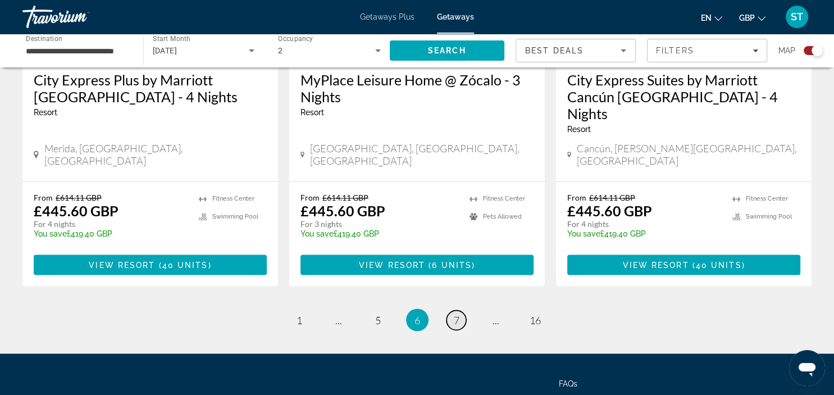
click at [455, 313] on span "7" at bounding box center [457, 319] width 6 height 12
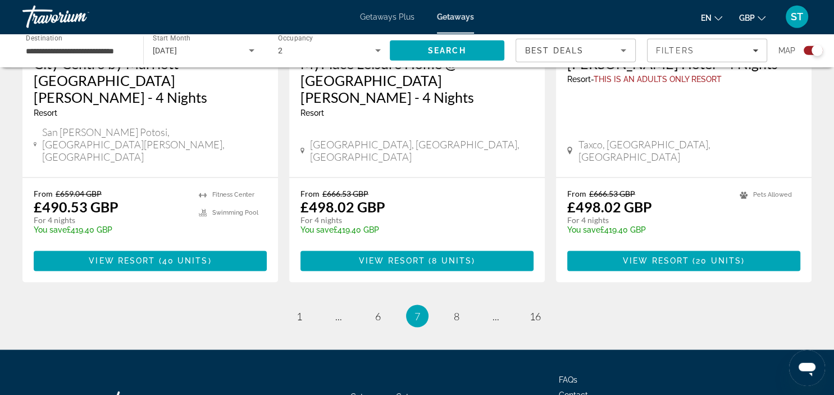
scroll to position [1819, 0]
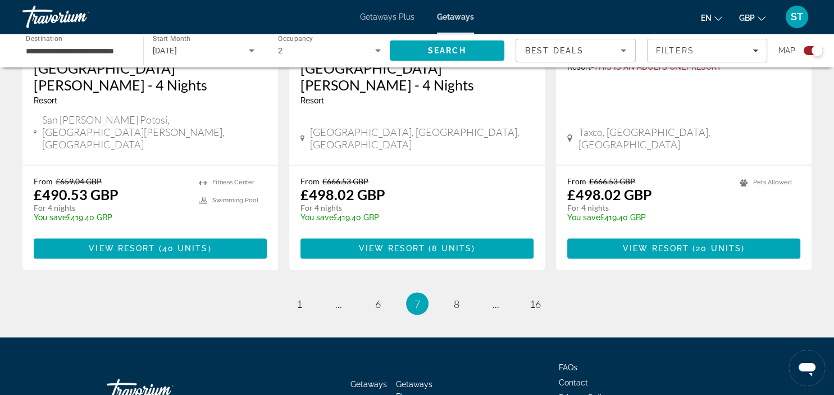
drag, startPoint x: 830, startPoint y: 241, endPoint x: 4, endPoint y: 11, distance: 857.7
click at [459, 297] on span "8" at bounding box center [457, 303] width 6 height 12
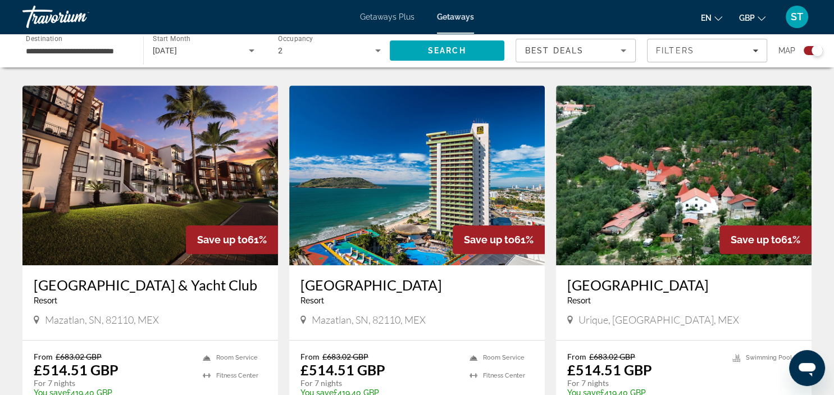
scroll to position [1197, 0]
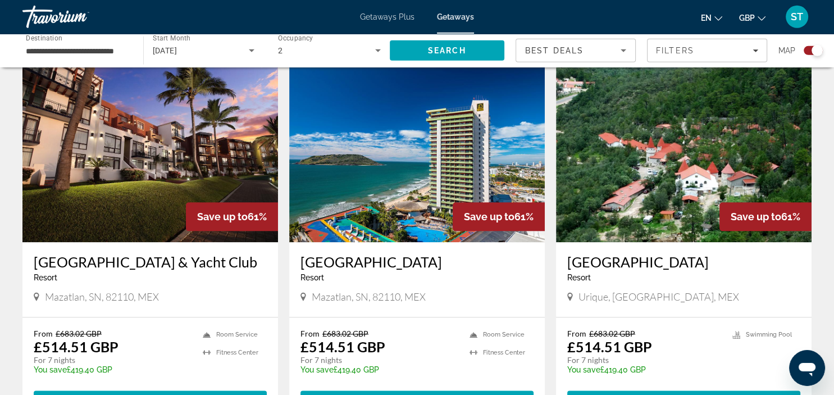
click at [628, 127] on img "Main content" at bounding box center [683, 152] width 255 height 180
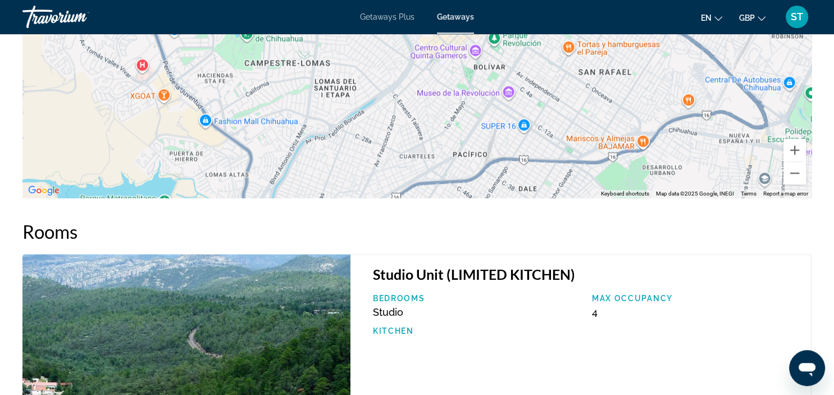
scroll to position [1384, 0]
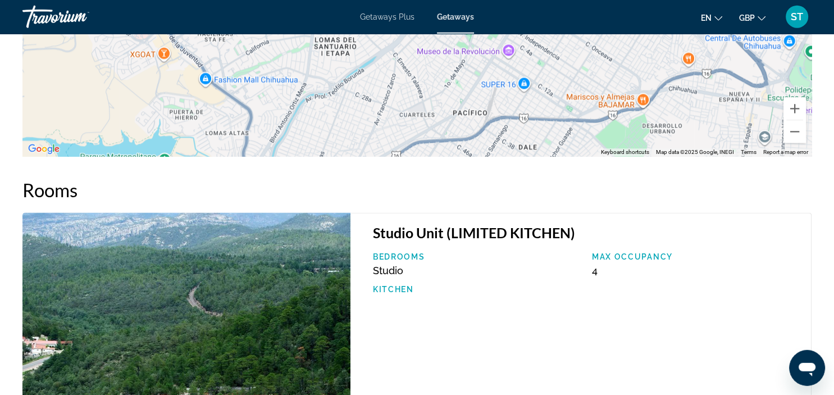
click at [386, 268] on span "Studio" at bounding box center [388, 271] width 30 height 12
click at [393, 255] on p "Bedrooms" at bounding box center [477, 257] width 208 height 9
click at [463, 228] on h3 "Studio Unit (LIMITED KITCHEN)" at bounding box center [586, 233] width 427 height 17
click at [633, 254] on p "Max Occupancy" at bounding box center [696, 257] width 208 height 9
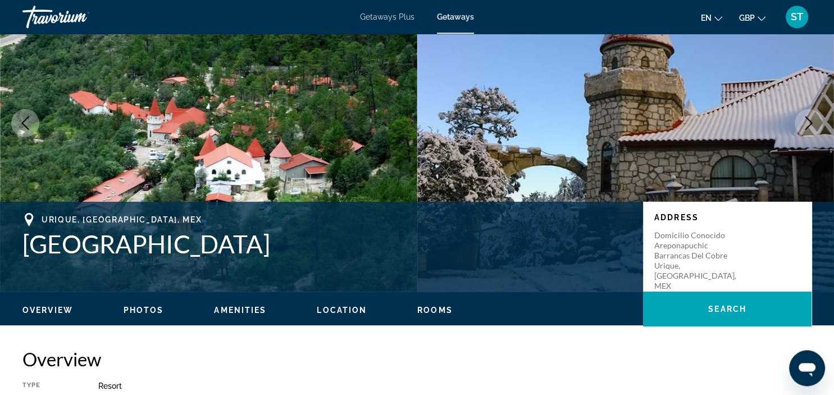
scroll to position [0, 0]
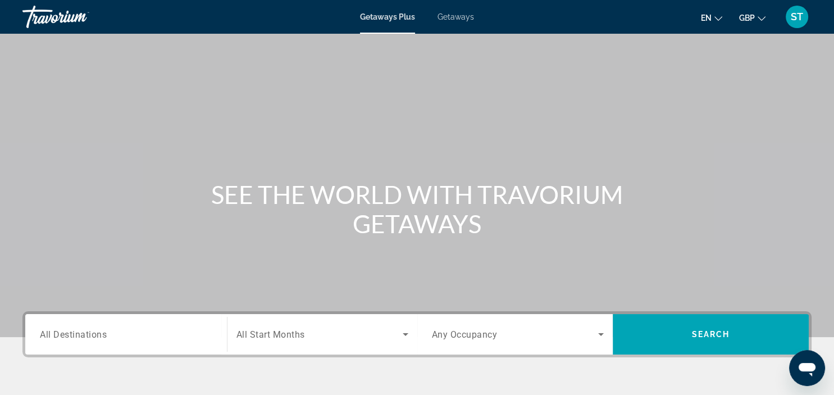
click at [802, 18] on span "ST" at bounding box center [796, 16] width 12 height 11
